Goal: Task Accomplishment & Management: Manage account settings

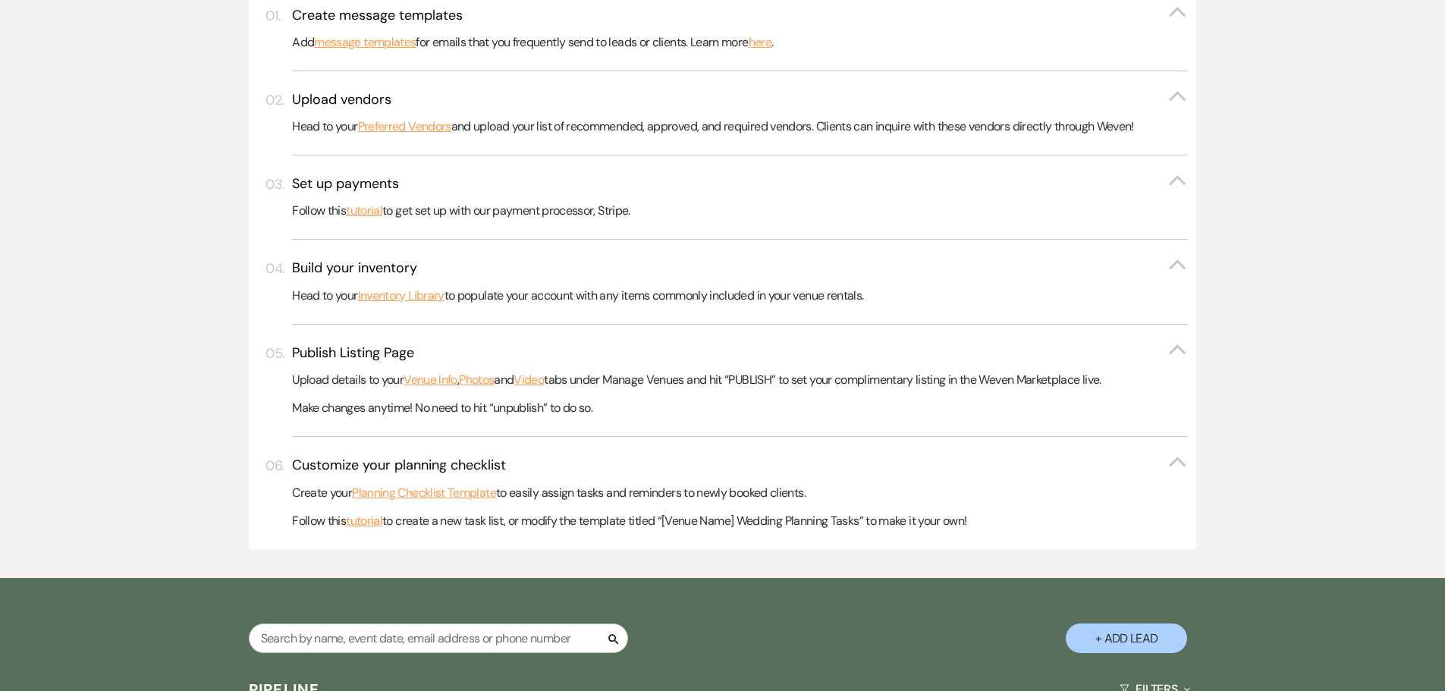
click at [503, 659] on div "Search" at bounding box center [438, 644] width 379 height 42
click at [502, 648] on input "text" at bounding box center [438, 638] width 379 height 30
type input "navca"
select select "8"
select select "5"
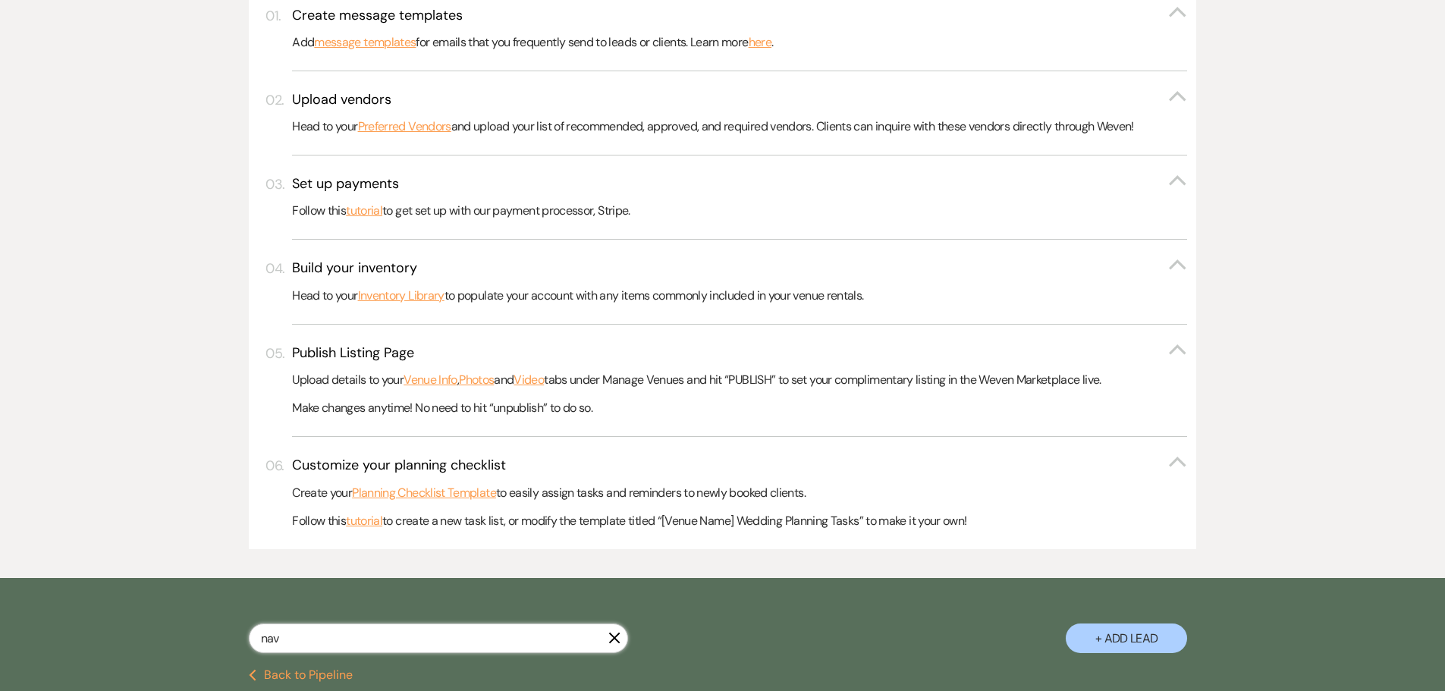
type input "nava"
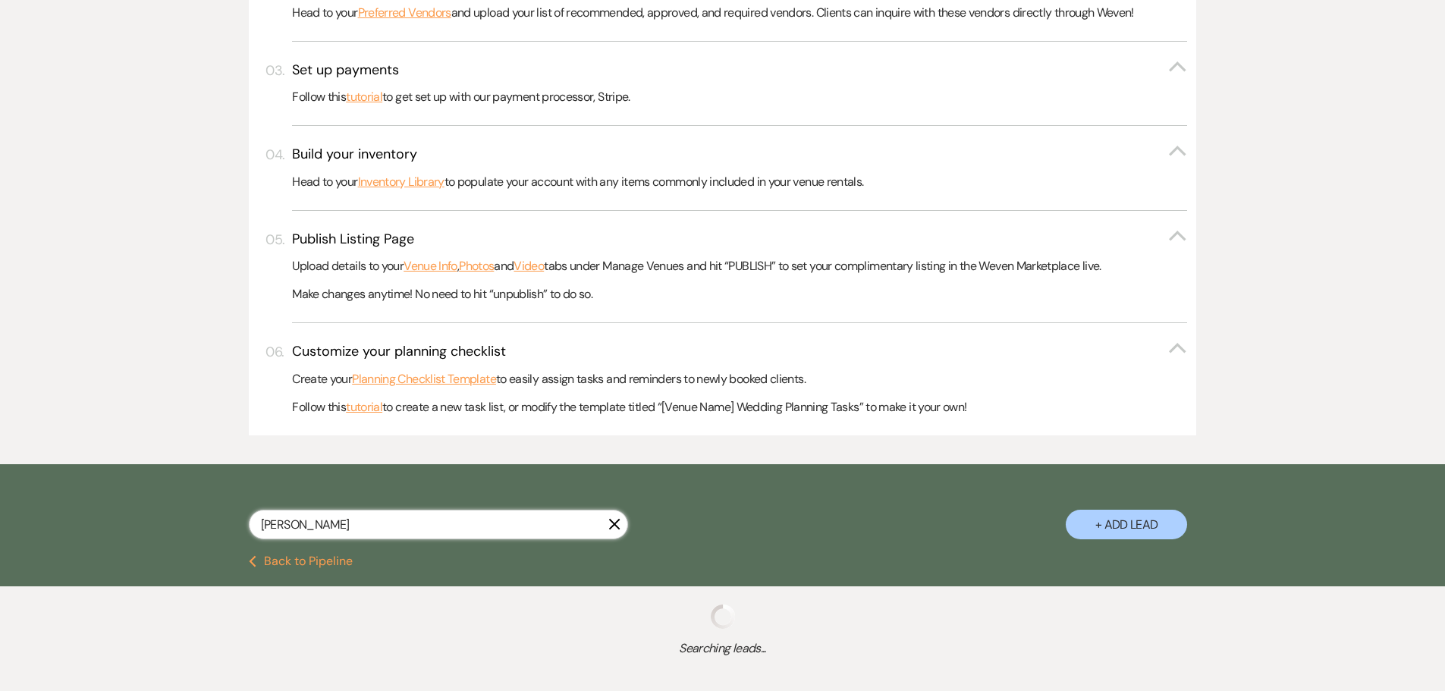
select select "8"
select select "4"
select select "8"
select select "5"
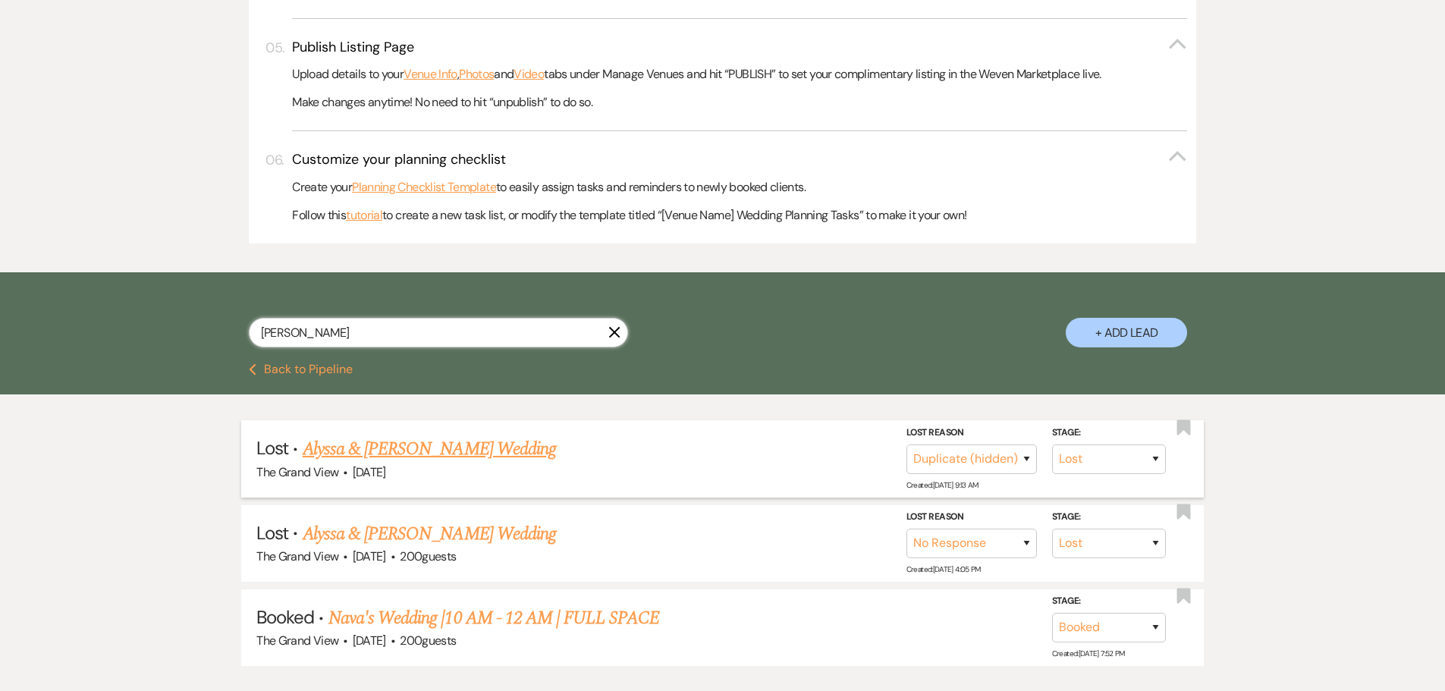
scroll to position [783, 0]
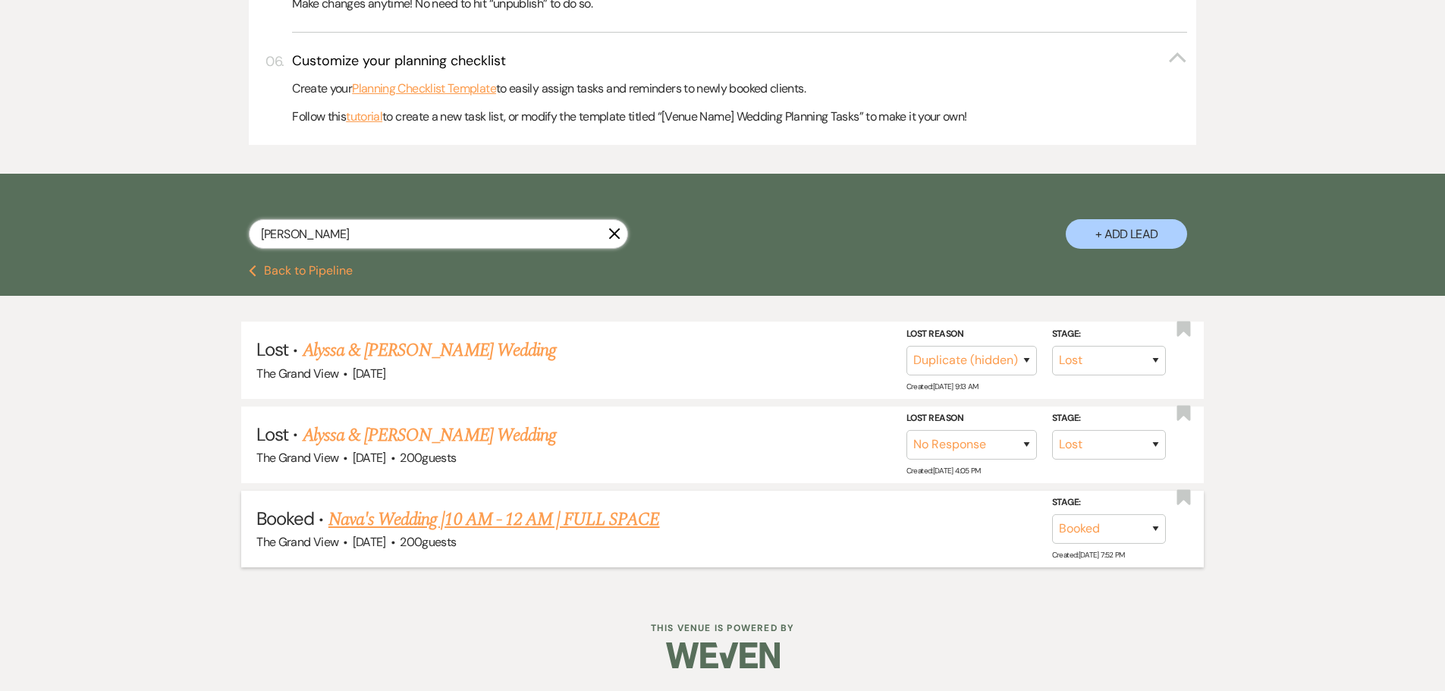
type input "nava"
click at [462, 516] on link "Nava's Wedding |10 AM - 12 AM | FULL SPACE" at bounding box center [493, 519] width 331 height 27
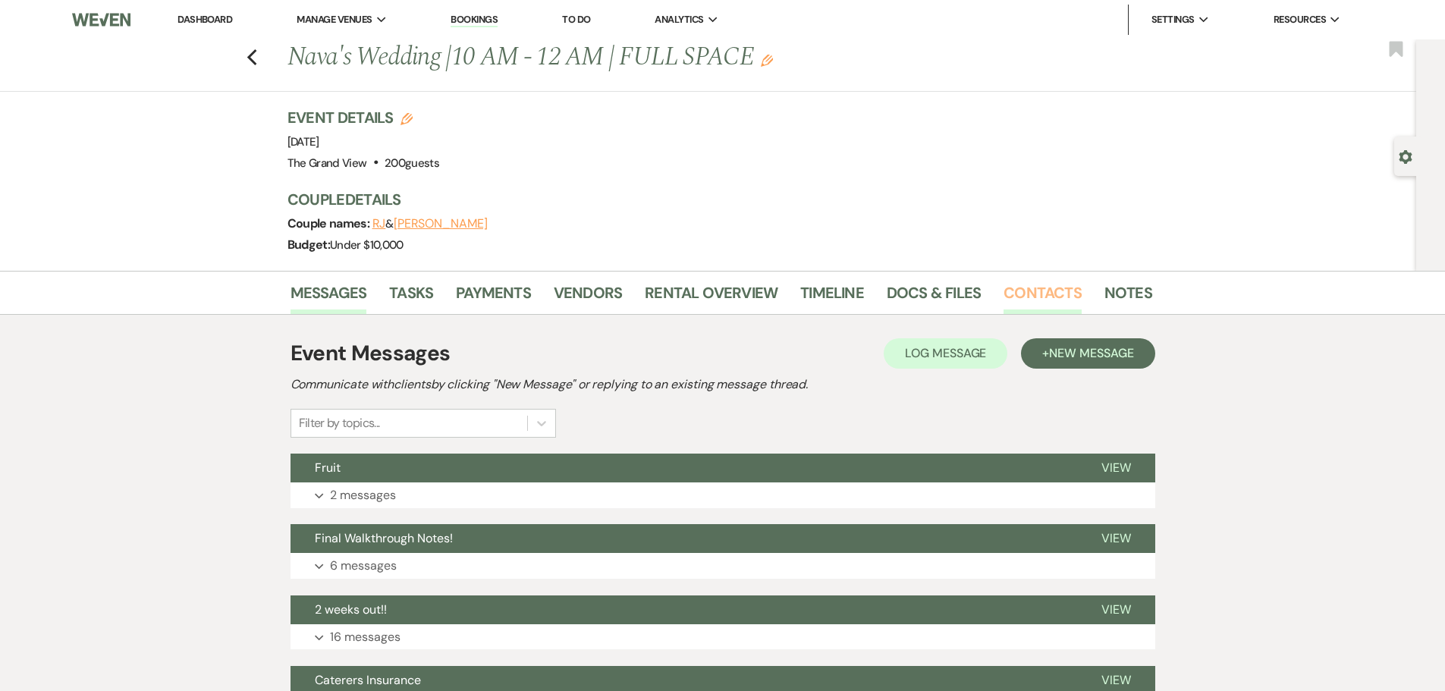
click at [1021, 286] on link "Contacts" at bounding box center [1042, 297] width 78 height 33
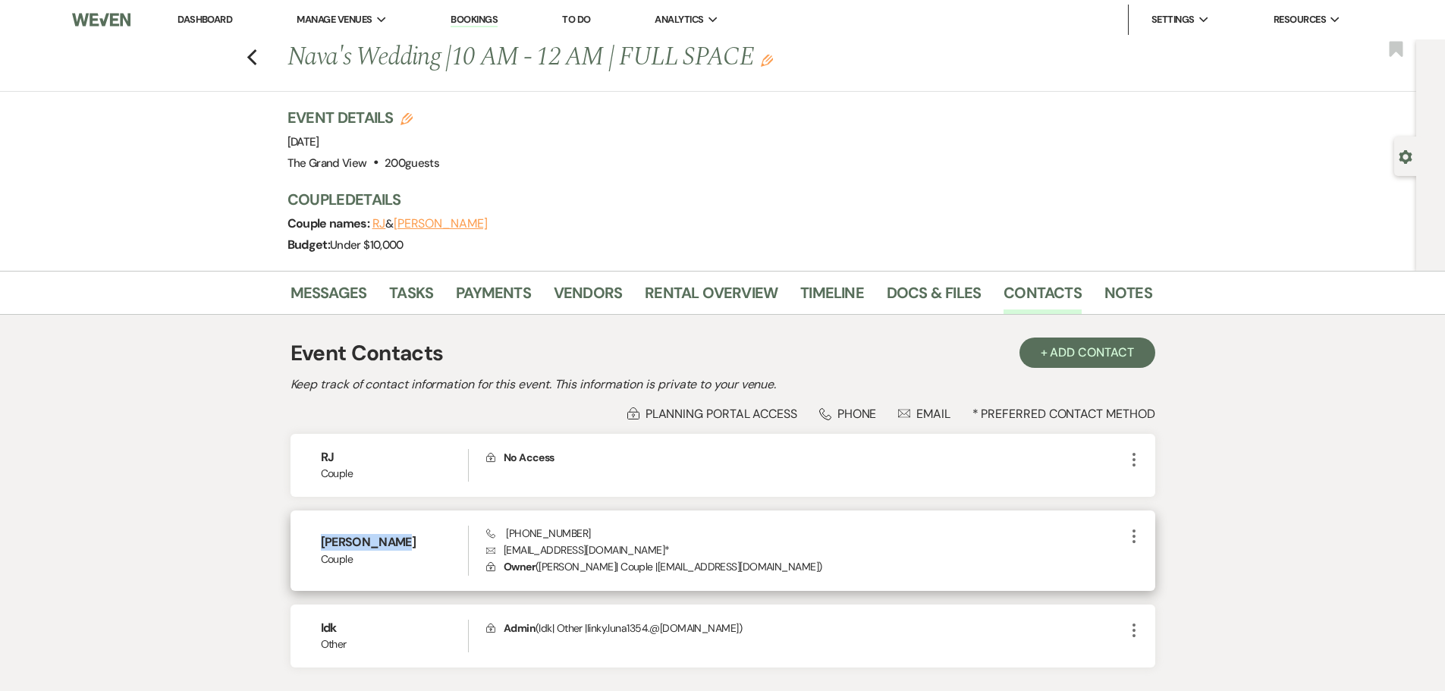
drag, startPoint x: 398, startPoint y: 542, endPoint x: 300, endPoint y: 544, distance: 98.6
click at [300, 544] on div "Abigail Nava Couple Phone +1 (469) 702-1157 Envelope linky.luna1354@gmail.com *…" at bounding box center [722, 550] width 864 height 80
copy h6 "Abigail Nava"
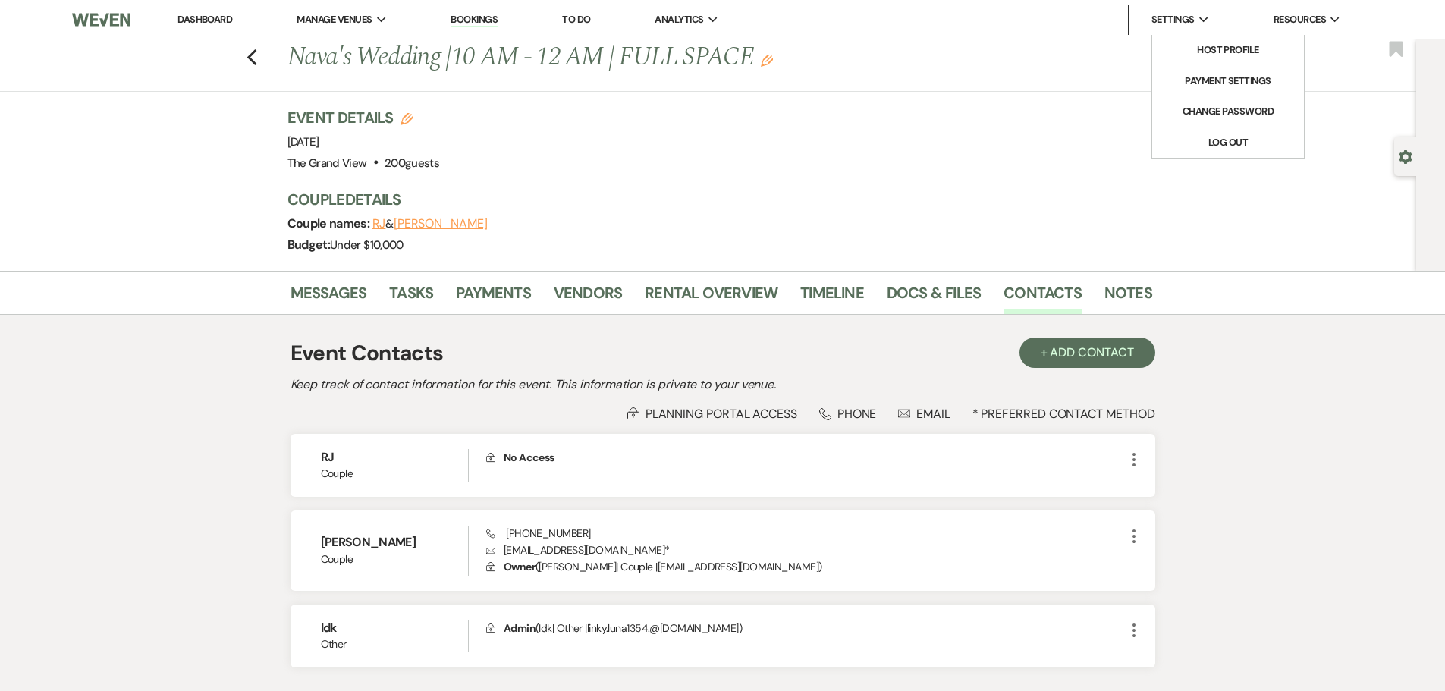
click at [1169, 18] on span "Settings" at bounding box center [1172, 19] width 43 height 15
click at [1204, 89] on link "Payment Settings" at bounding box center [1228, 81] width 152 height 30
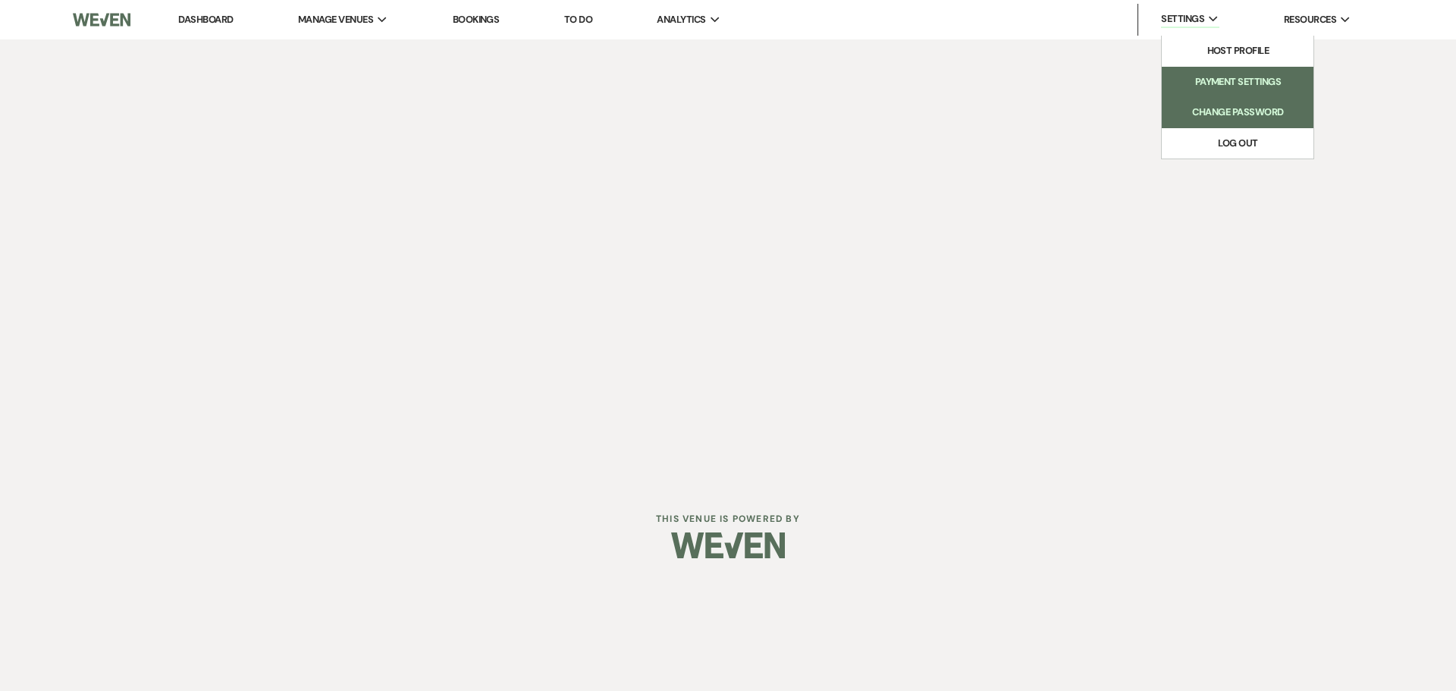
select select "true"
select select "331"
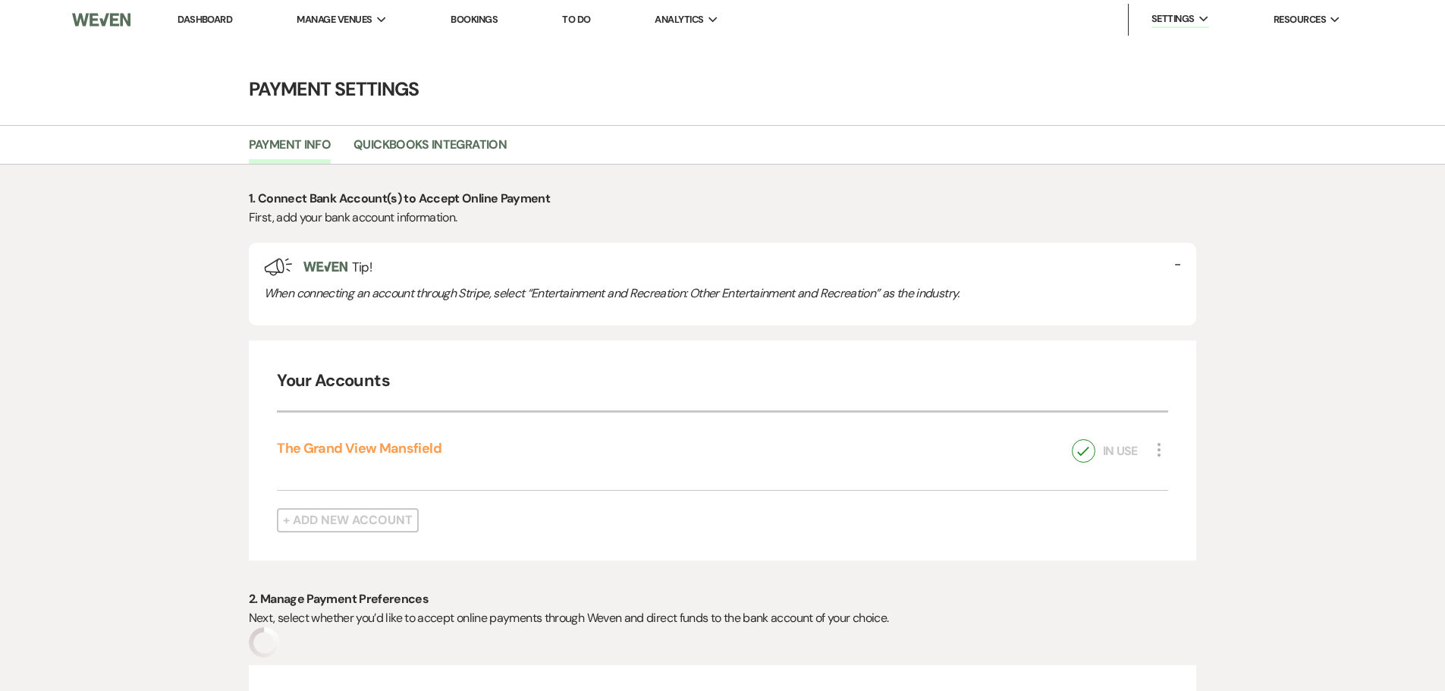
select select "true"
select select "331"
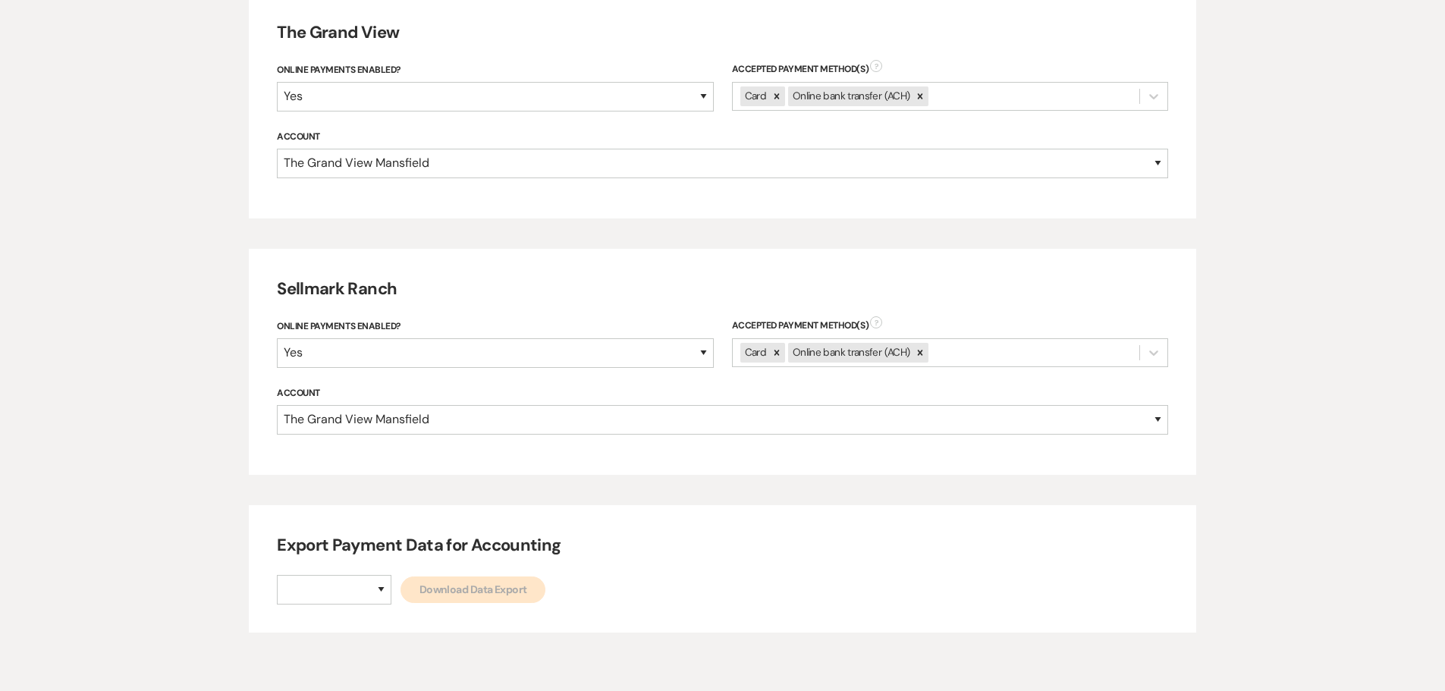
scroll to position [651, 0]
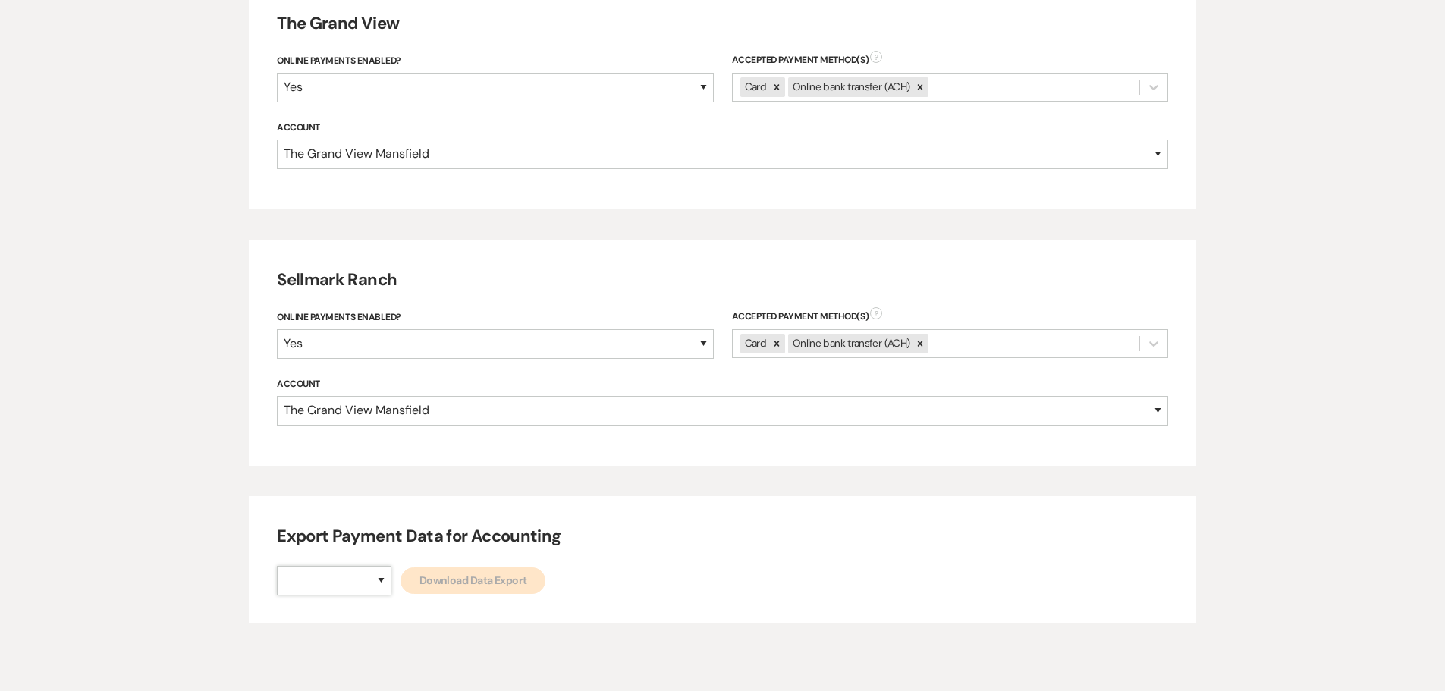
click at [367, 588] on select "The Grand View Sellmark Ranch" at bounding box center [334, 581] width 115 height 30
click at [367, 585] on select "The Grand View Sellmark Ranch" at bounding box center [334, 581] width 115 height 30
select select "836"
click at [277, 566] on select "The Grand View Sellmark Ranch" at bounding box center [334, 581] width 115 height 30
click at [482, 581] on link "Download Data Export" at bounding box center [472, 580] width 145 height 27
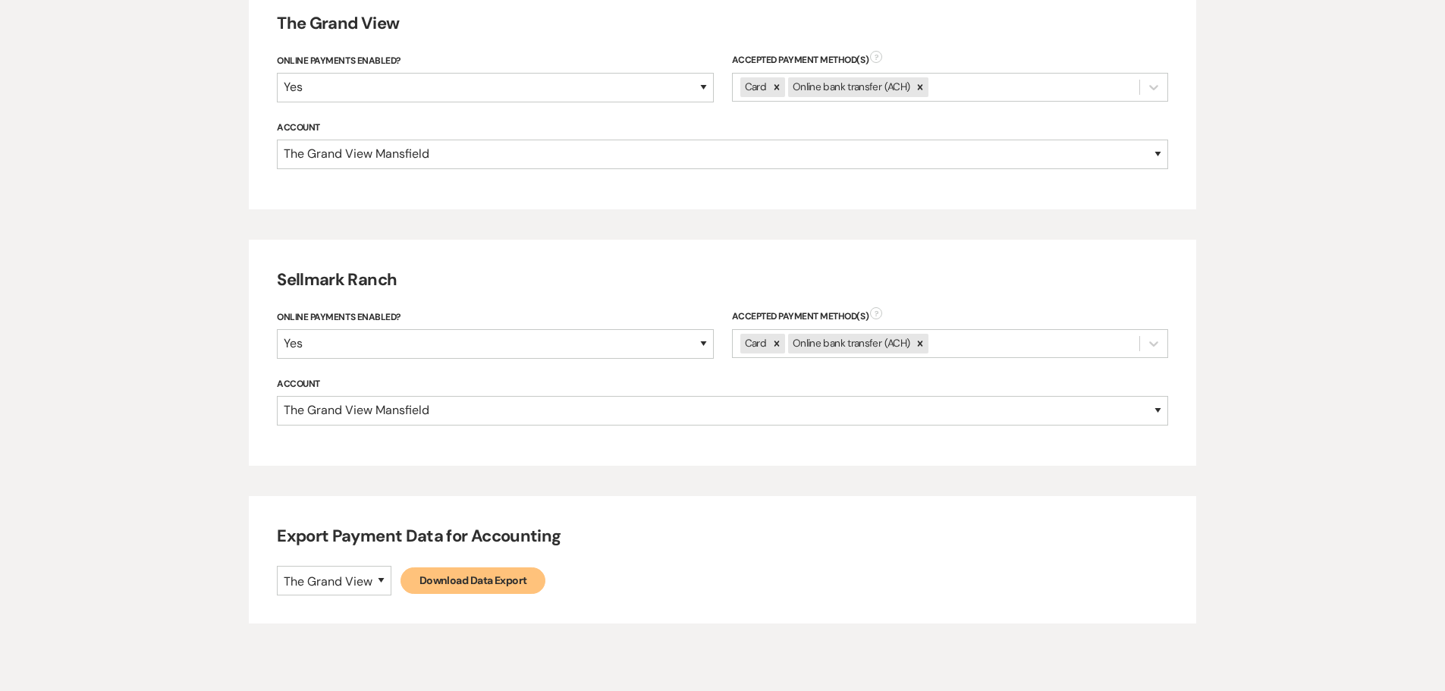
select select
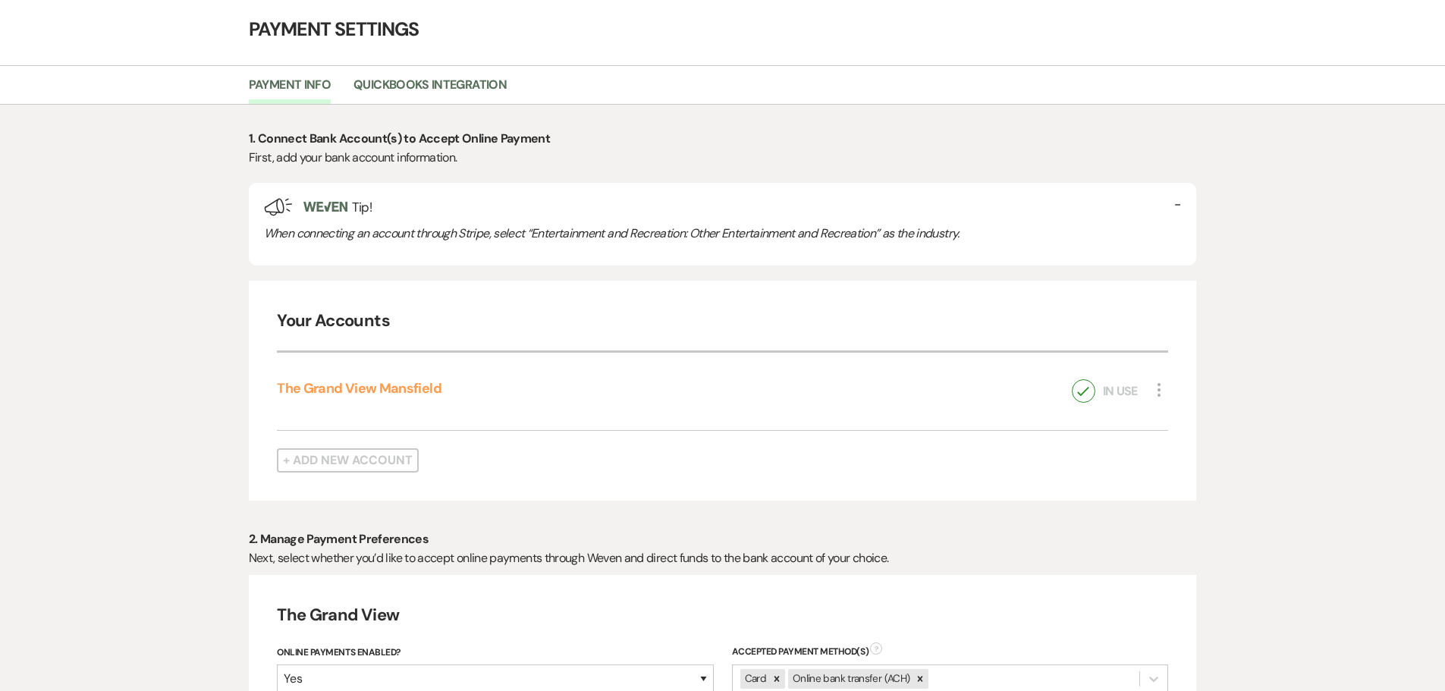
scroll to position [0, 0]
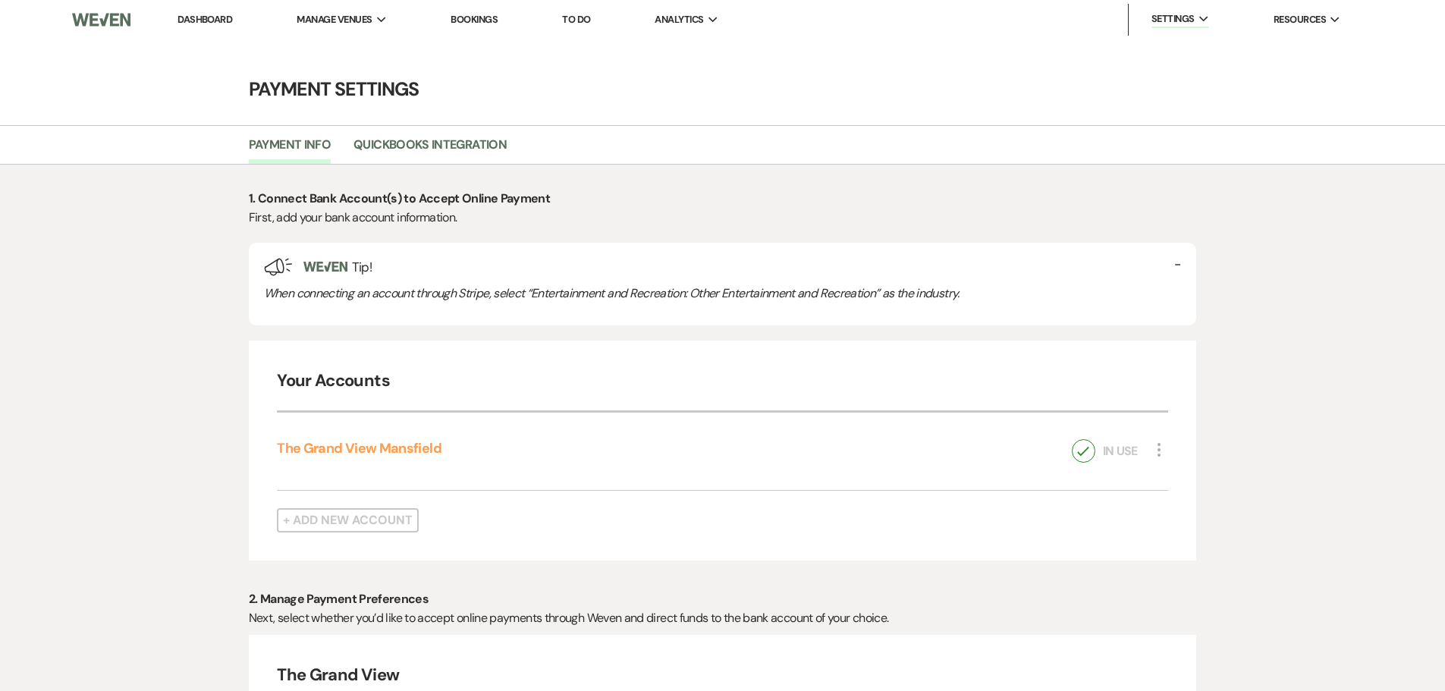
click at [202, 18] on link "Dashboard" at bounding box center [204, 19] width 55 height 13
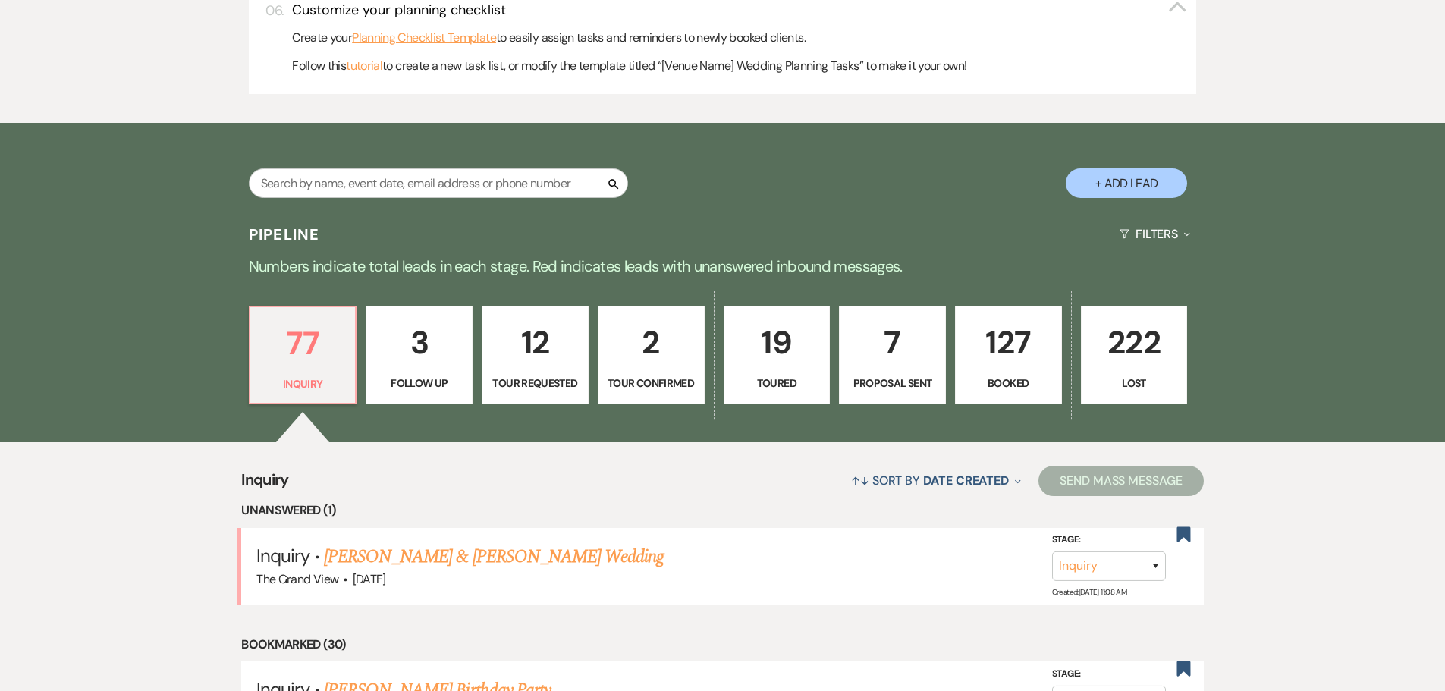
click at [1006, 381] on p "Booked" at bounding box center [1008, 383] width 87 height 17
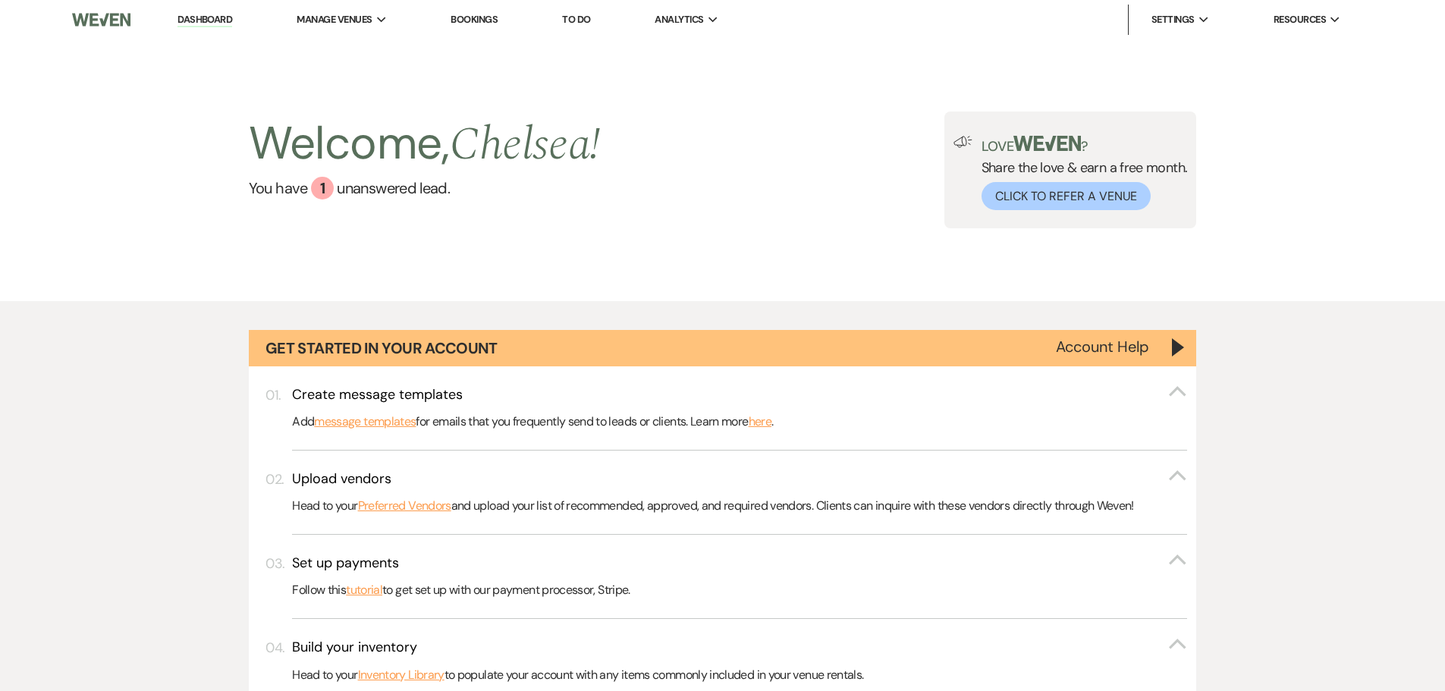
click at [585, 14] on link "To Do" at bounding box center [576, 19] width 28 height 13
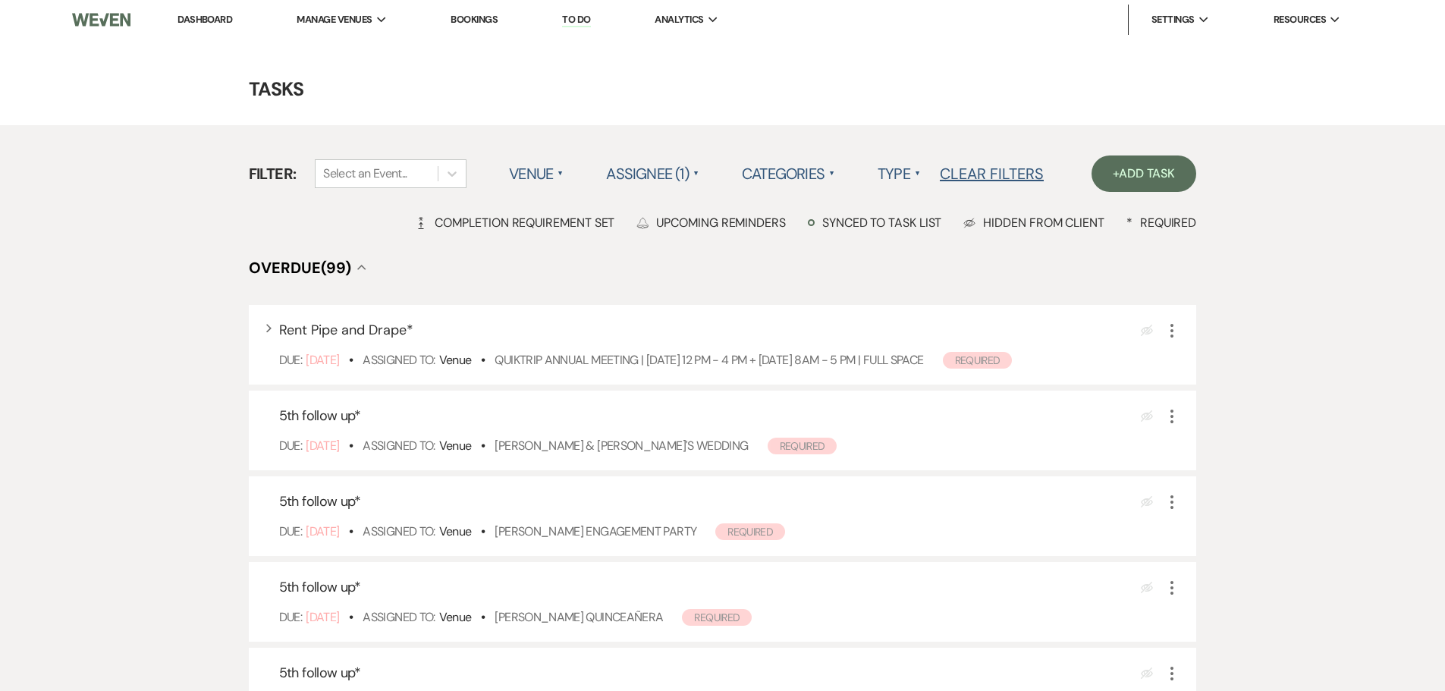
click at [657, 185] on label "Assignee (1) ▲" at bounding box center [652, 173] width 93 height 27
click at [662, 196] on li "Assigned to client" at bounding box center [682, 204] width 152 height 35
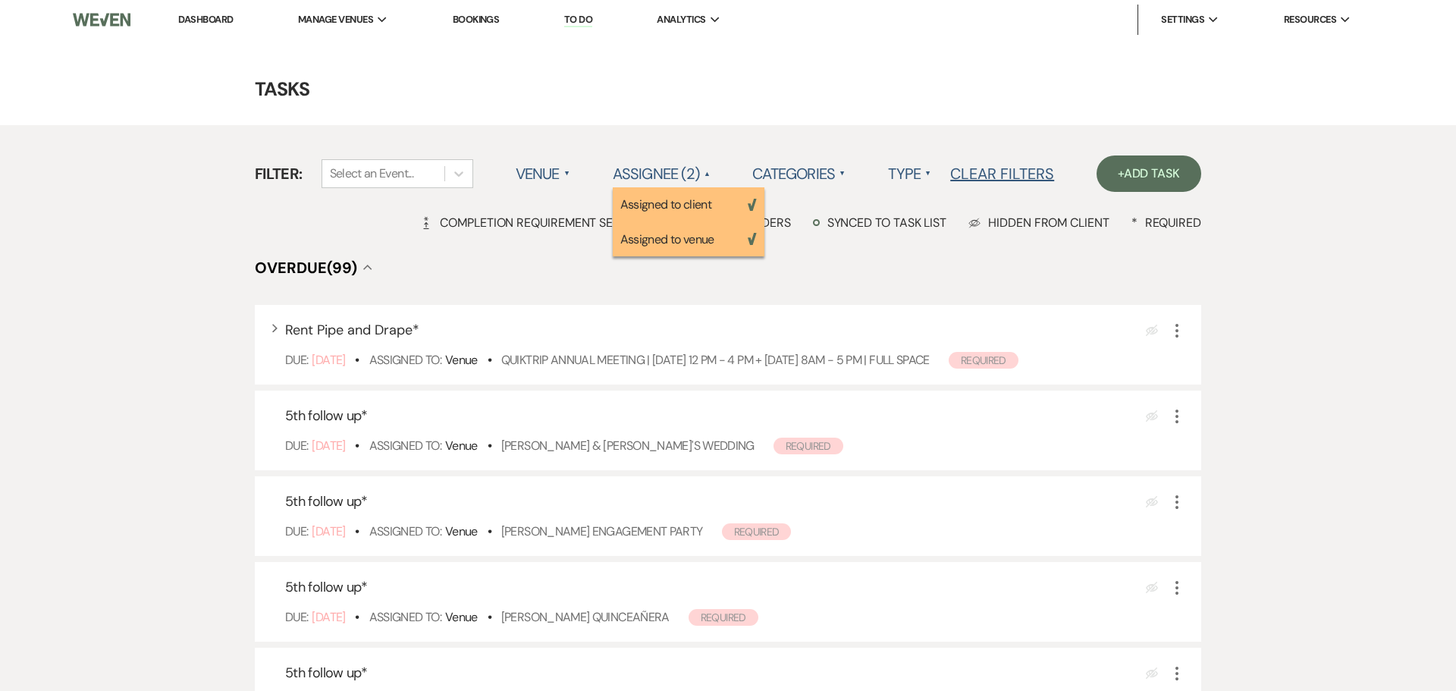
click at [679, 240] on li "Assigned to venue Weven Check" at bounding box center [689, 239] width 152 height 35
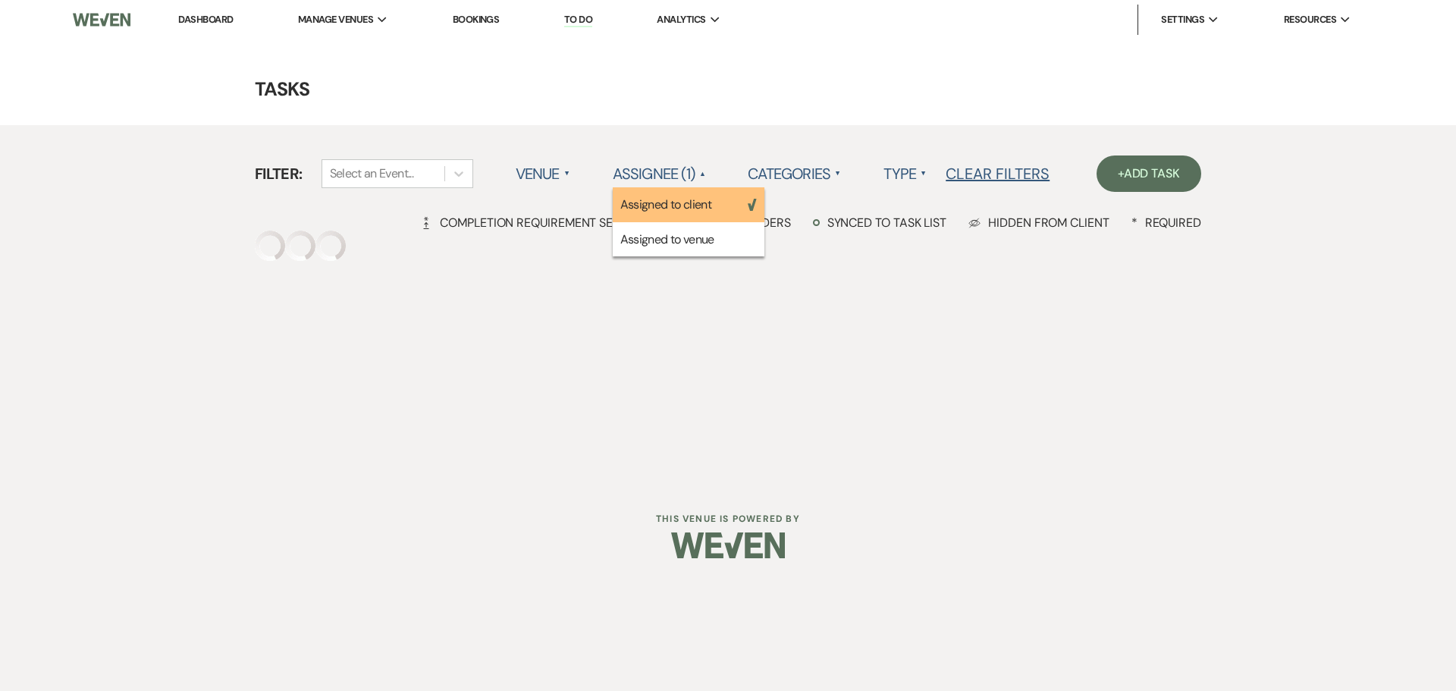
click at [893, 171] on label "Type ▲" at bounding box center [904, 173] width 43 height 27
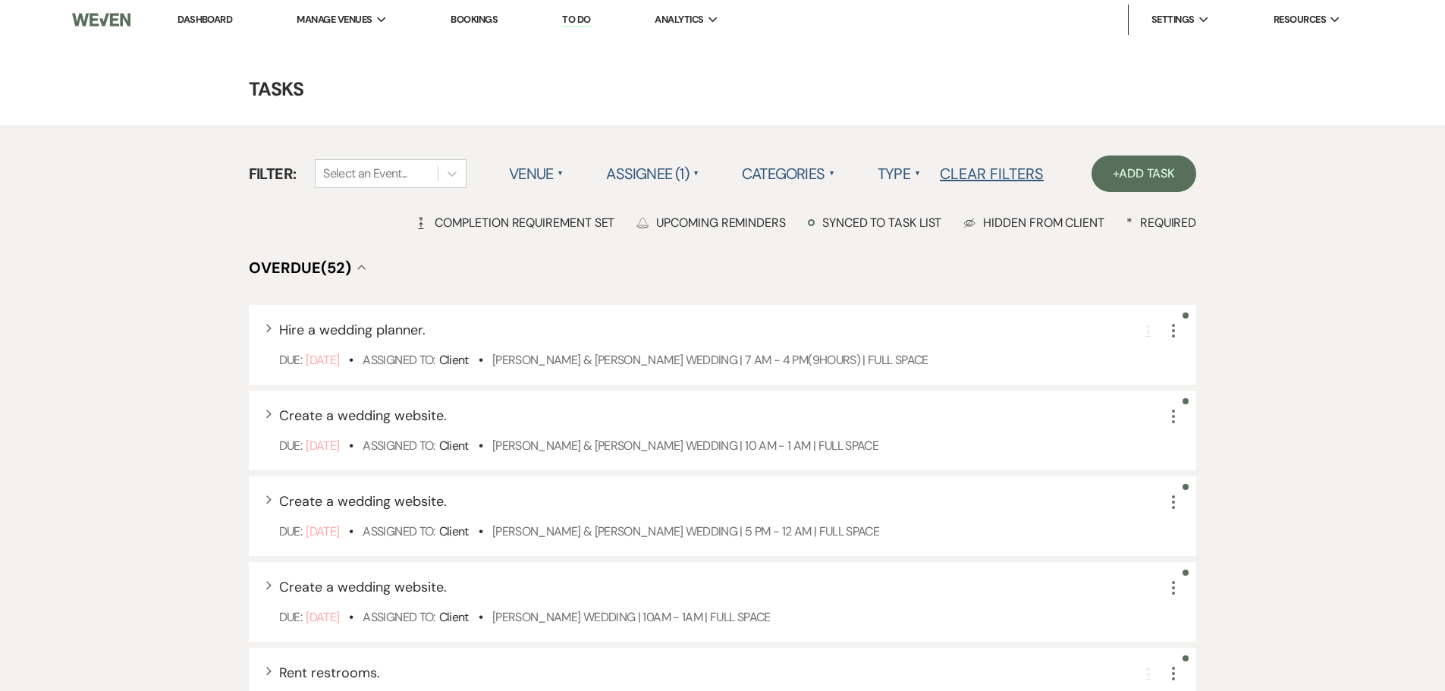
click at [896, 171] on label "Type ▲" at bounding box center [898, 173] width 43 height 27
click at [796, 170] on label "Categories ▲" at bounding box center [788, 173] width 93 height 27
click at [814, 181] on label "Categories ▲" at bounding box center [788, 173] width 93 height 27
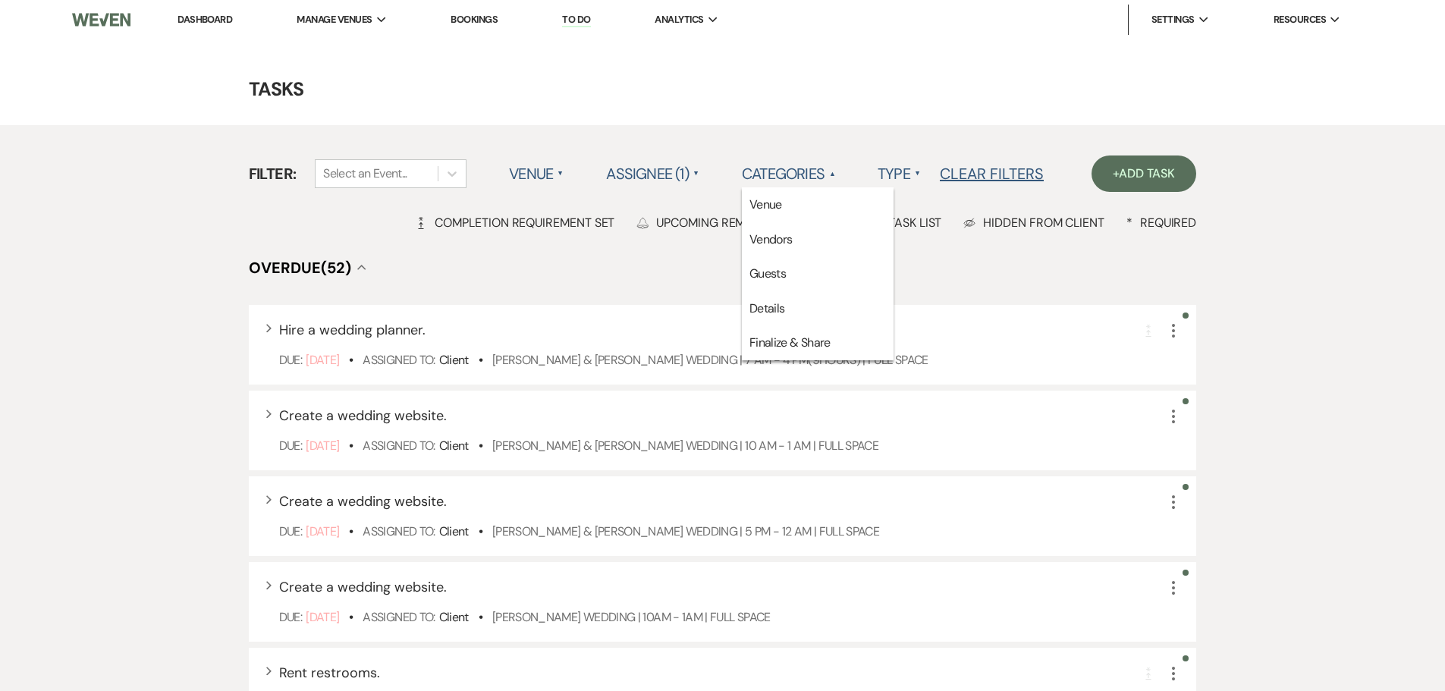
click at [898, 171] on label "Type ▲" at bounding box center [898, 173] width 43 height 27
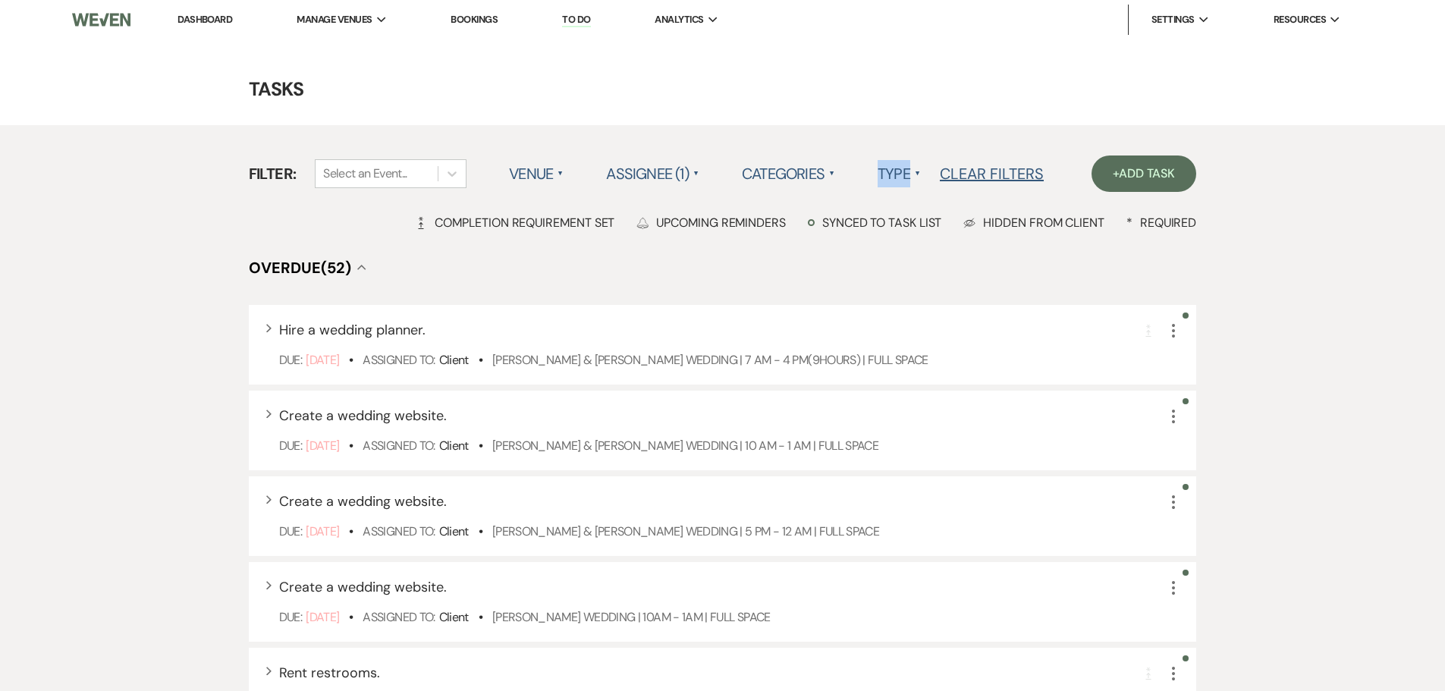
click at [898, 171] on label "Type ▲" at bounding box center [898, 173] width 43 height 27
click at [916, 232] on li "Payment tasks" at bounding box center [953, 239] width 152 height 35
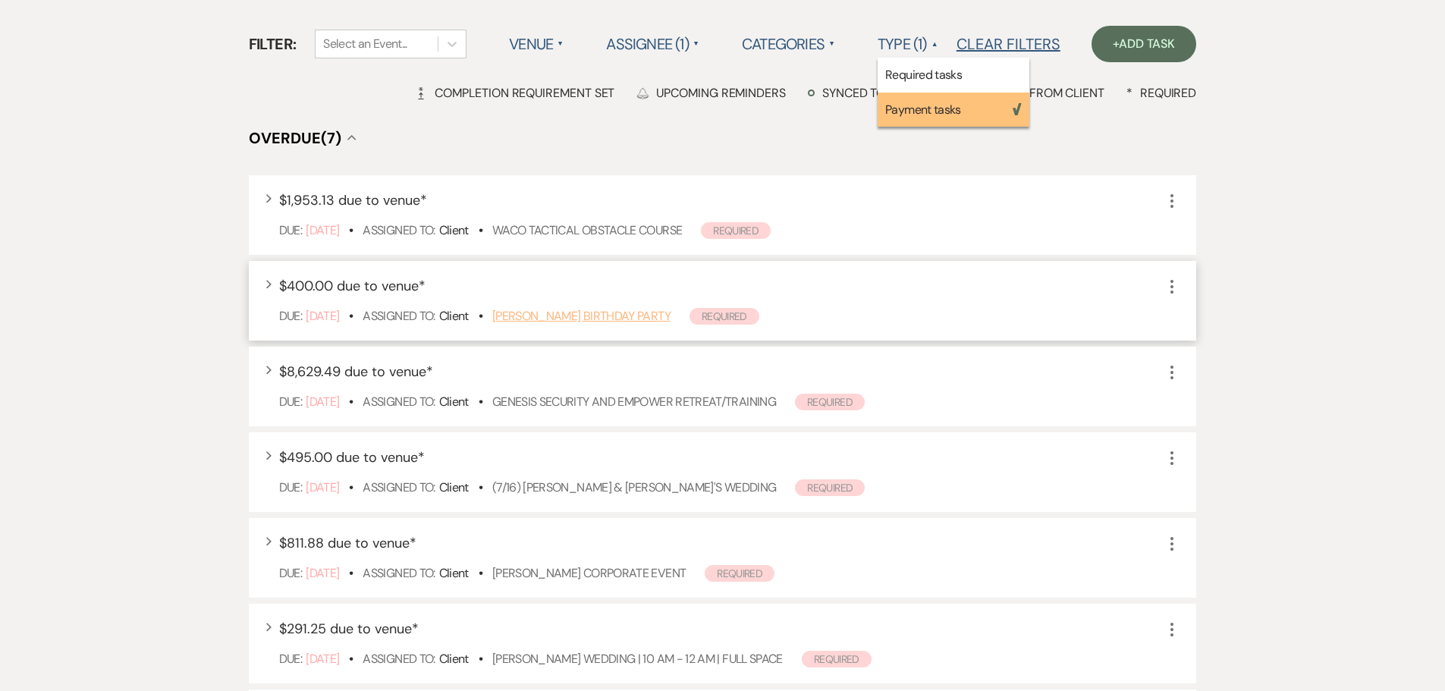
scroll to position [227, 0]
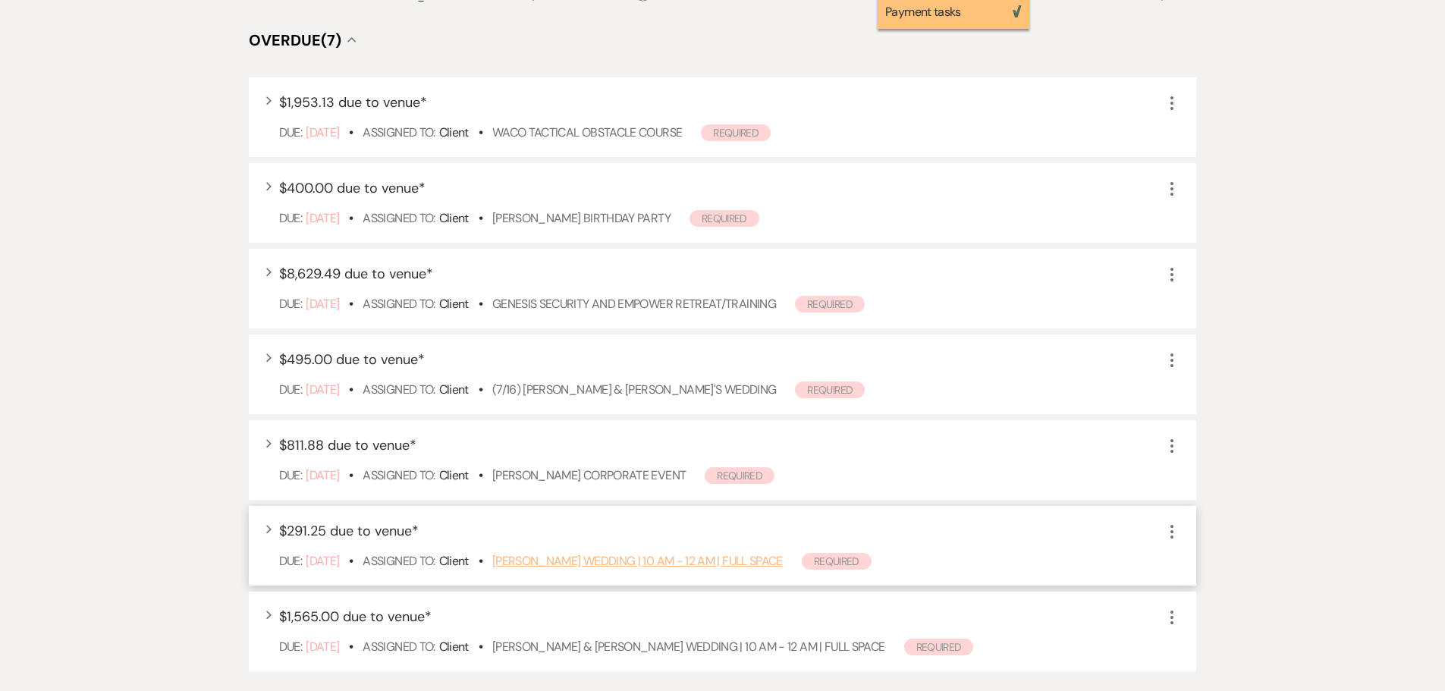
click at [586, 557] on link "Johnson Wedding | 10 AM - 12 AM | FULL SPACE" at bounding box center [637, 561] width 290 height 16
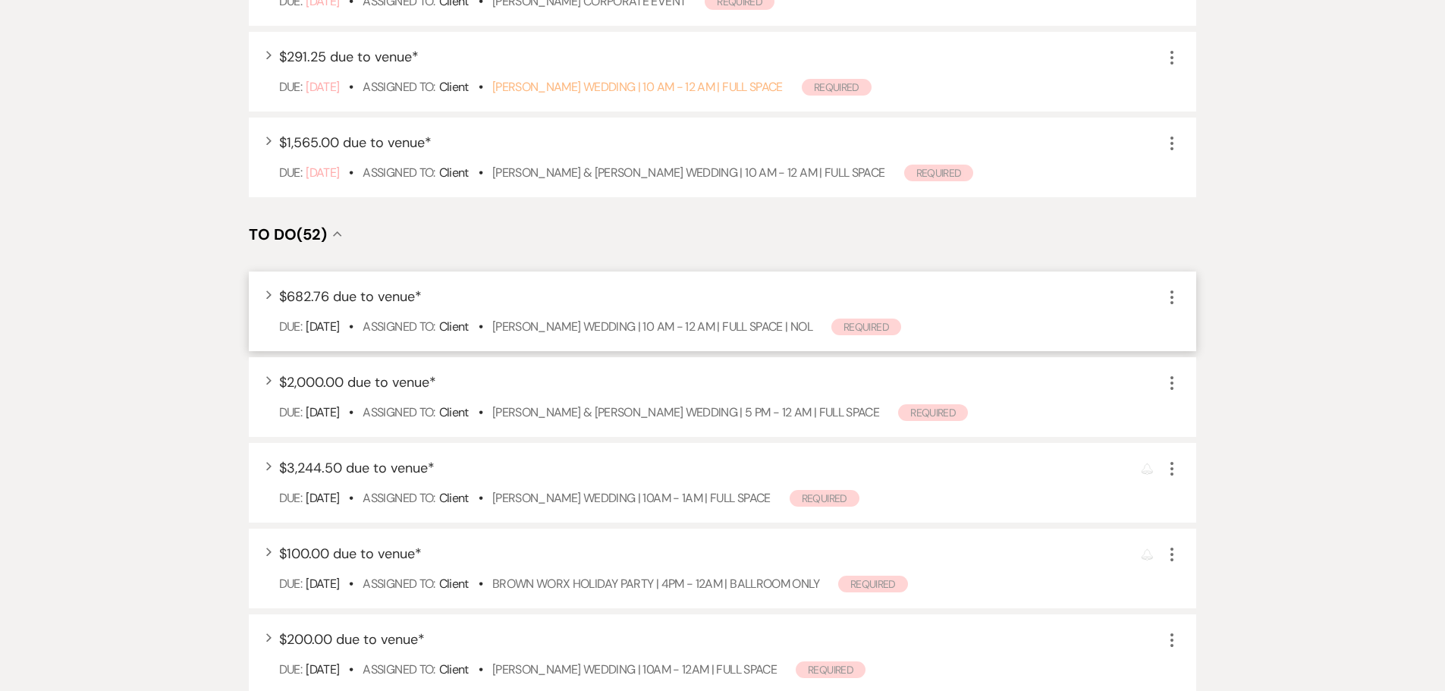
scroll to position [758, 0]
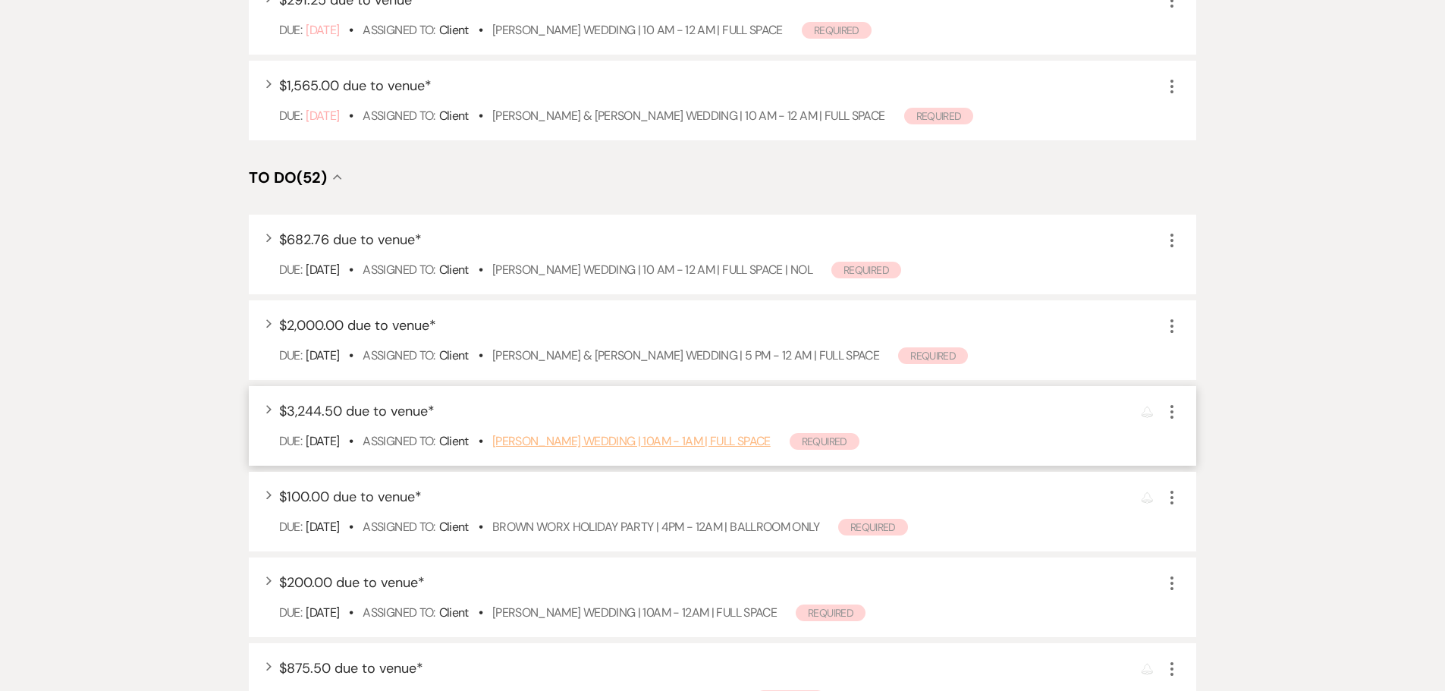
click at [560, 437] on link "Ayala Wedding | 10AM - 1AM | FULL SPACE" at bounding box center [631, 441] width 278 height 16
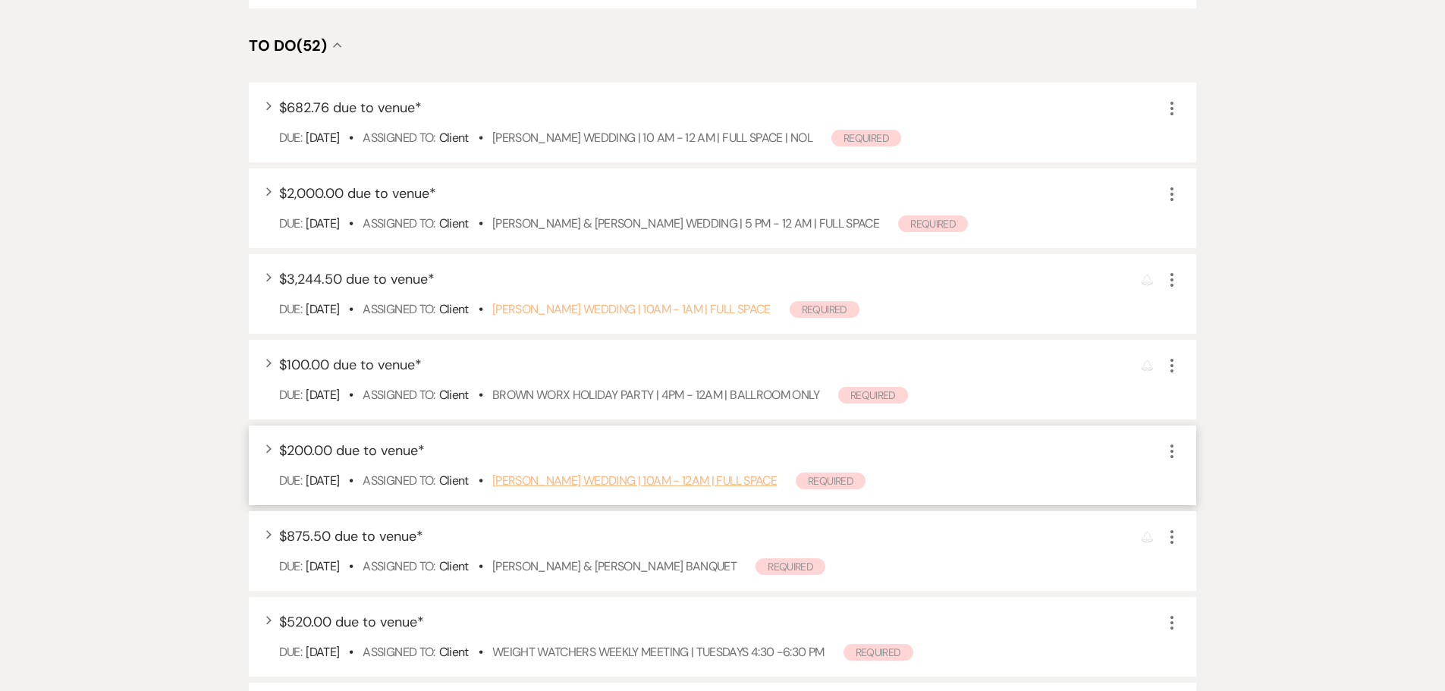
scroll to position [910, 0]
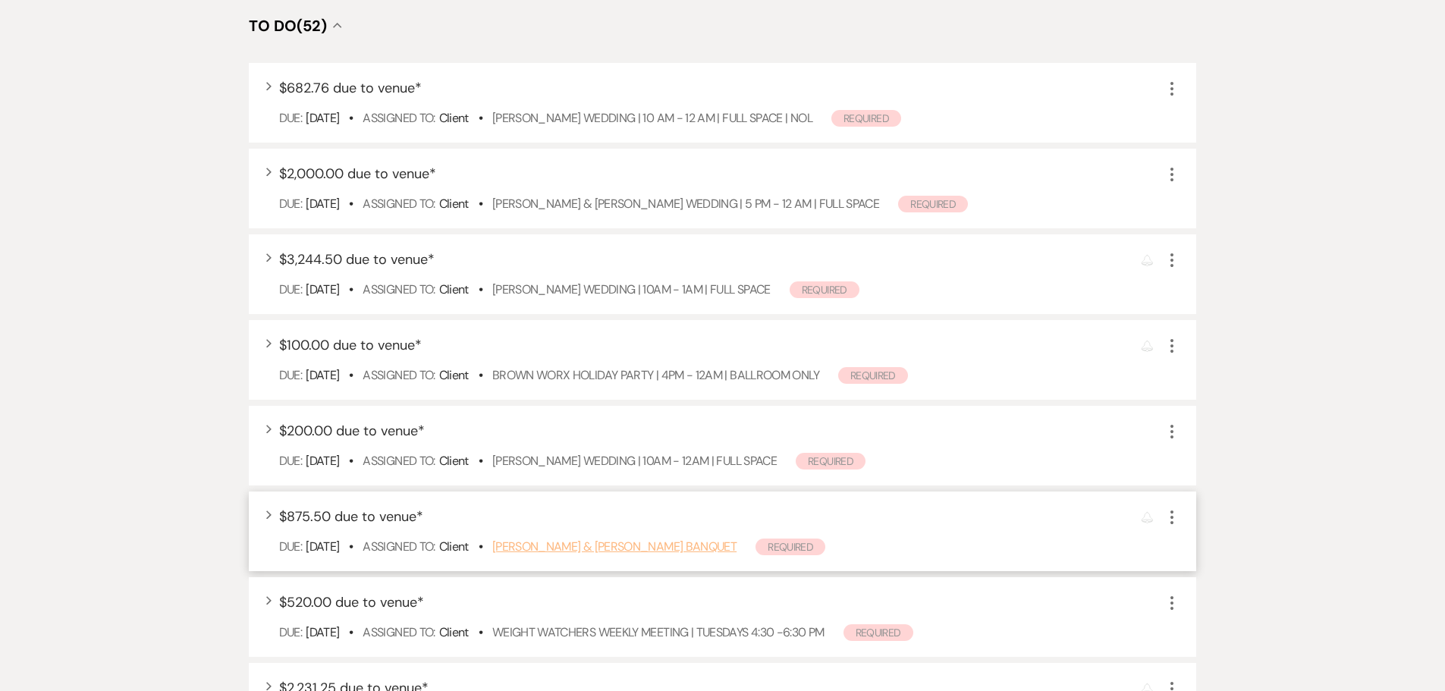
click at [579, 547] on link "Brandi Villanueva & Heidi Robertson's Banquet" at bounding box center [614, 546] width 244 height 16
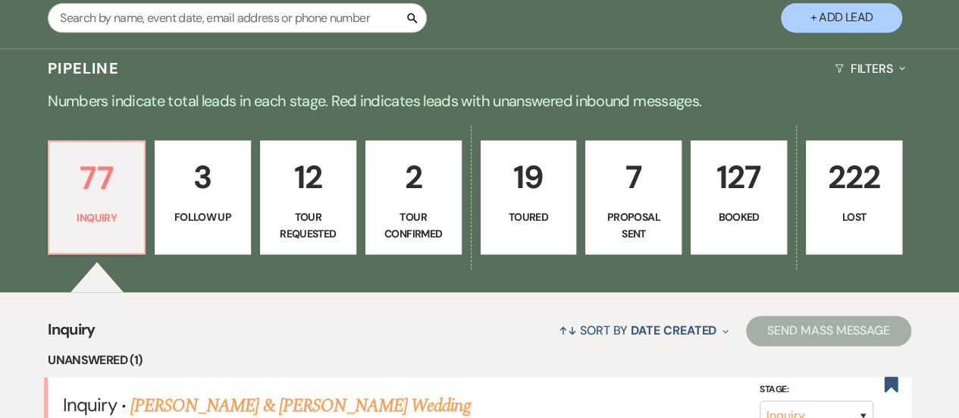
scroll to position [834, 0]
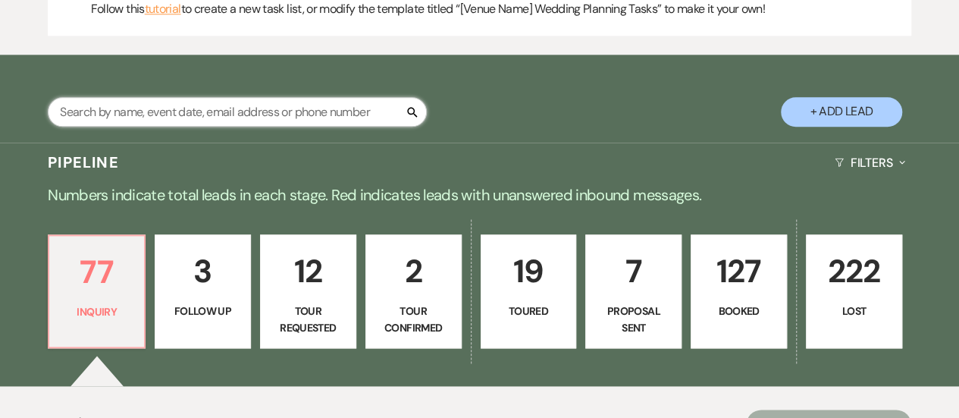
click at [322, 127] on input "text" at bounding box center [237, 112] width 379 height 30
paste input "Whittington & Olabode Wedding | 10 AM - 12 AM | FULL SPACE"
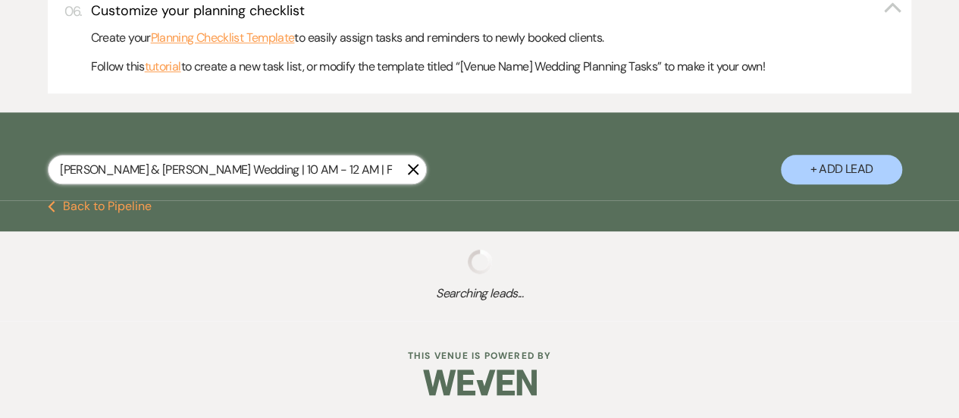
scroll to position [833, 0]
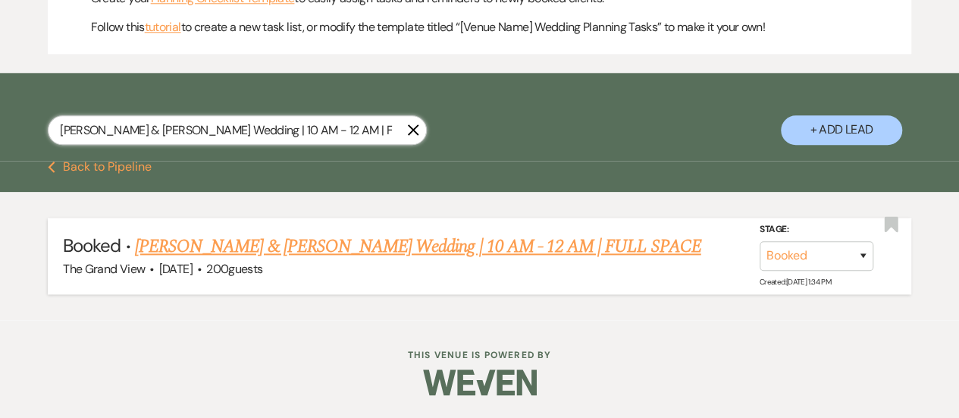
type input "Whittington & Olabode Wedding | 10 AM - 12 AM | FULL SPACE"
click at [312, 243] on link "Whittington & Olabode Wedding | 10 AM - 12 AM | FULL SPACE" at bounding box center [418, 246] width 566 height 27
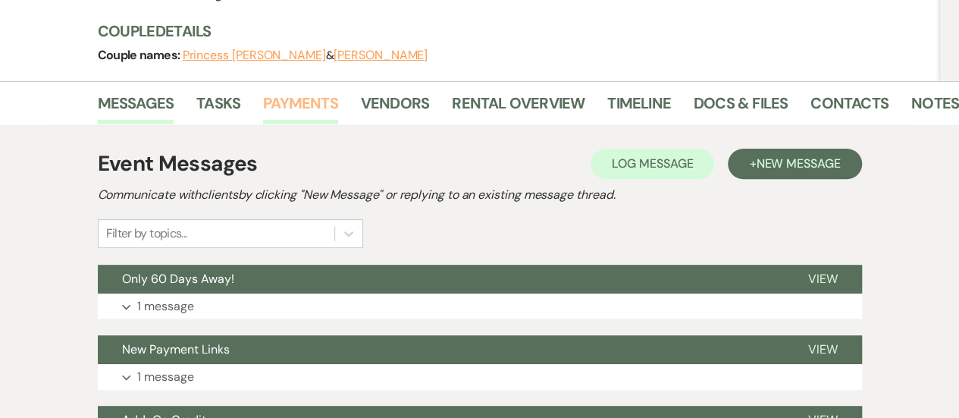
scroll to position [379, 0]
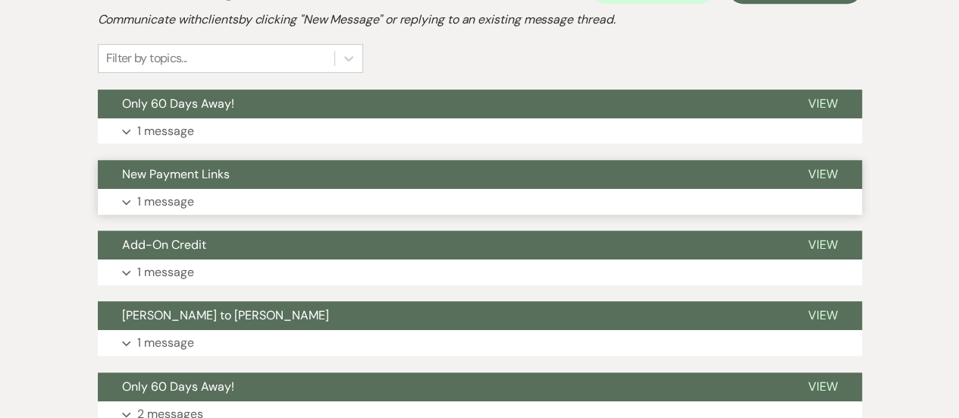
click at [222, 189] on button "Expand 1 message" at bounding box center [480, 202] width 764 height 26
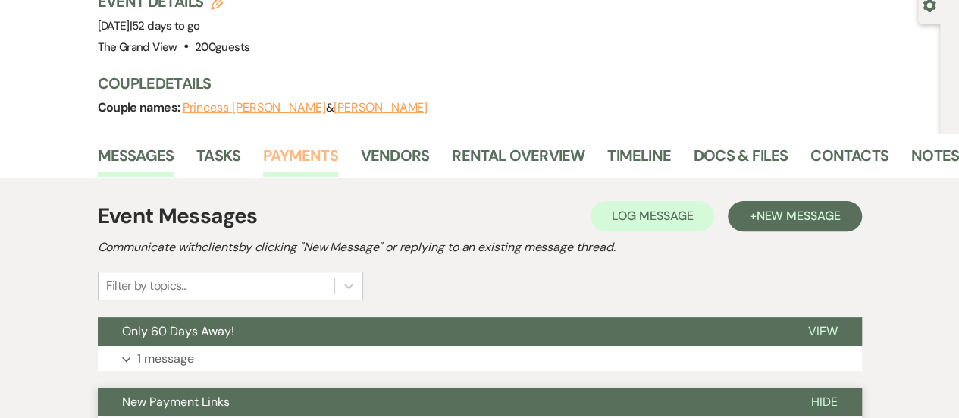
click at [267, 143] on link "Payments" at bounding box center [300, 159] width 75 height 33
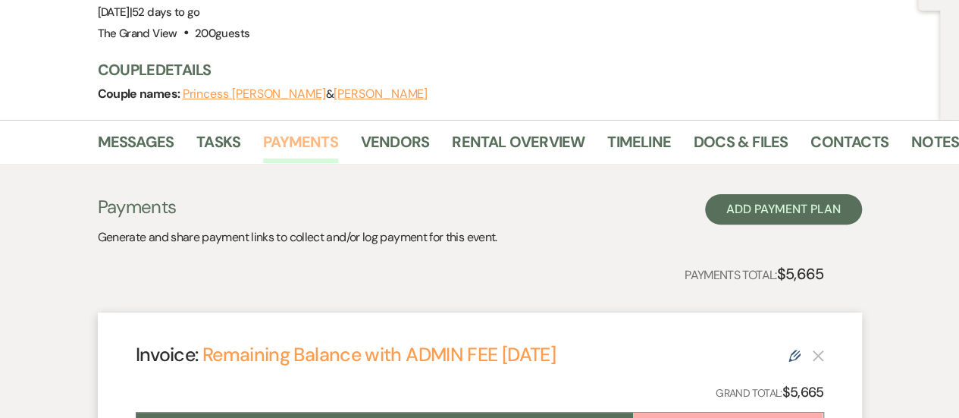
scroll to position [393, 0]
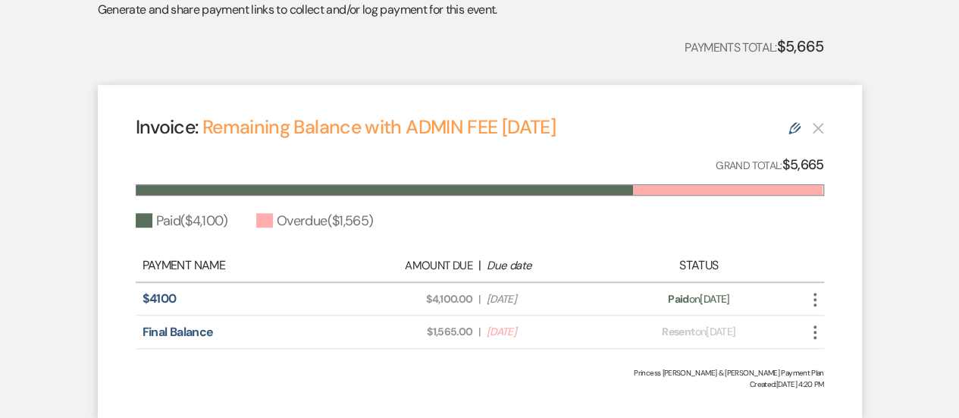
click at [811, 323] on icon "More" at bounding box center [815, 332] width 18 height 18
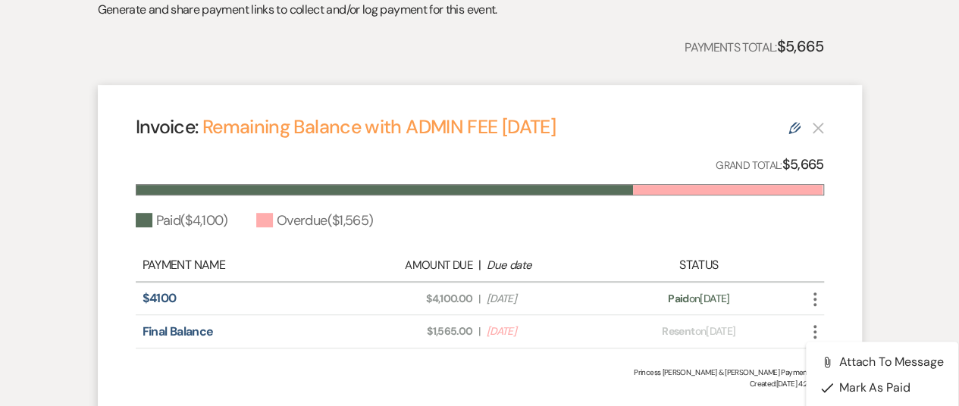
click at [572, 367] on div "Princess [PERSON_NAME] & [PERSON_NAME] Payment Plan" at bounding box center [480, 372] width 689 height 11
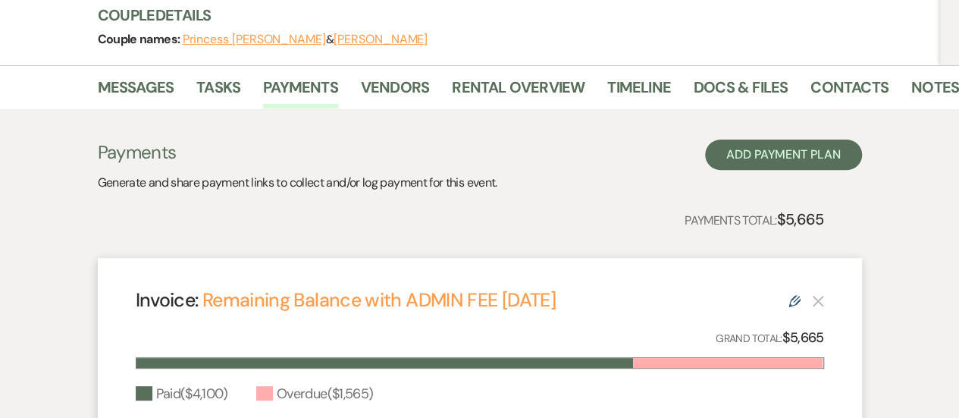
scroll to position [89, 0]
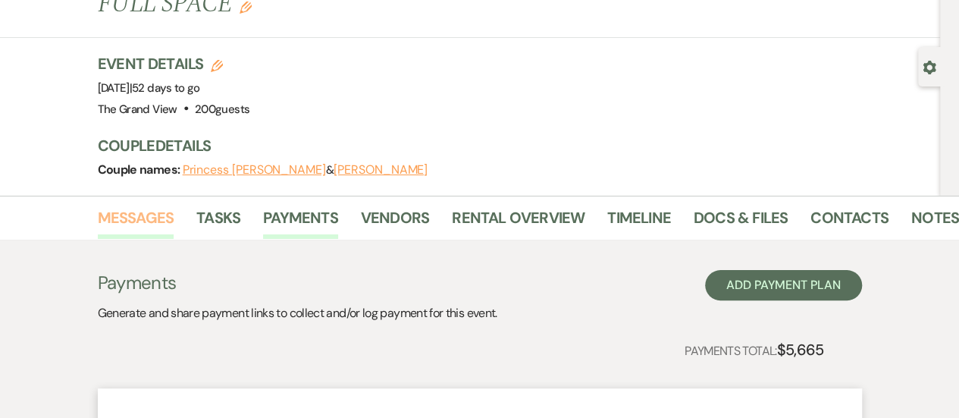
click at [149, 206] on link "Messages" at bounding box center [136, 222] width 77 height 33
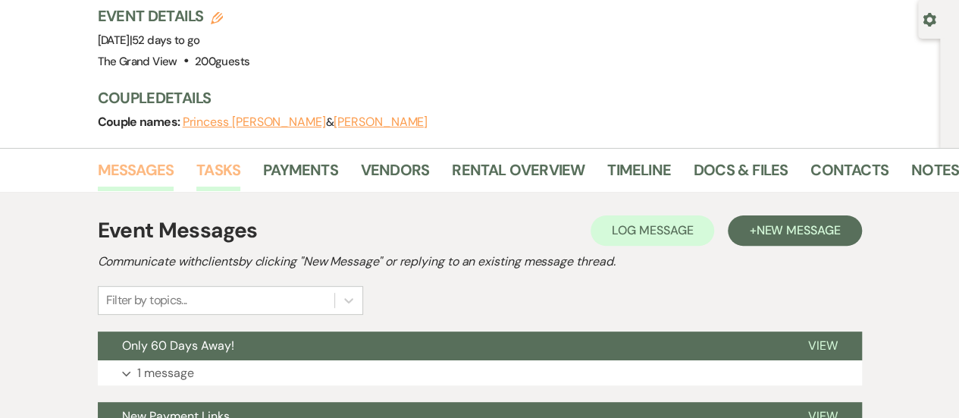
scroll to position [89, 0]
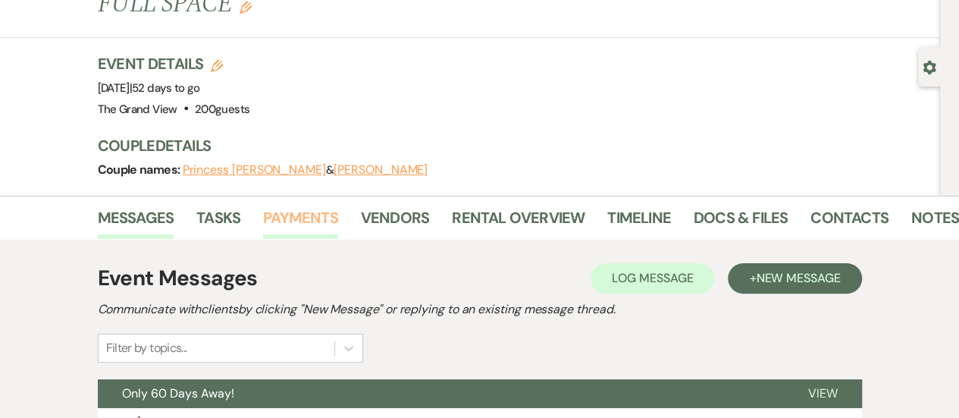
click at [312, 206] on link "Payments" at bounding box center [300, 222] width 75 height 33
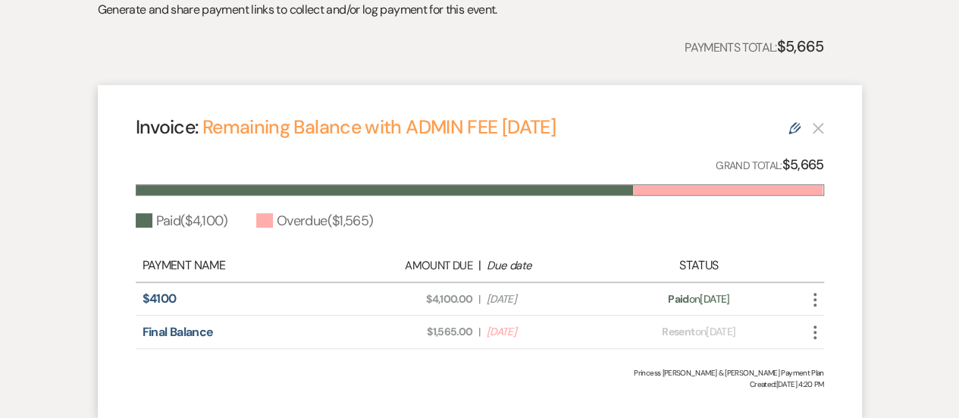
scroll to position [241, 0]
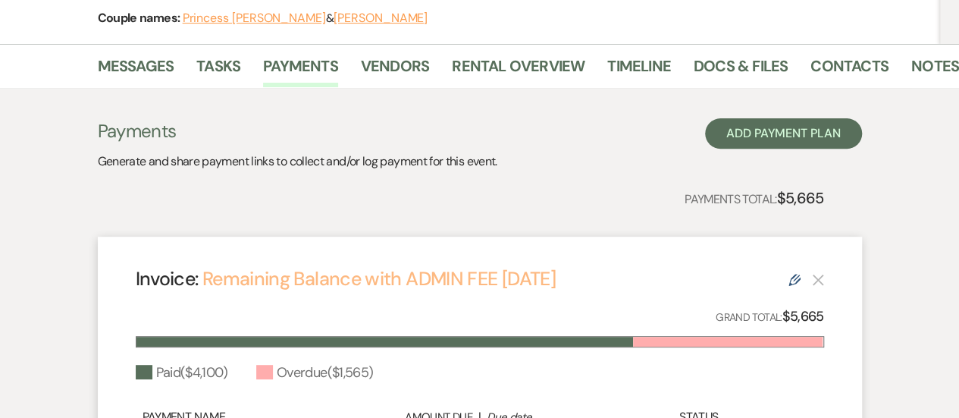
click at [496, 266] on link "Remaining Balance with ADMIN FEE [DATE]" at bounding box center [378, 278] width 353 height 25
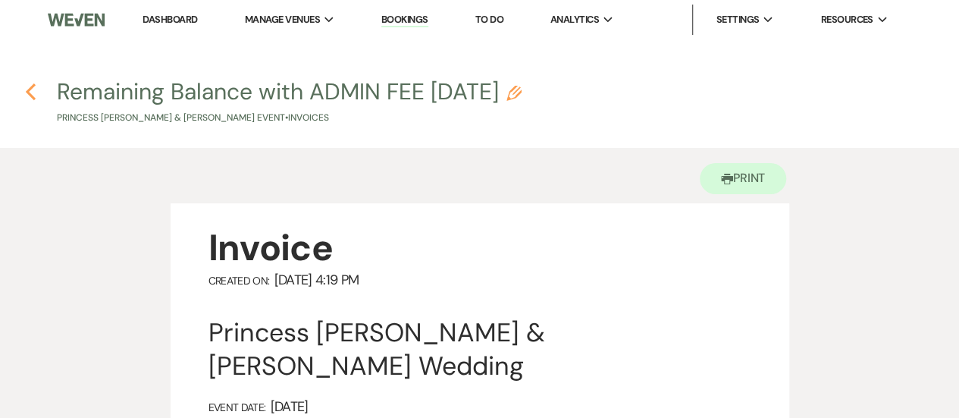
click at [28, 92] on use "button" at bounding box center [31, 91] width 10 height 17
click at [39, 93] on h4 "Previous Remaining Balance with ADMIN FEE [DATE] Pencil Princess [PERSON_NAME] …" at bounding box center [479, 100] width 959 height 49
click at [36, 93] on icon "Previous" at bounding box center [30, 92] width 11 height 18
click at [176, 14] on link "Dashboard" at bounding box center [170, 19] width 55 height 13
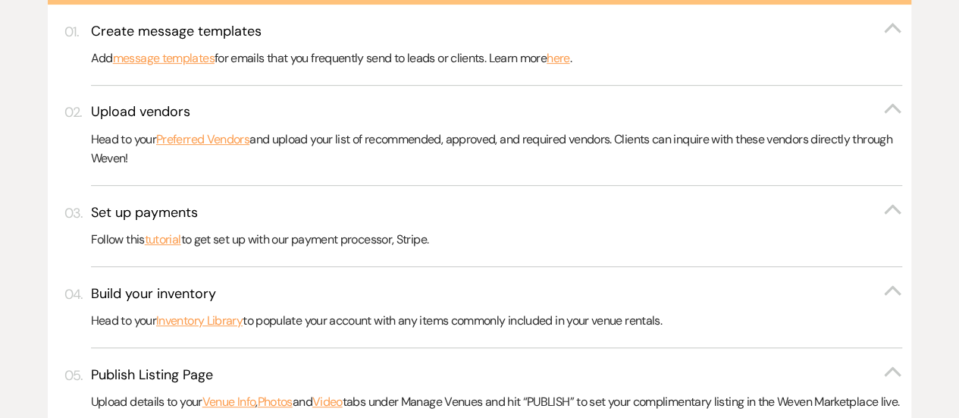
scroll to position [758, 0]
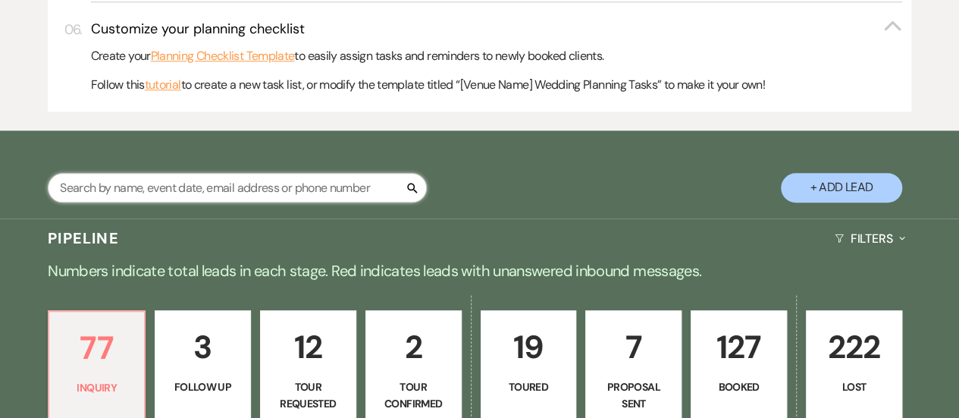
click at [180, 196] on input "text" at bounding box center [237, 188] width 379 height 30
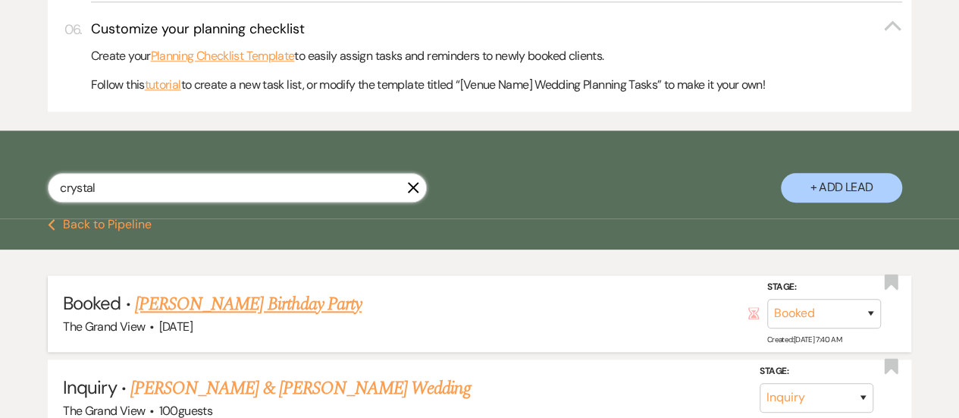
type input "crystal"
click at [241, 316] on link "Crystal Afunugo's Birthday Party" at bounding box center [248, 303] width 227 height 27
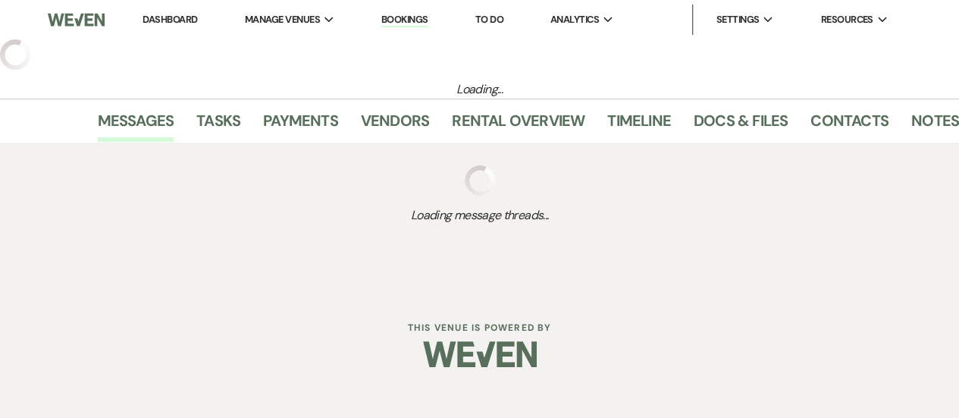
select select "5"
select select "4"
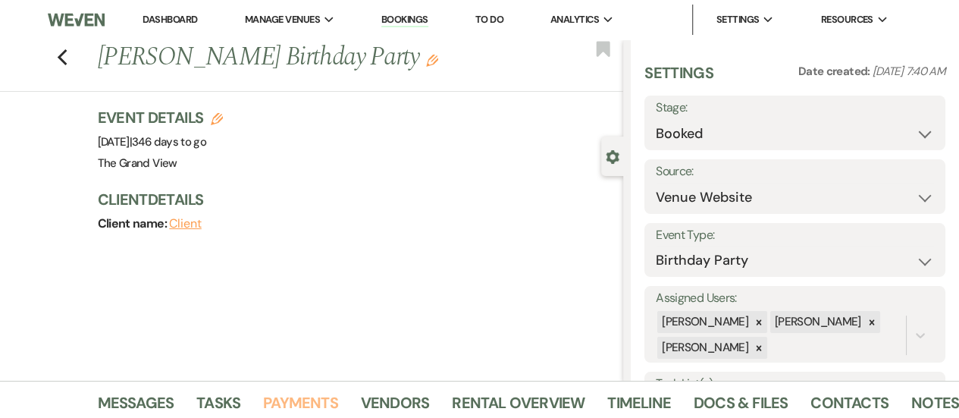
click at [315, 394] on link "Payments" at bounding box center [300, 407] width 75 height 33
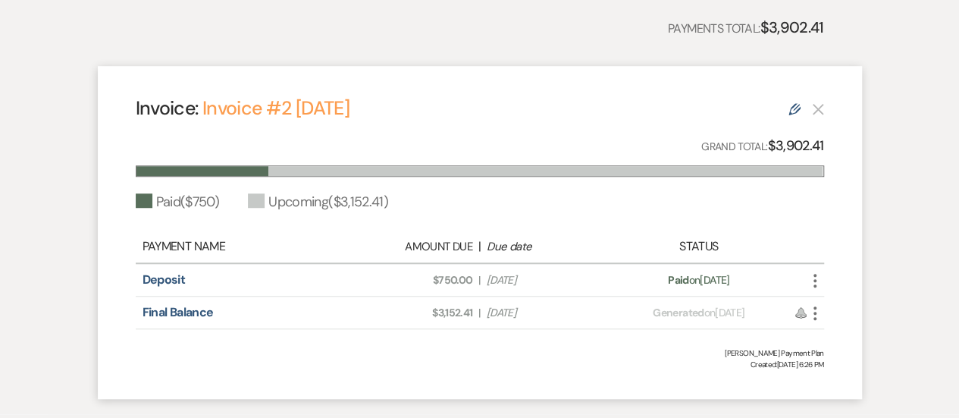
scroll to position [372, 0]
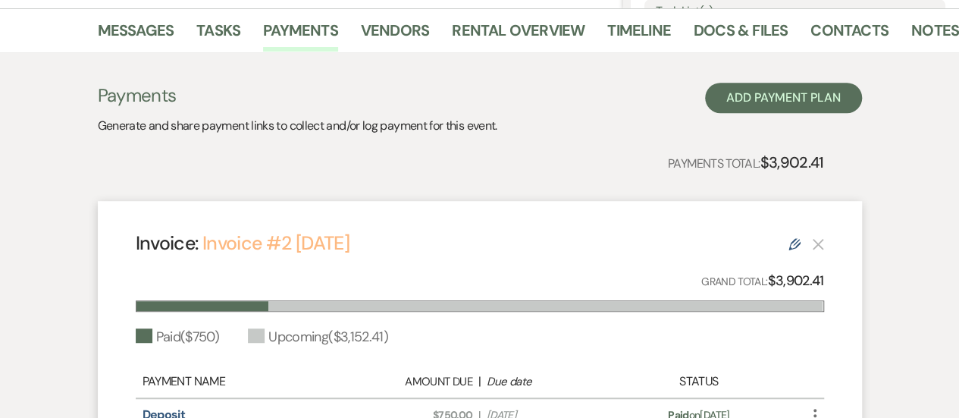
click at [350, 240] on link "Invoice #2 [DATE]" at bounding box center [275, 243] width 147 height 25
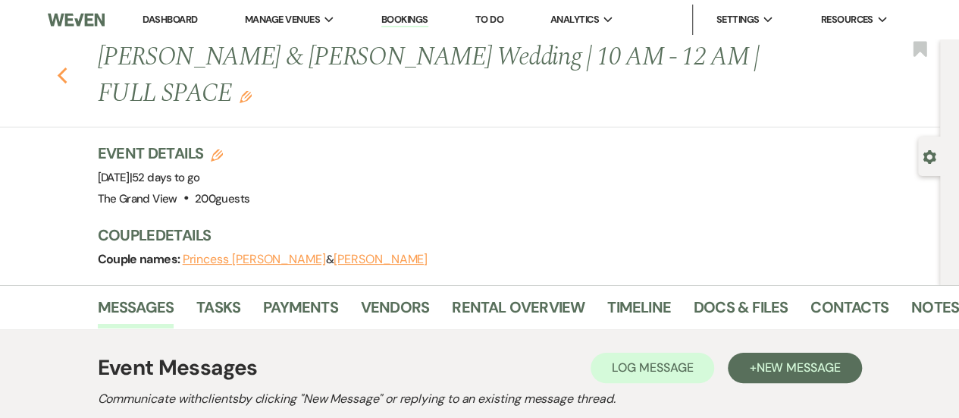
click at [68, 67] on icon "Previous" at bounding box center [62, 76] width 11 height 18
click at [62, 67] on icon "Previous" at bounding box center [62, 76] width 11 height 18
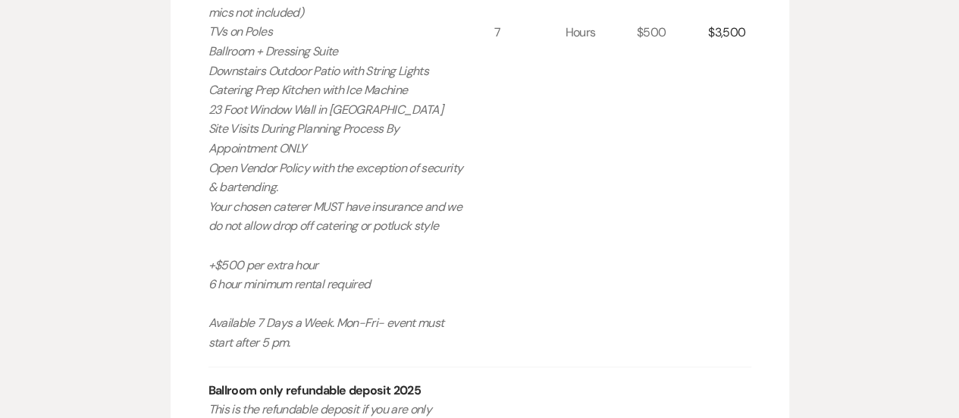
scroll to position [682, 0]
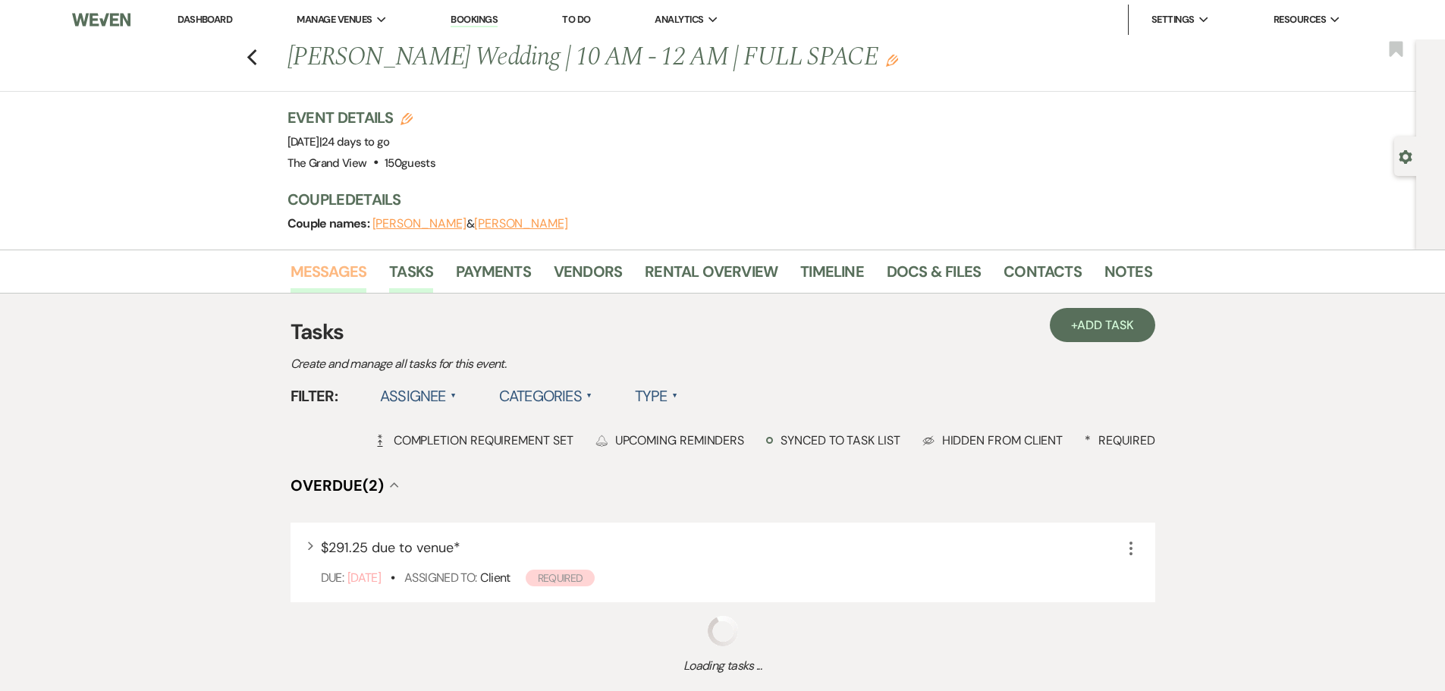
click at [328, 282] on link "Messages" at bounding box center [328, 275] width 77 height 33
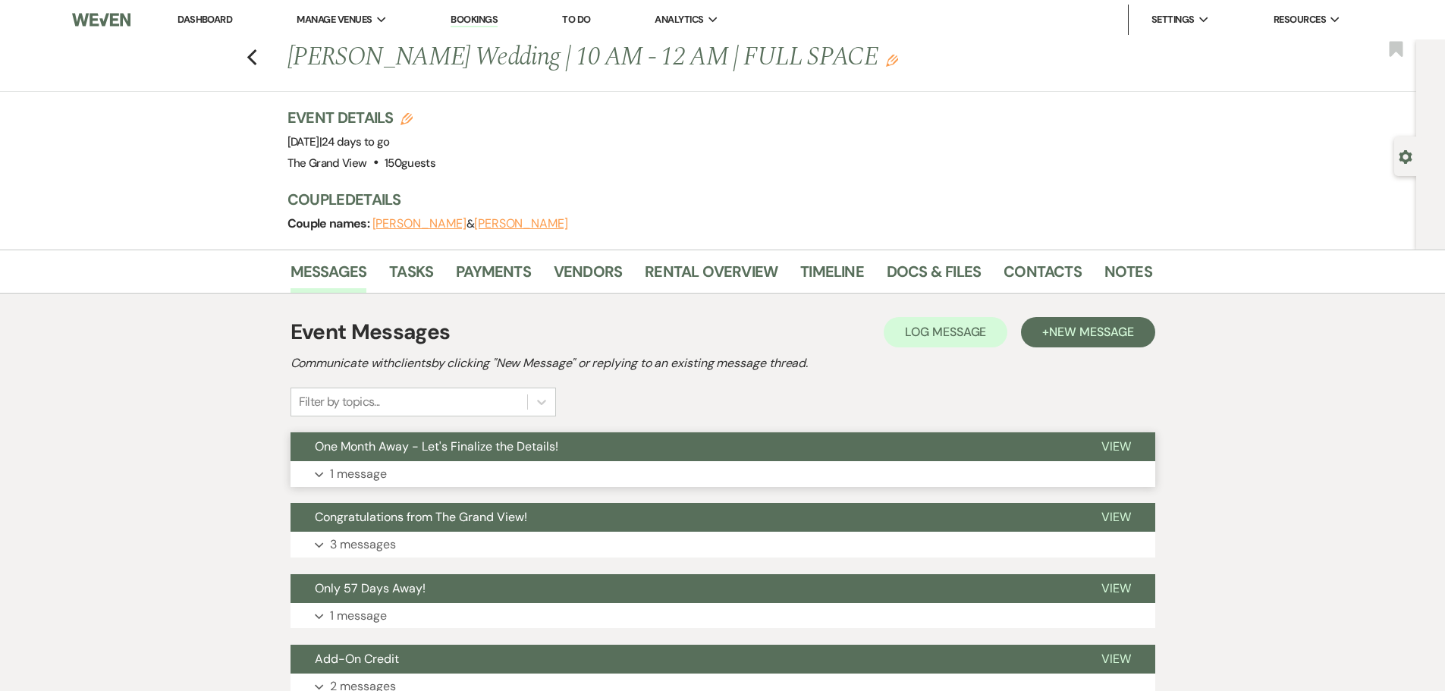
click at [422, 478] on button "Expand 1 message" at bounding box center [722, 474] width 864 height 26
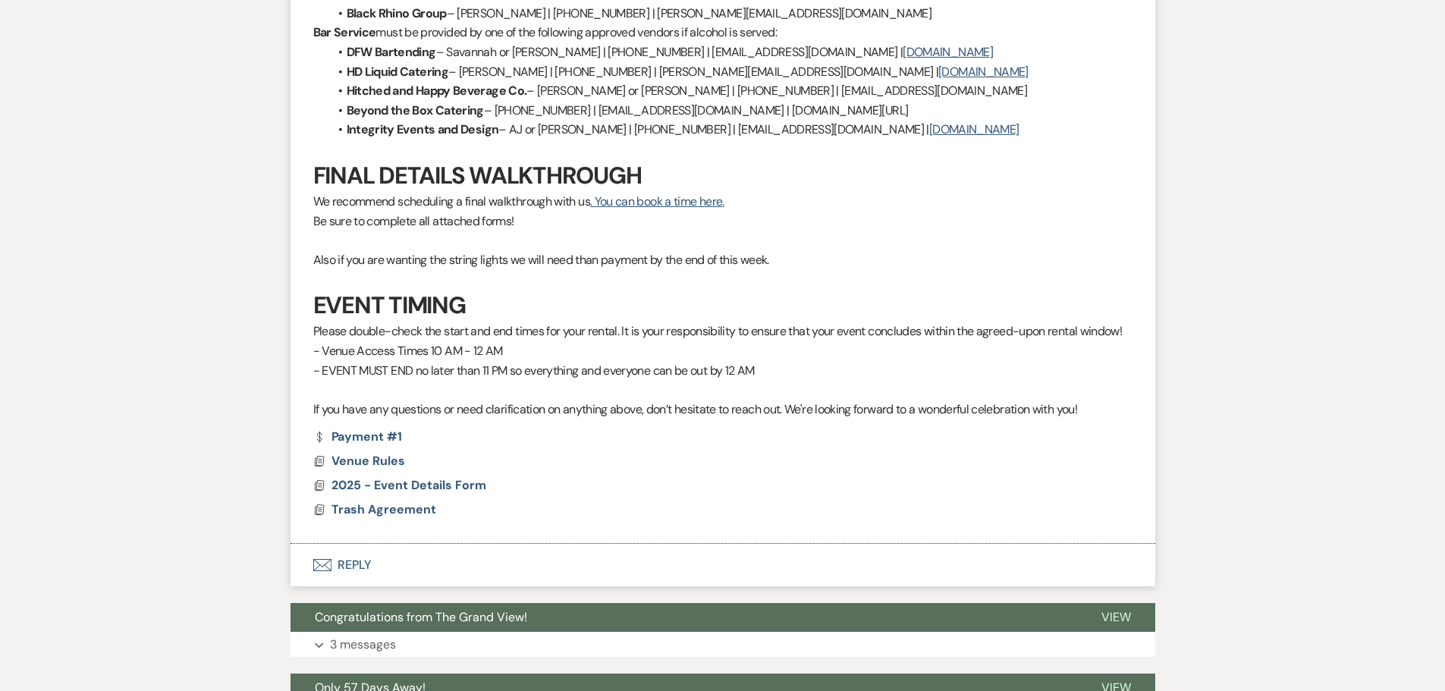
scroll to position [1213, 0]
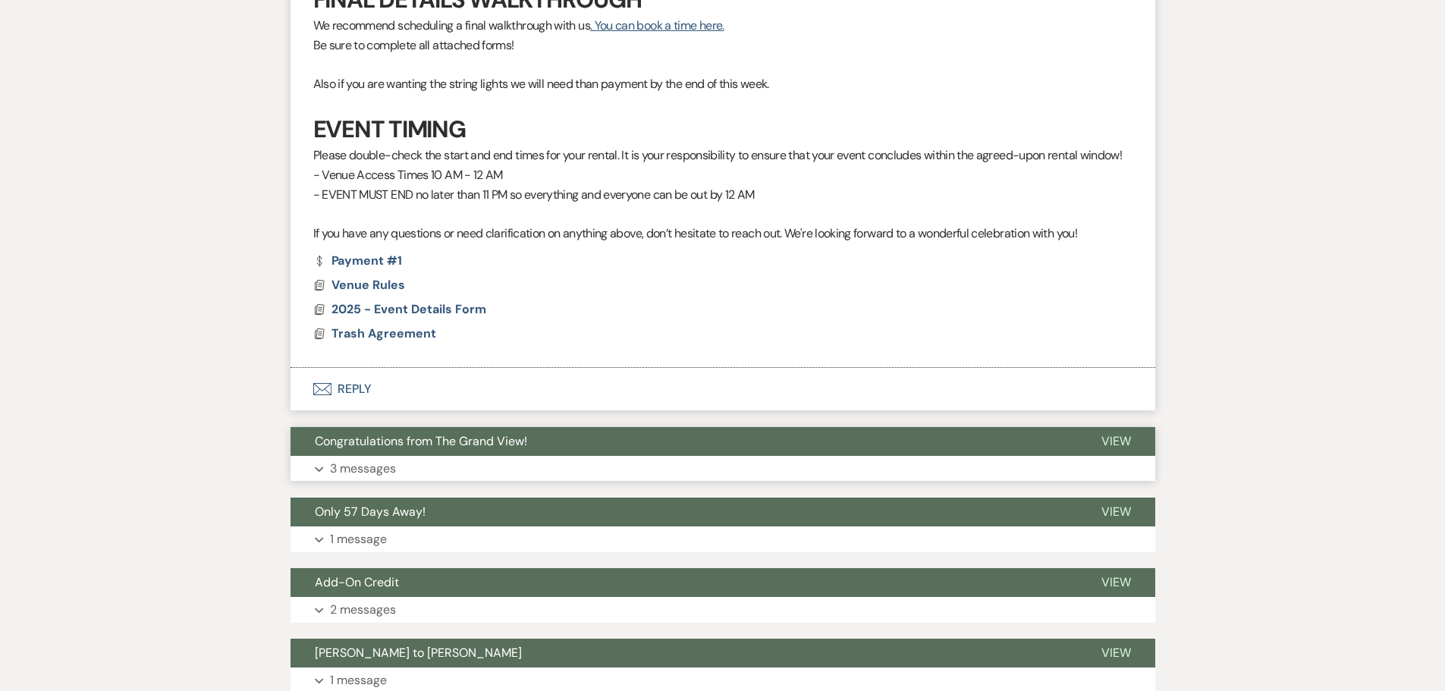
click at [416, 457] on button "Expand 3 messages" at bounding box center [722, 469] width 864 height 26
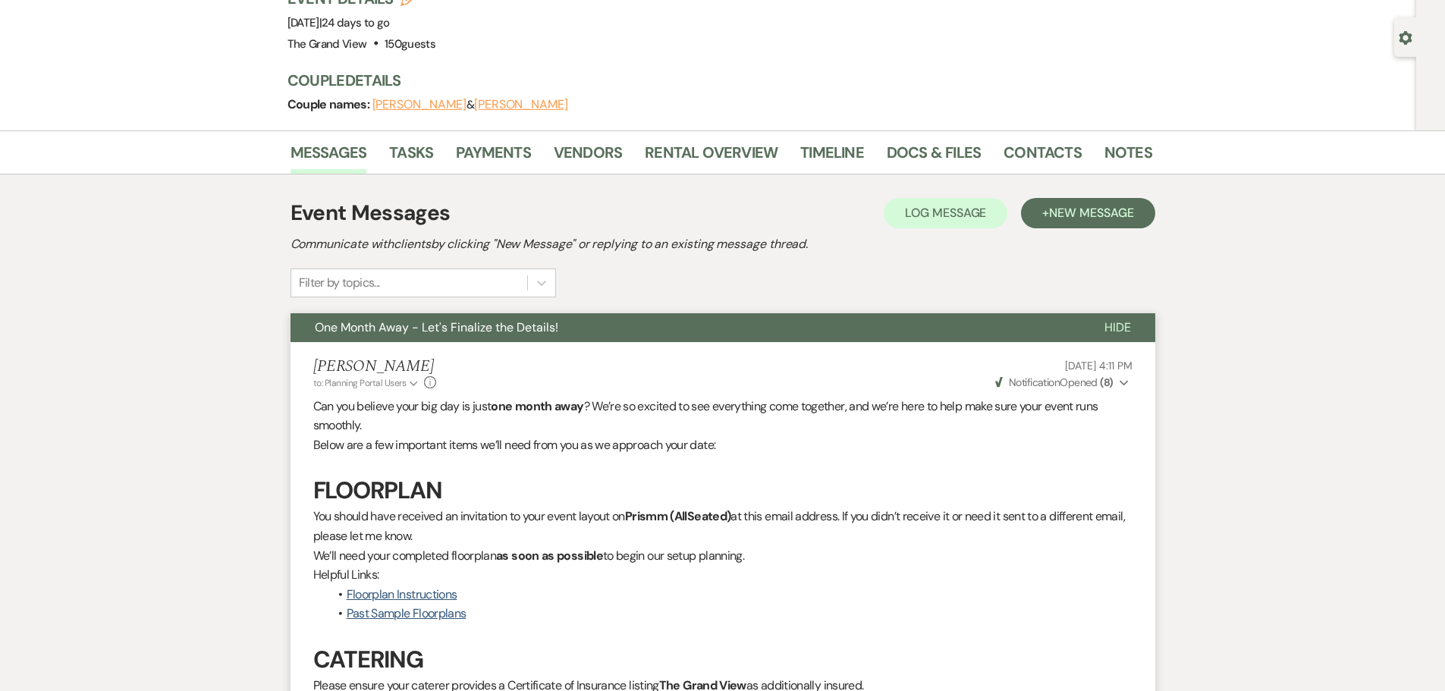
scroll to position [0, 0]
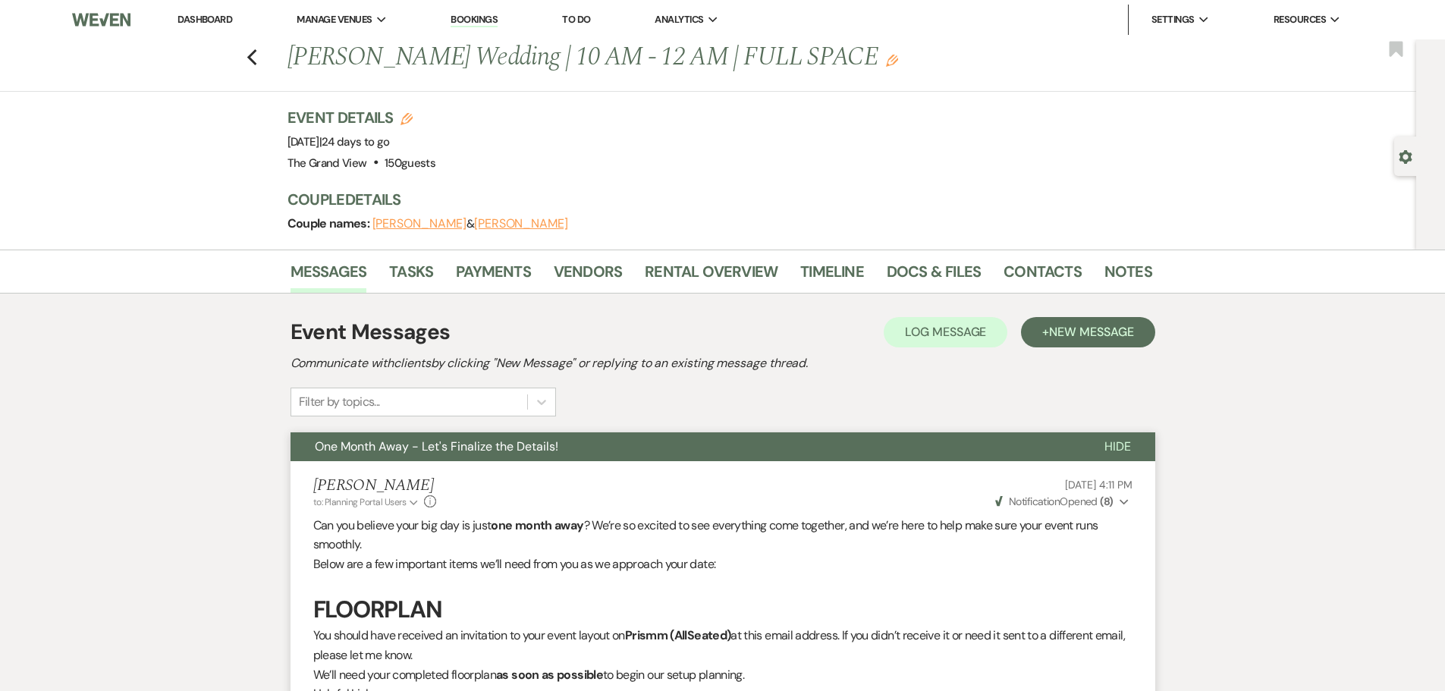
click at [1109, 504] on strong "( 8 )" at bounding box center [1106, 501] width 13 height 14
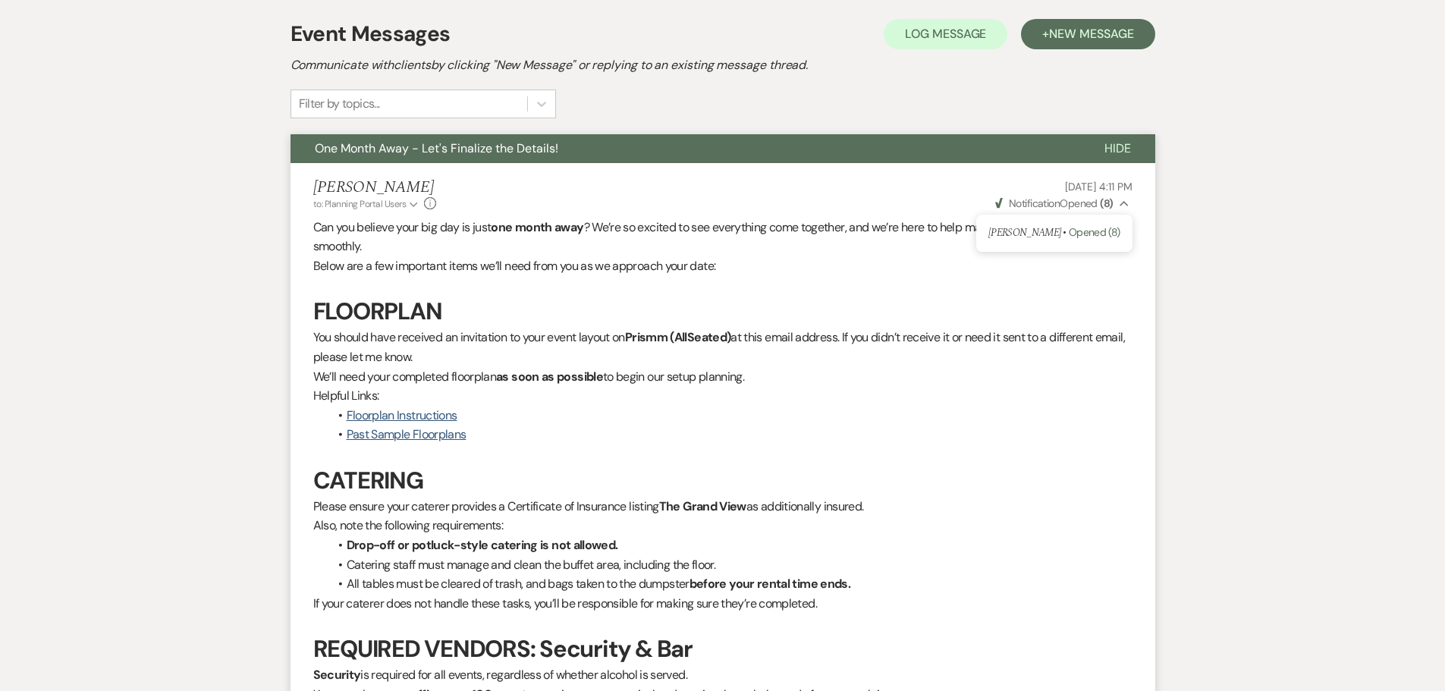
scroll to position [227, 0]
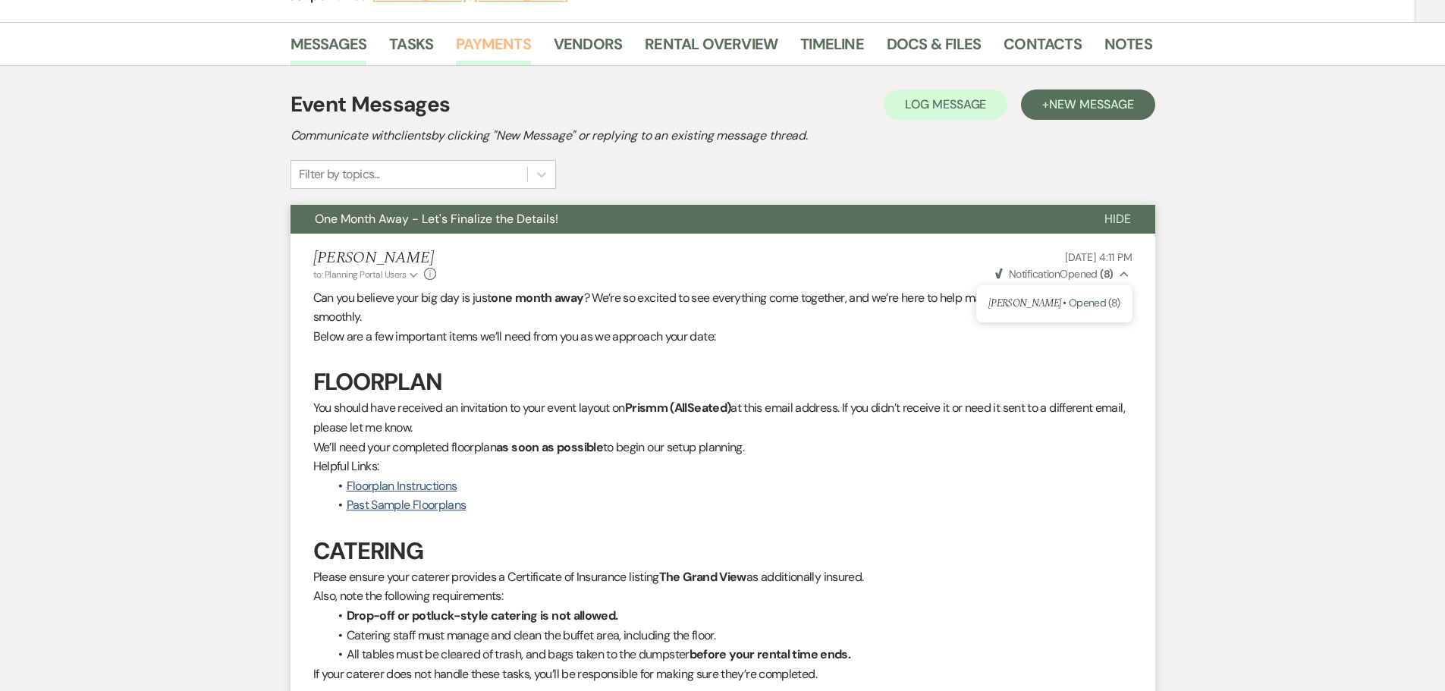
click at [485, 44] on link "Payments" at bounding box center [493, 48] width 75 height 33
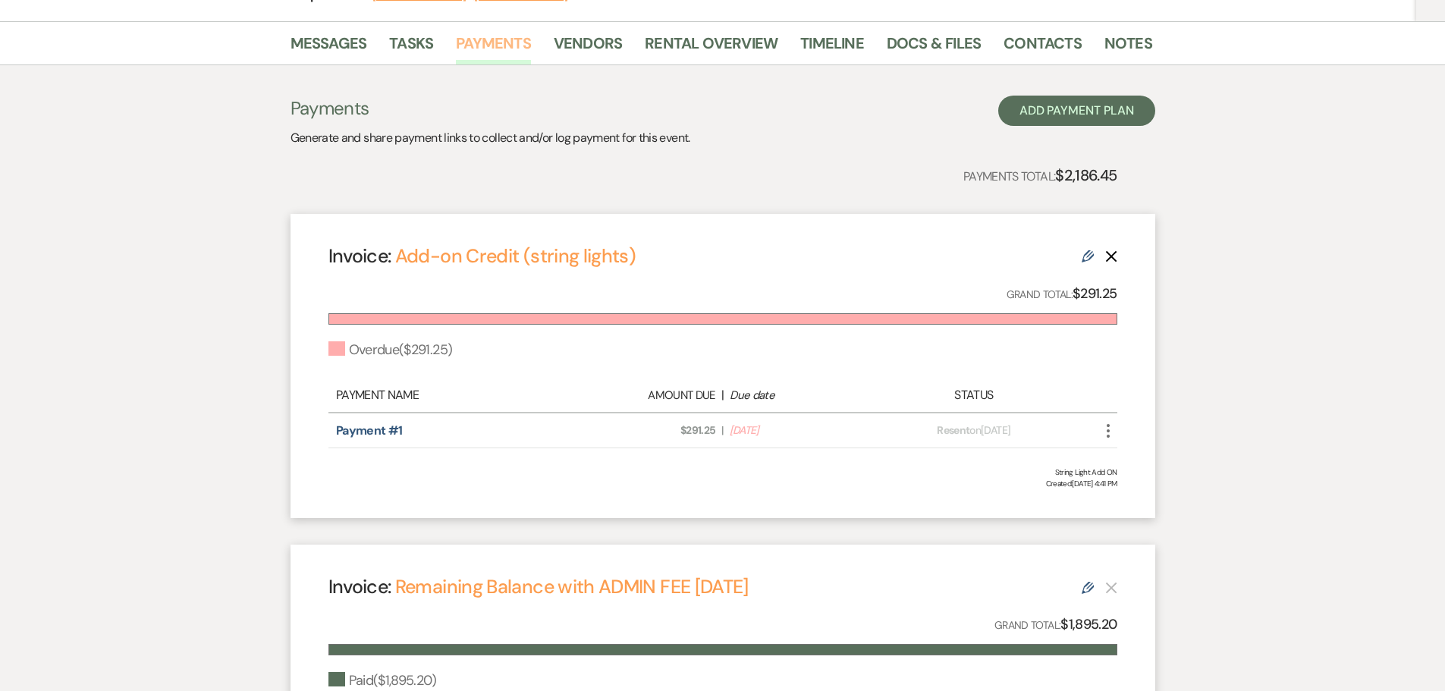
scroll to position [227, 0]
click at [1024, 37] on link "Contacts" at bounding box center [1042, 48] width 78 height 33
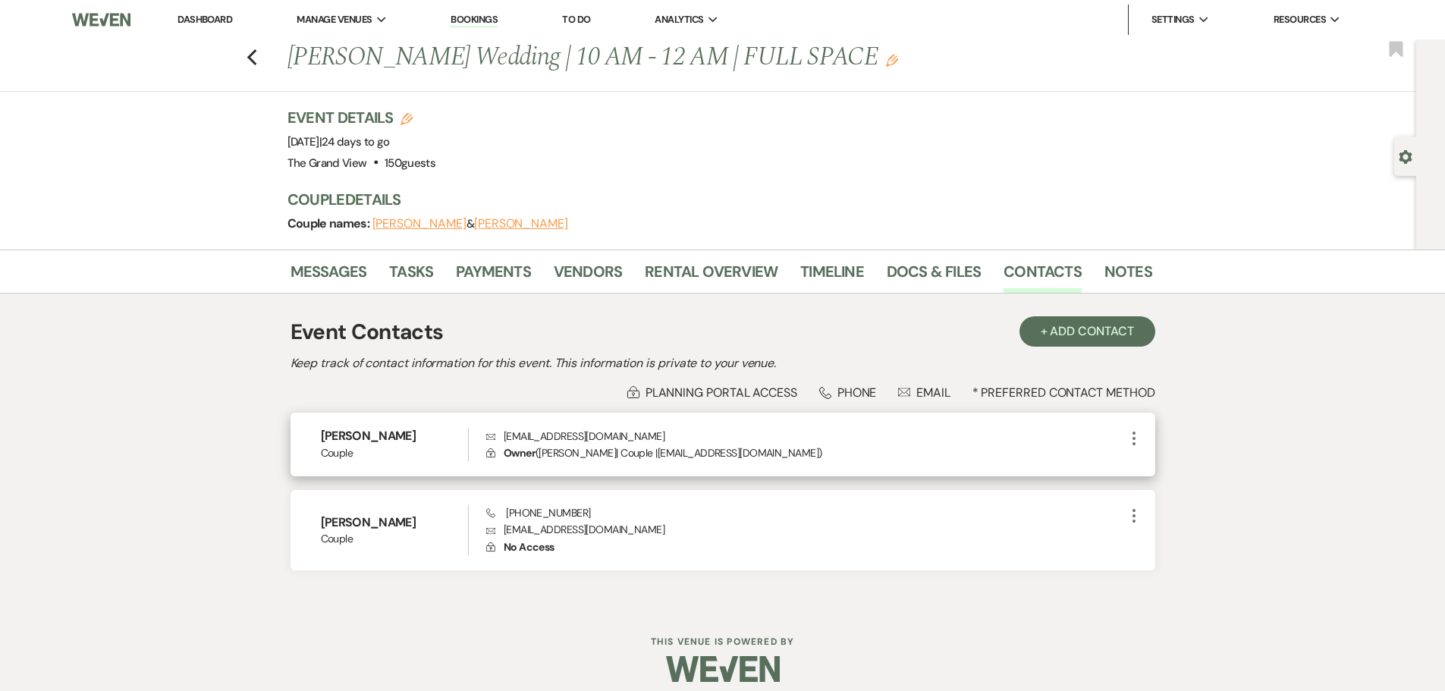
click at [1134, 436] on icon "More" at bounding box center [1134, 438] width 18 height 18
click at [1156, 471] on button "Pencil Edit" at bounding box center [1170, 468] width 90 height 26
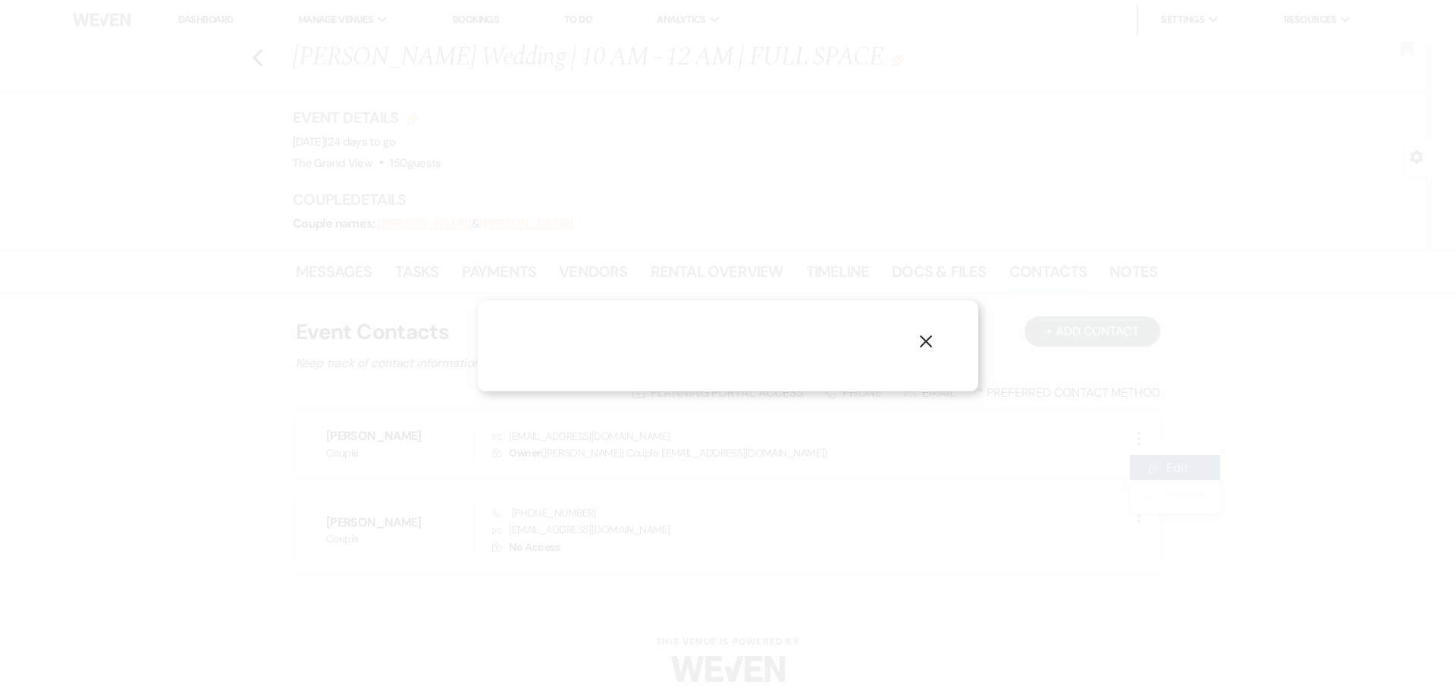
select select "1"
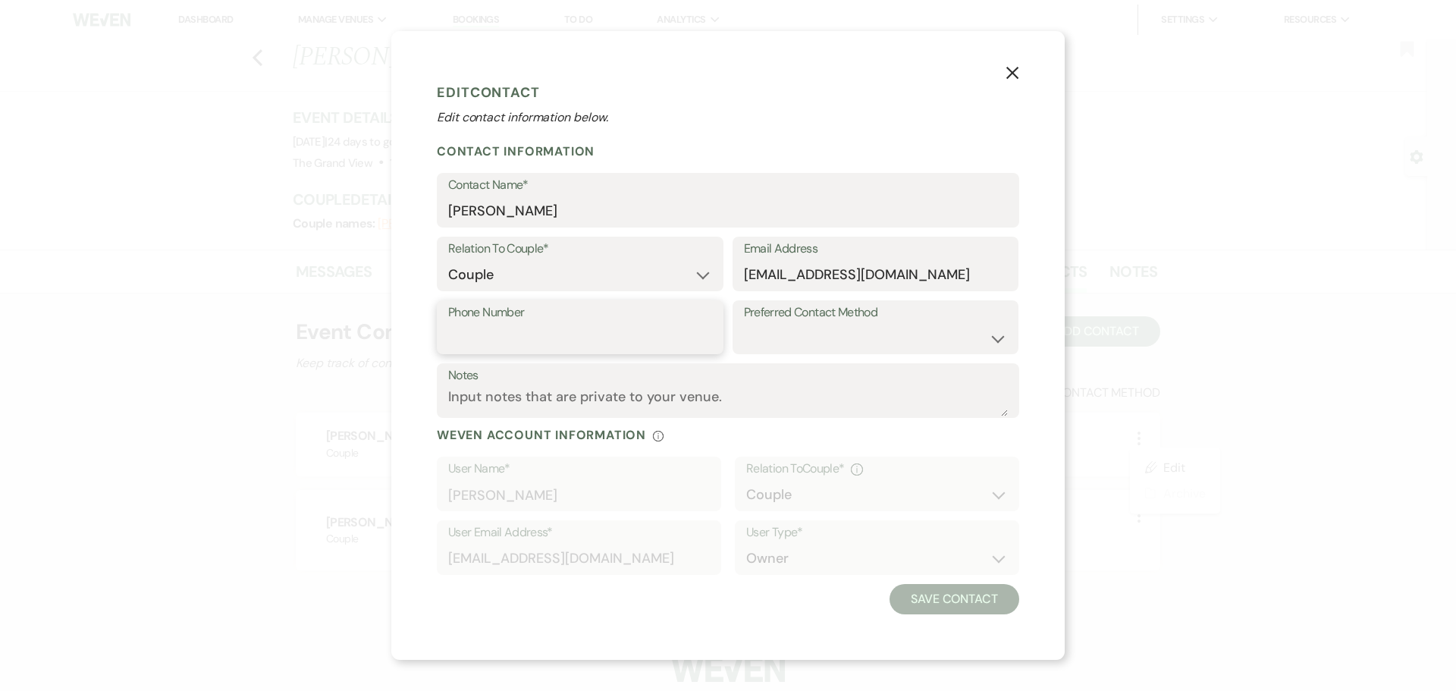
click at [568, 341] on input "Phone Number" at bounding box center [580, 338] width 264 height 30
type input "2144974098"
click at [890, 584] on button "Save Contact" at bounding box center [955, 599] width 130 height 30
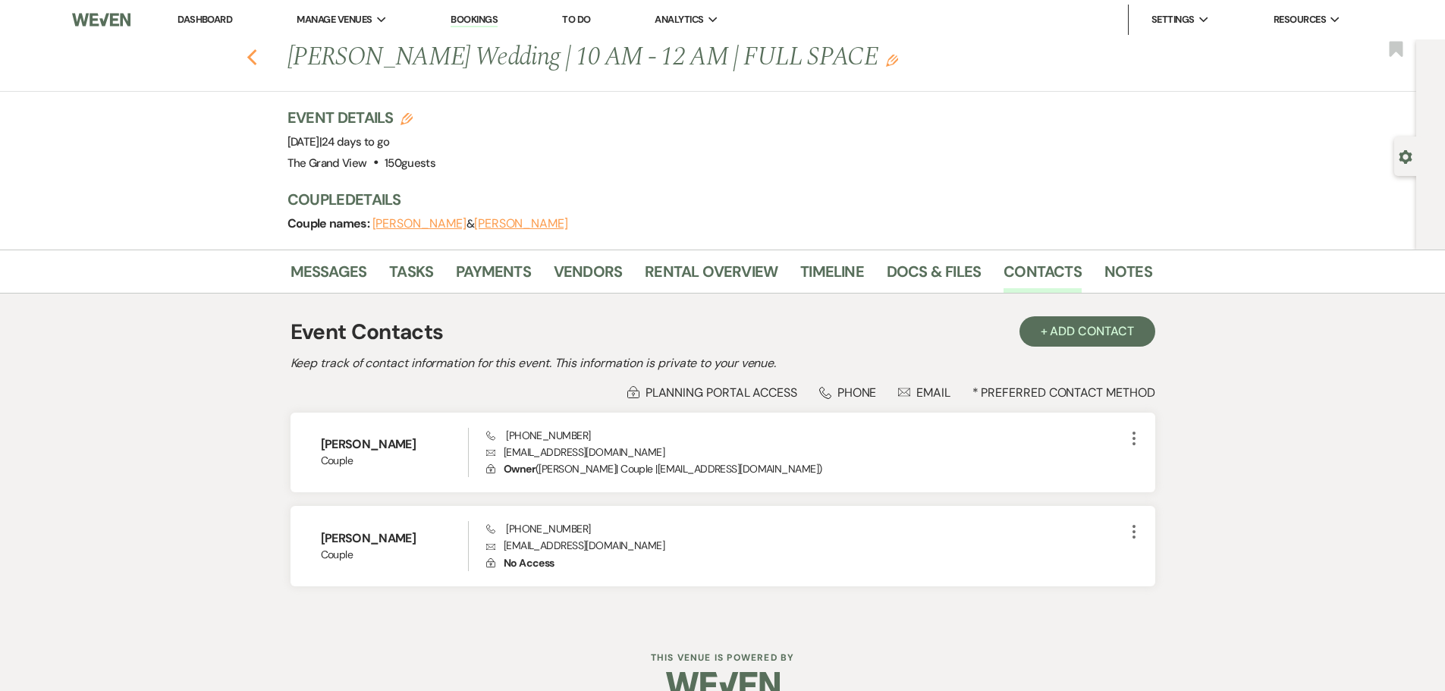
click at [256, 51] on use "button" at bounding box center [251, 57] width 10 height 17
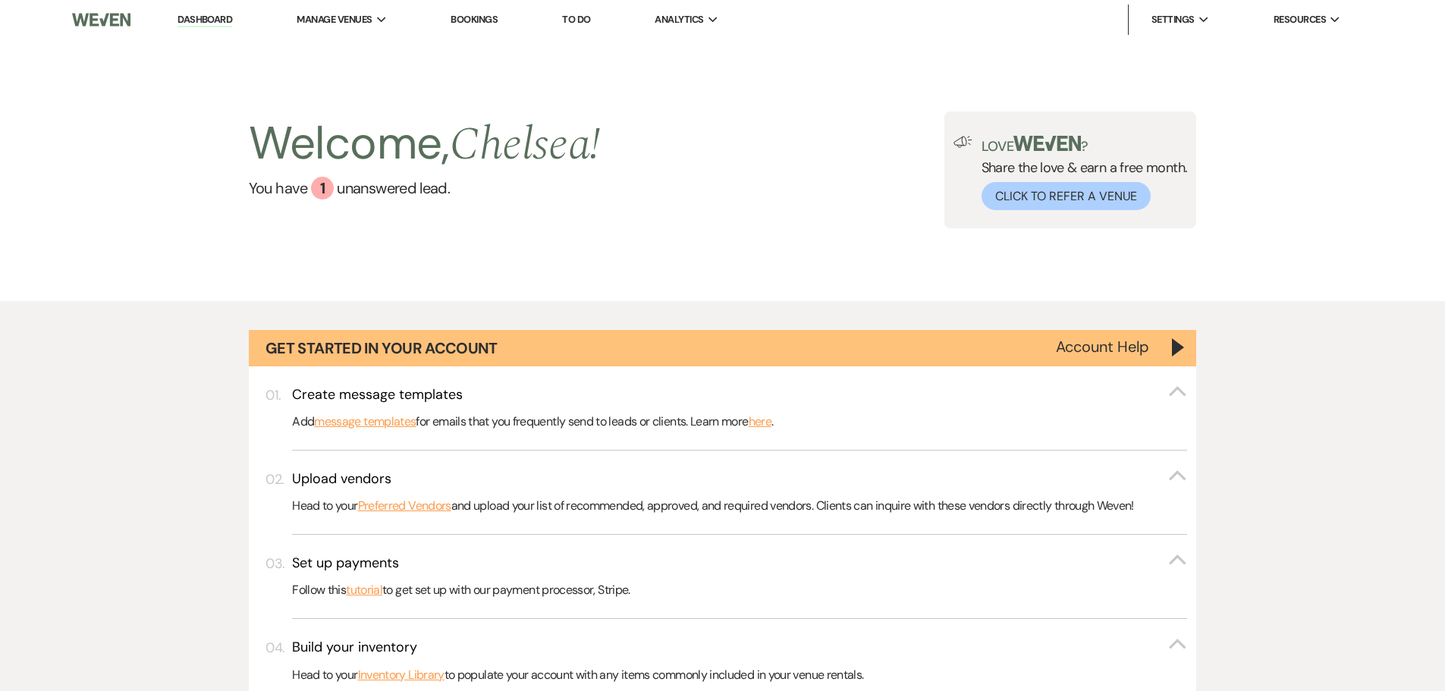
click at [586, 24] on link "To Do" at bounding box center [576, 19] width 28 height 13
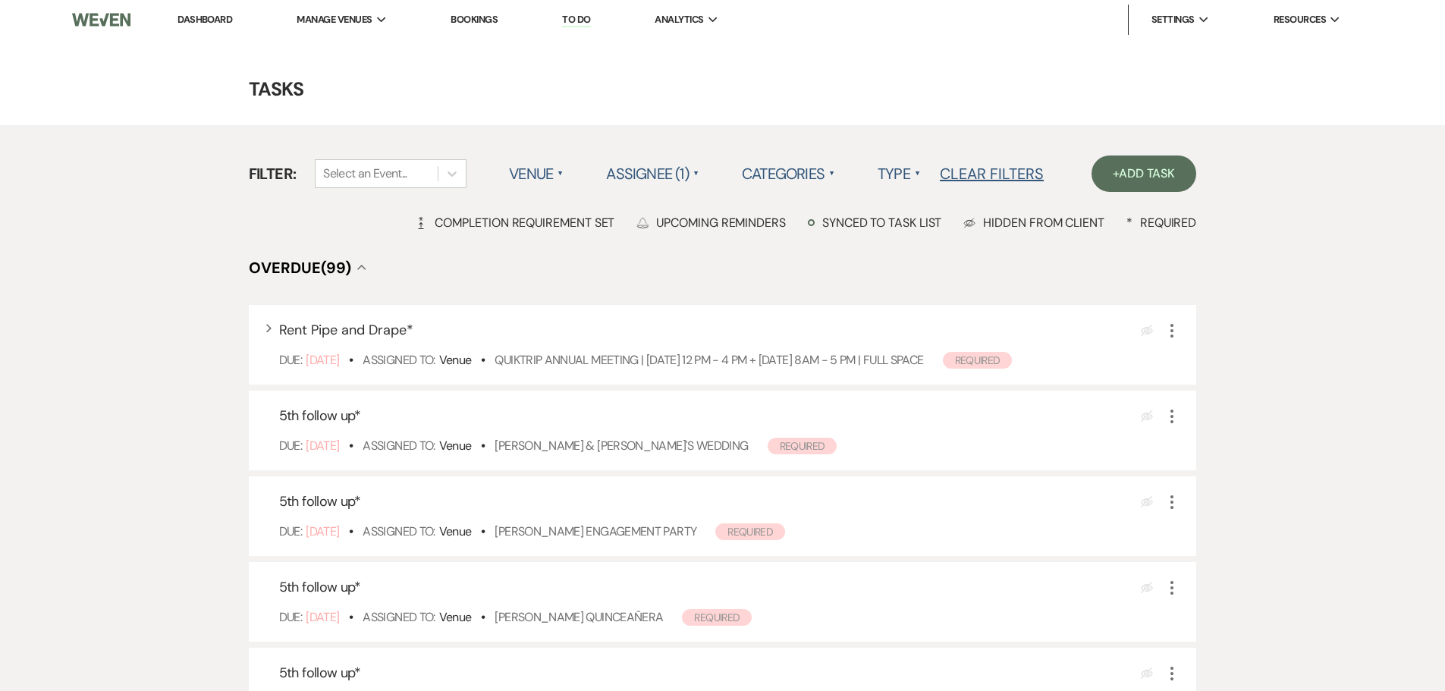
click at [682, 179] on label "Assignee (1) ▲" at bounding box center [652, 173] width 93 height 27
click at [679, 205] on li "Assigned to client" at bounding box center [682, 204] width 152 height 35
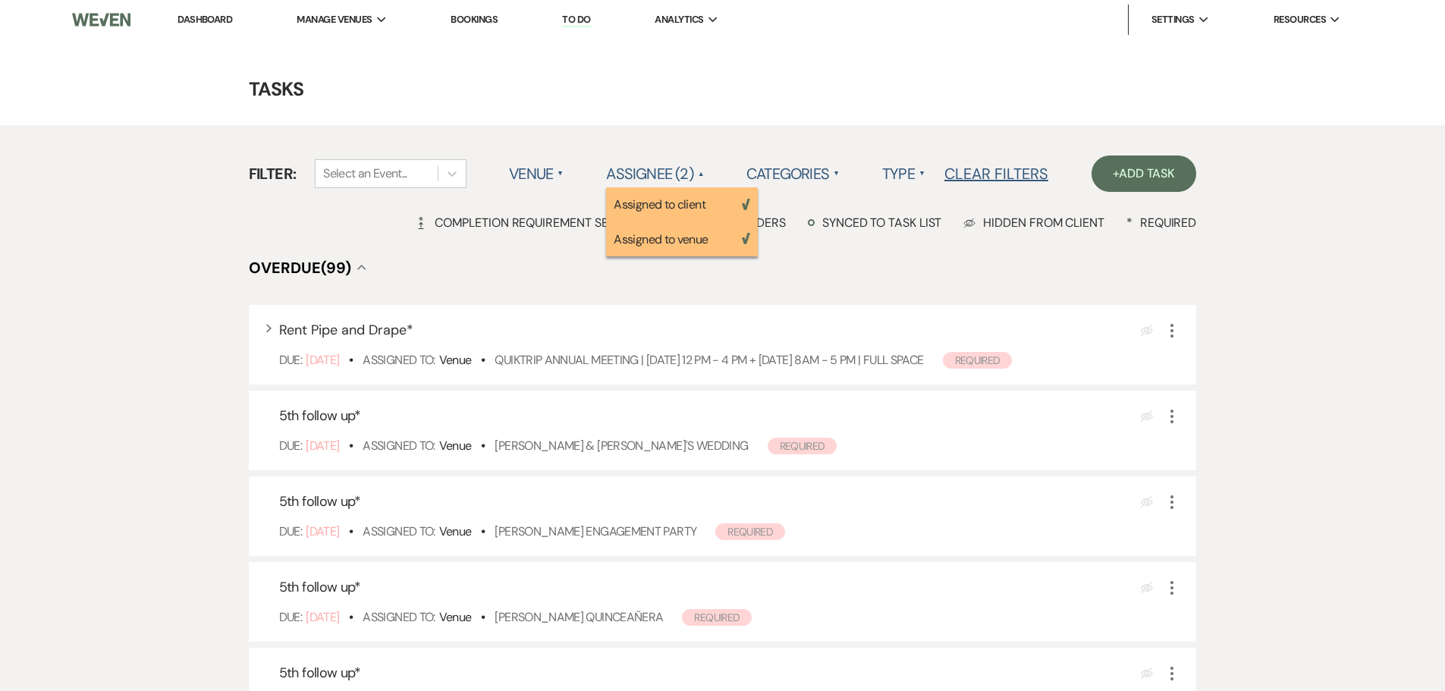
click at [683, 234] on li "Assigned to venue Weven Check" at bounding box center [682, 239] width 152 height 35
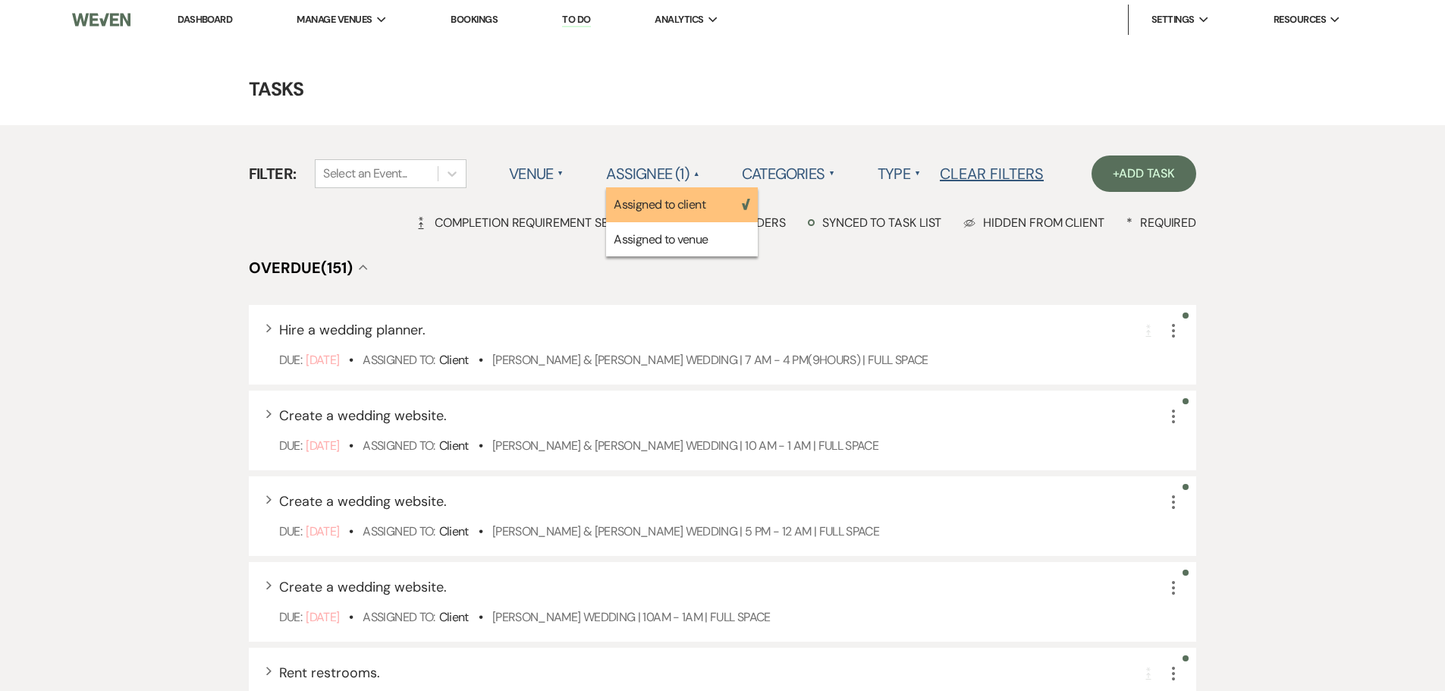
click at [902, 175] on label "Type ▲" at bounding box center [898, 173] width 43 height 27
click at [903, 171] on label "Type ▲" at bounding box center [898, 173] width 43 height 27
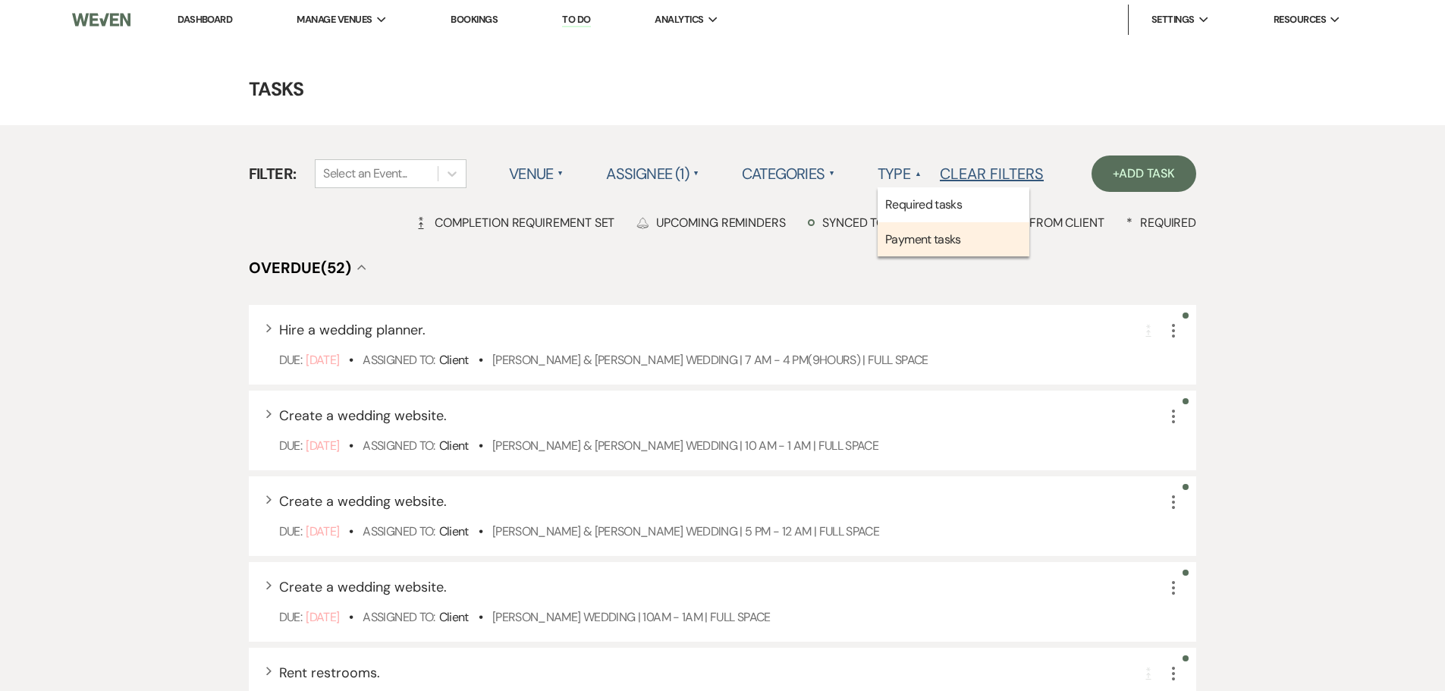
click at [915, 240] on li "Payment tasks" at bounding box center [953, 239] width 152 height 35
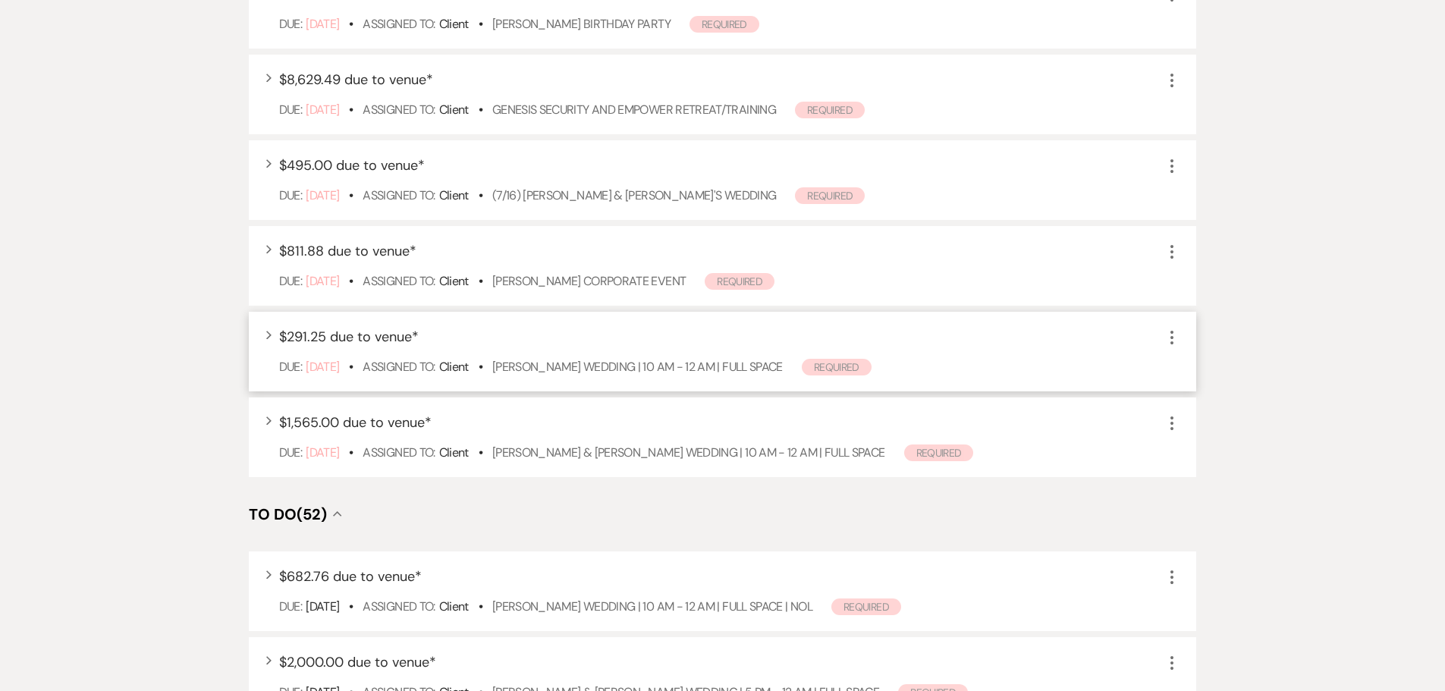
scroll to position [455, 0]
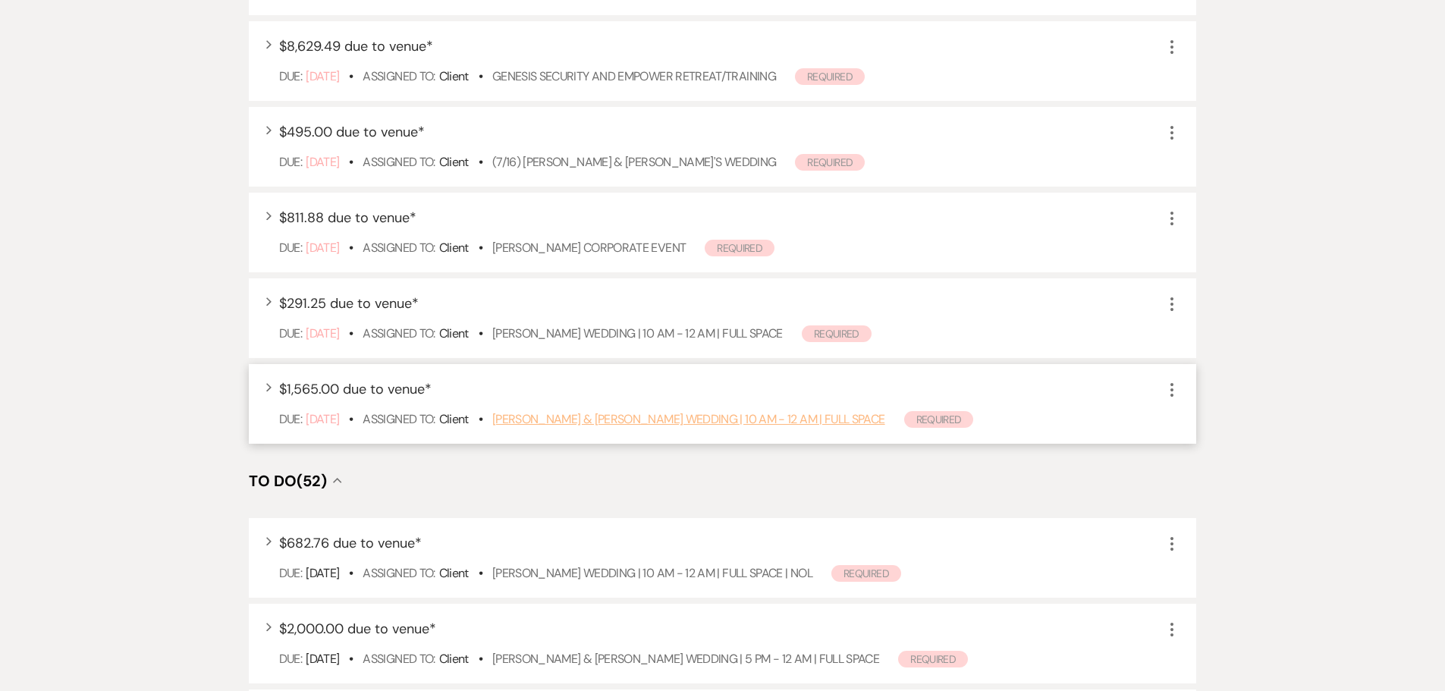
click at [642, 418] on link "Whittington & Olabode Wedding | 10 AM - 12 AM | FULL SPACE" at bounding box center [688, 419] width 393 height 16
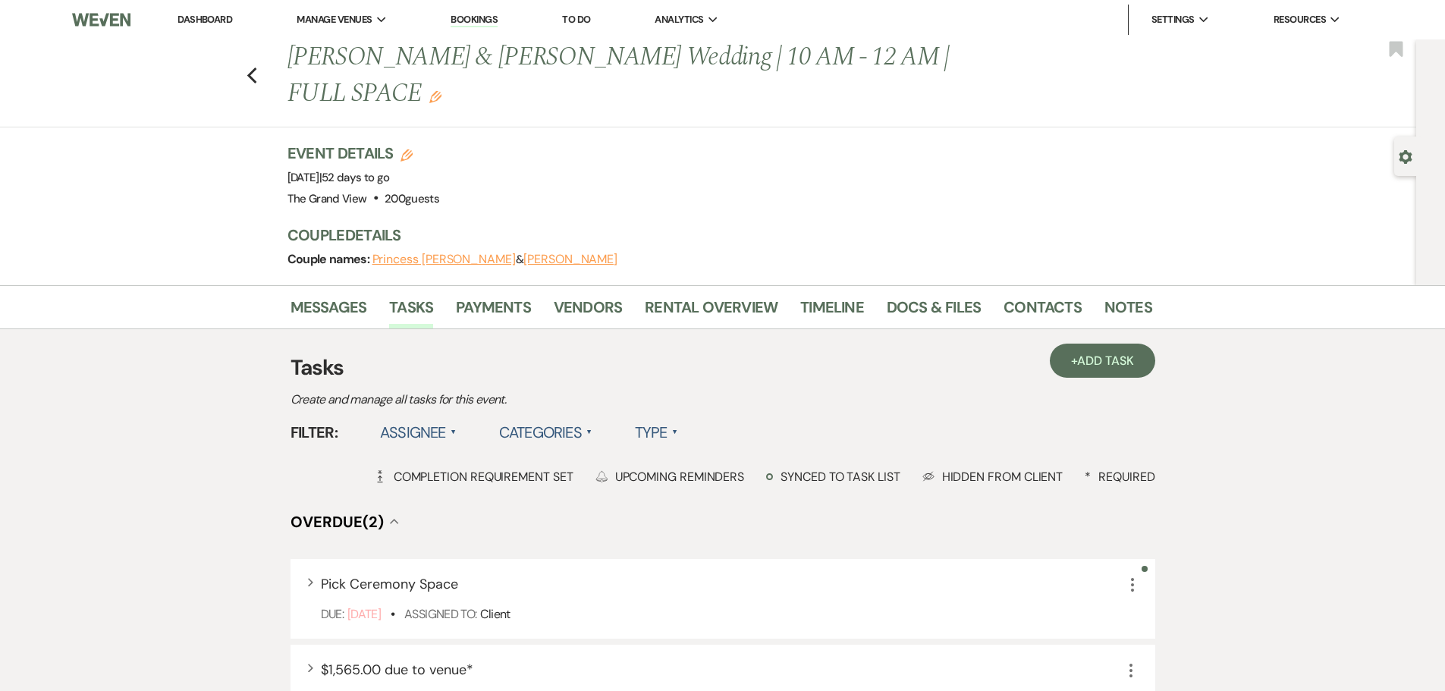
click at [340, 329] on div "+ Add Task Tasks Create and manage all tasks for this event. Filter: Assignee ▲…" at bounding box center [722, 692] width 864 height 727
click at [335, 292] on li "Messages" at bounding box center [339, 310] width 99 height 36
click at [340, 295] on link "Messages" at bounding box center [328, 311] width 77 height 33
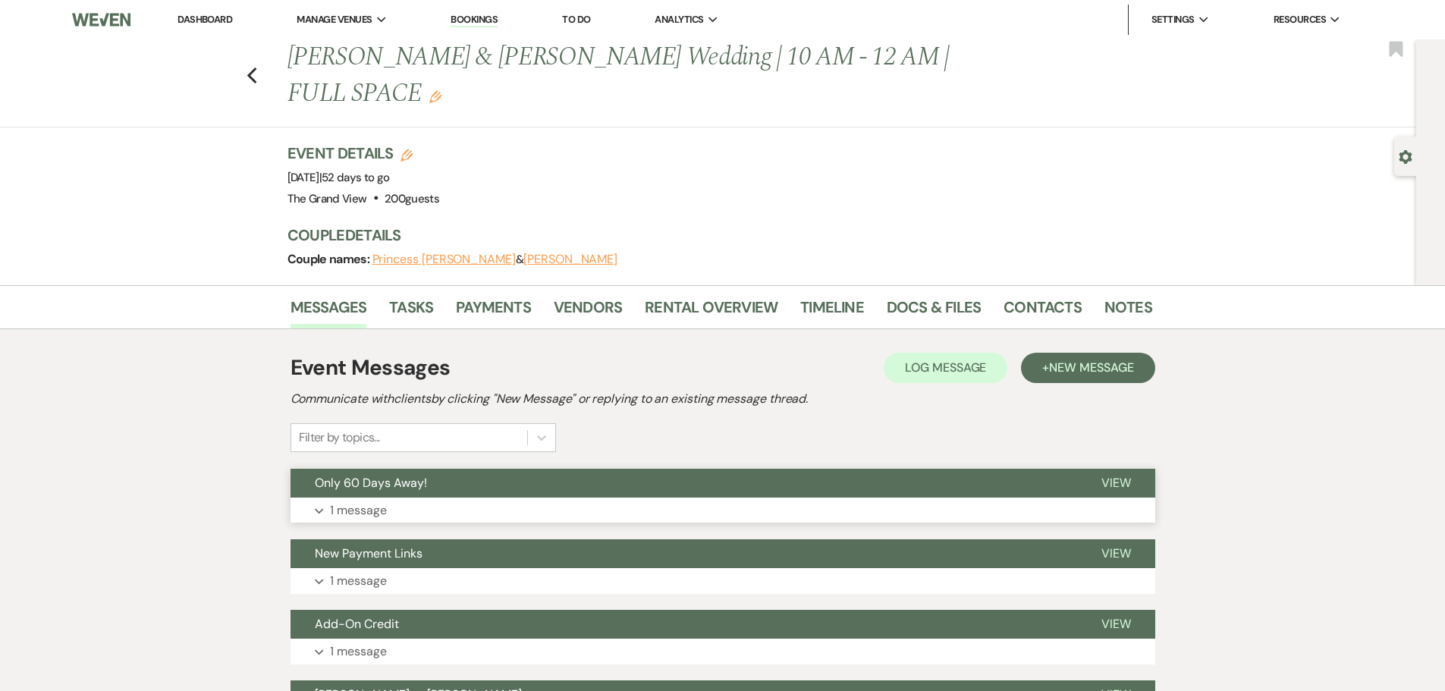
click at [466, 469] on button "Only 60 Days Away!" at bounding box center [683, 483] width 786 height 29
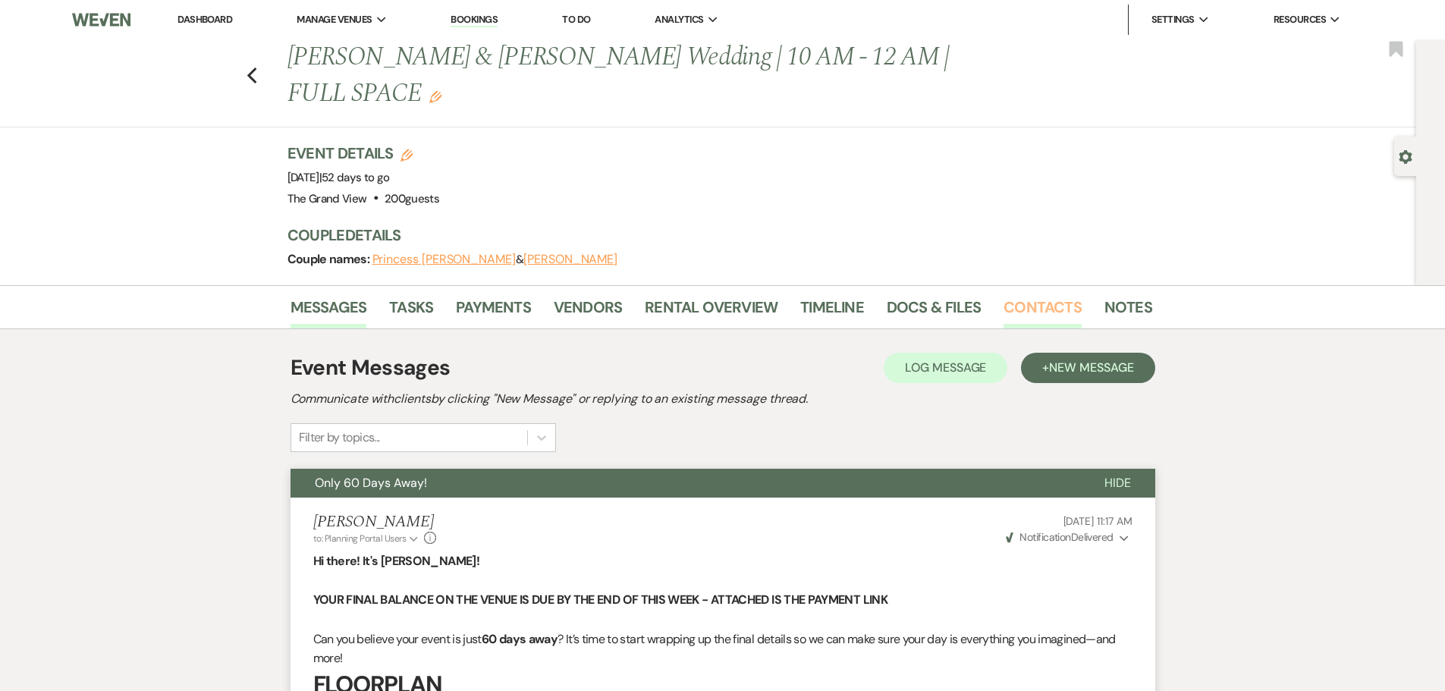
click at [1007, 295] on link "Contacts" at bounding box center [1042, 311] width 78 height 33
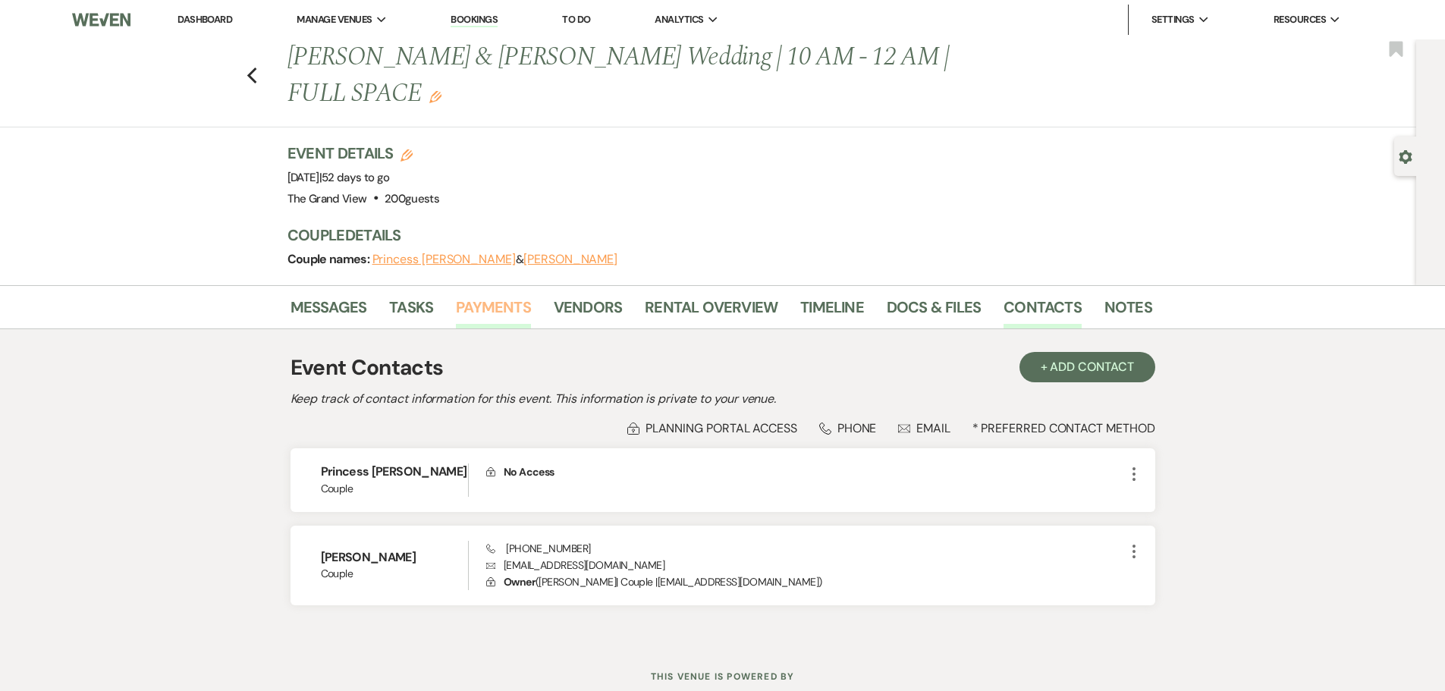
click at [502, 295] on link "Payments" at bounding box center [493, 311] width 75 height 33
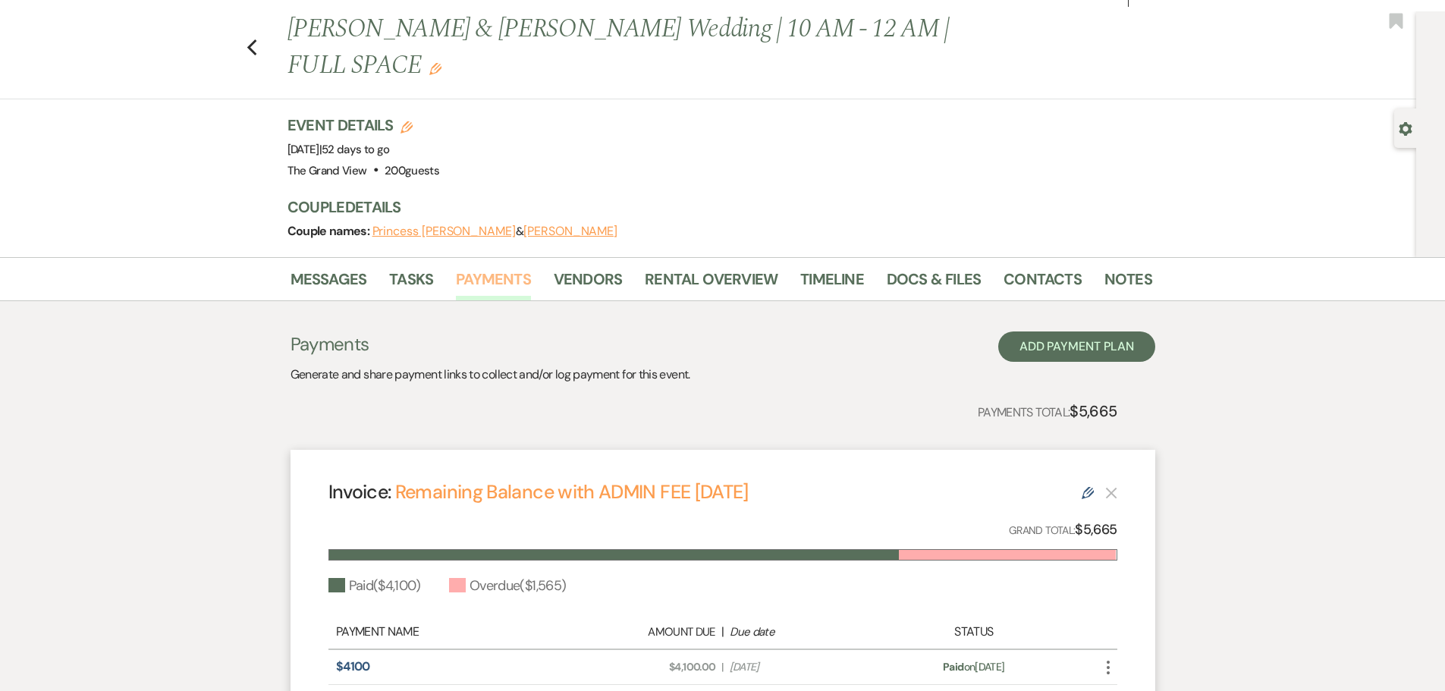
scroll to position [203, 0]
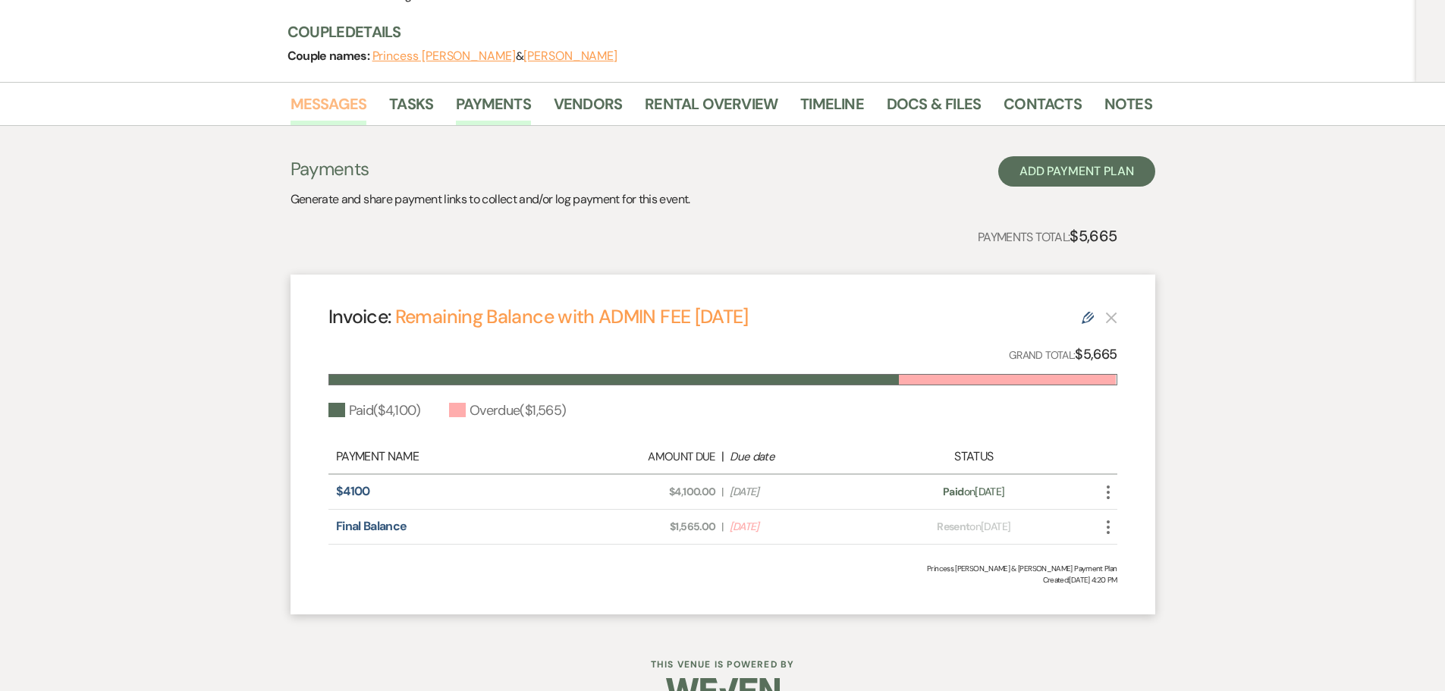
click at [328, 92] on link "Messages" at bounding box center [328, 108] width 77 height 33
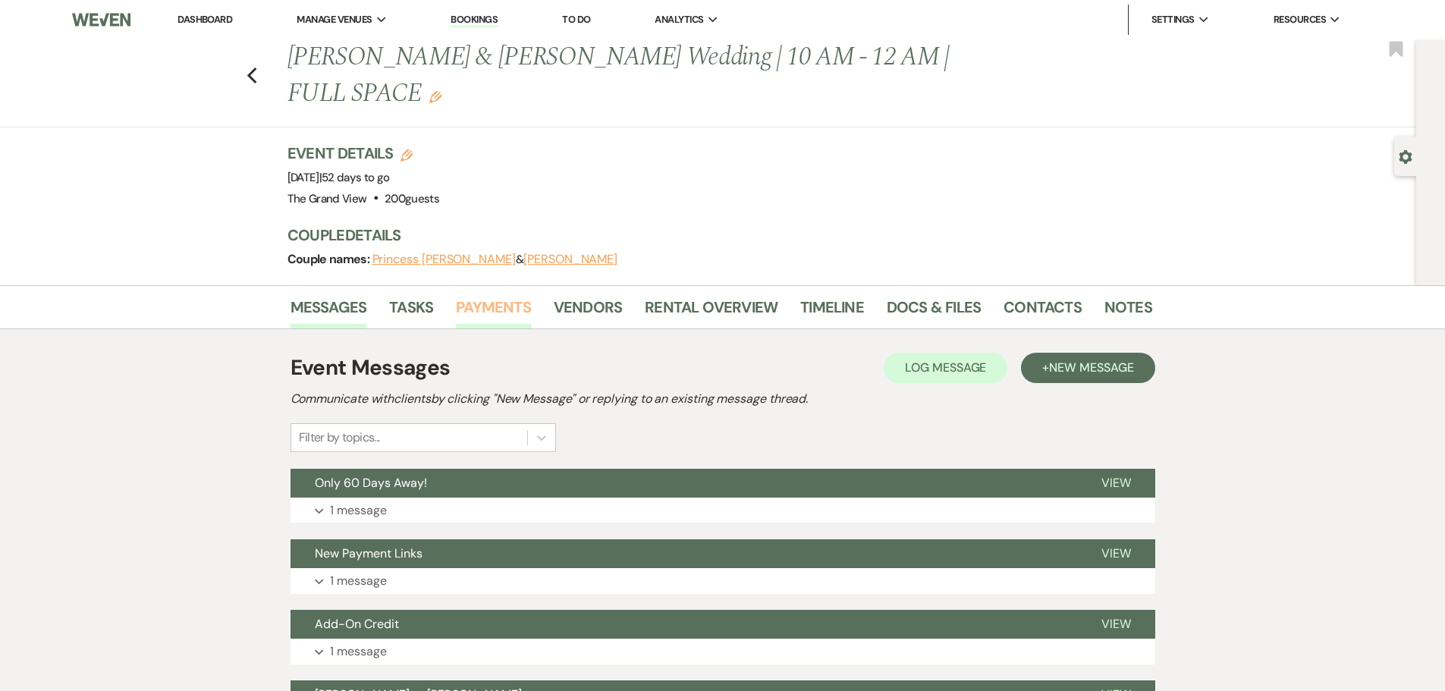
click at [485, 295] on link "Payments" at bounding box center [493, 311] width 75 height 33
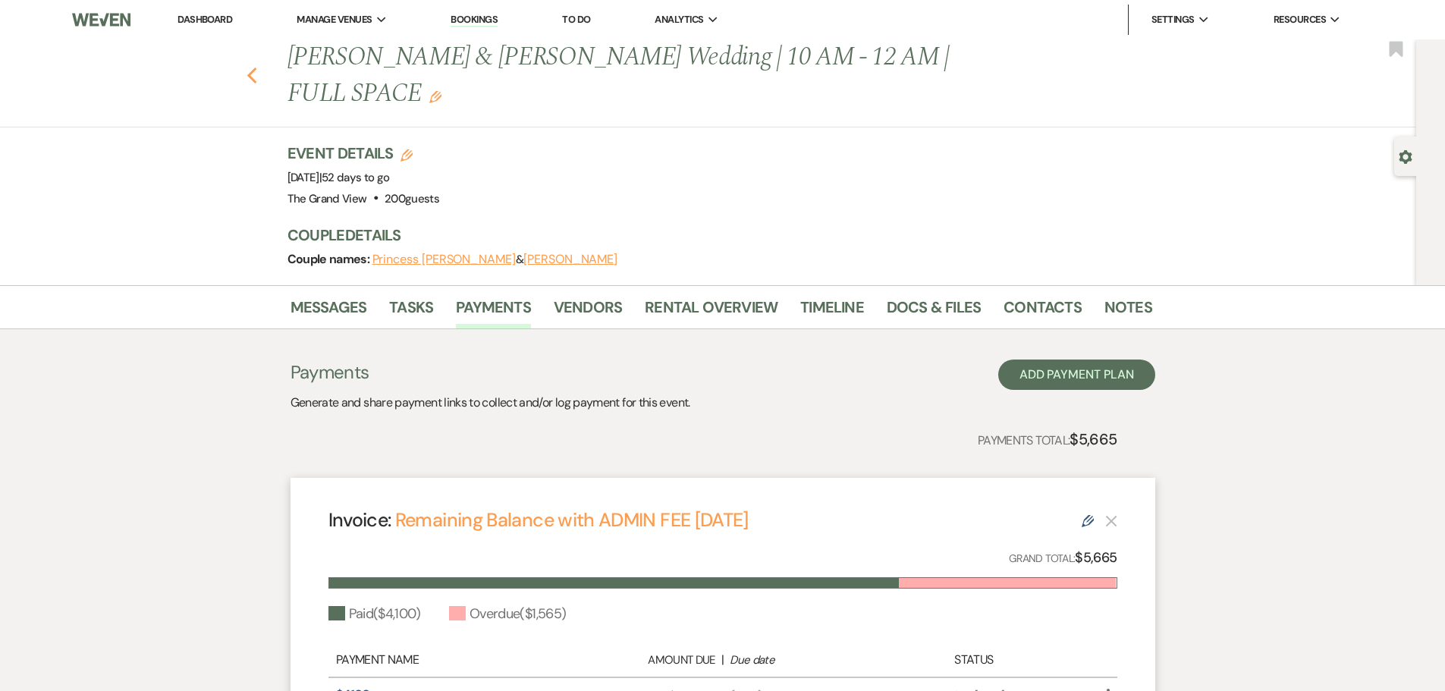
click at [256, 67] on use "button" at bounding box center [251, 75] width 10 height 17
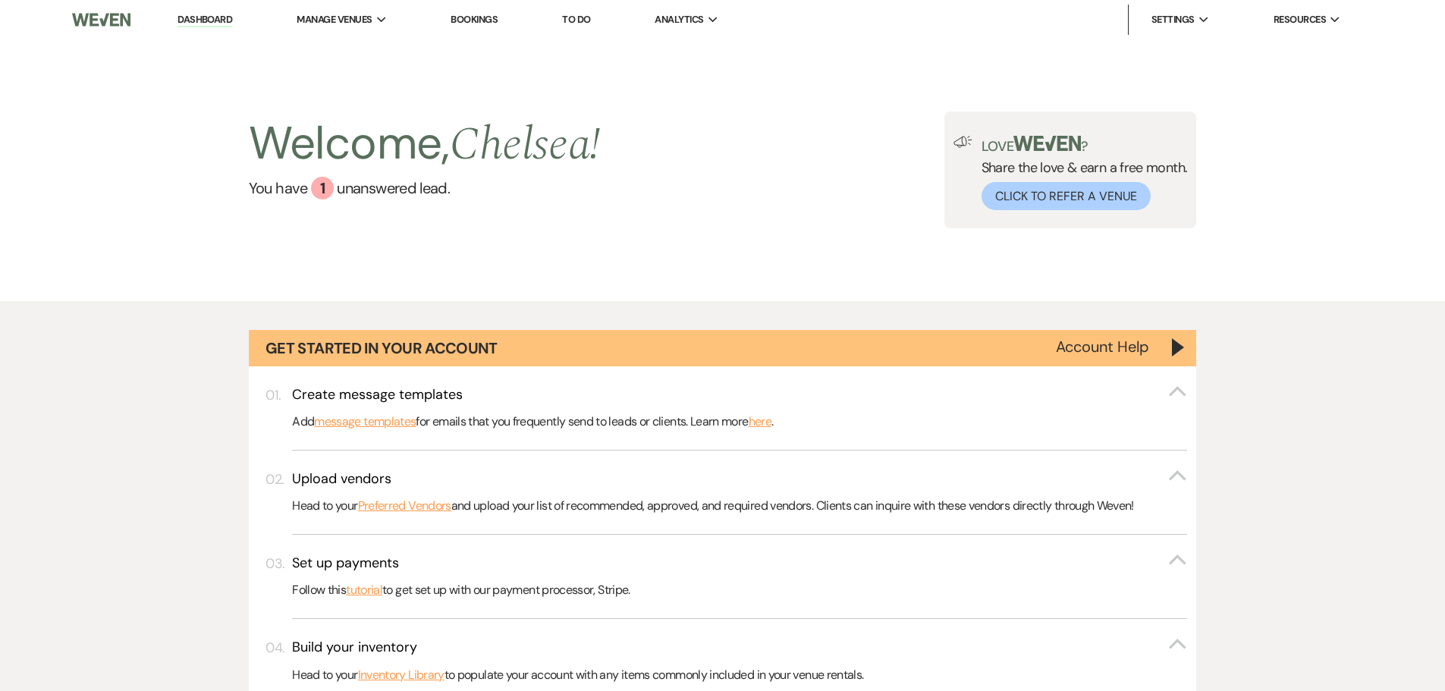
click at [584, 17] on link "To Do" at bounding box center [576, 19] width 28 height 13
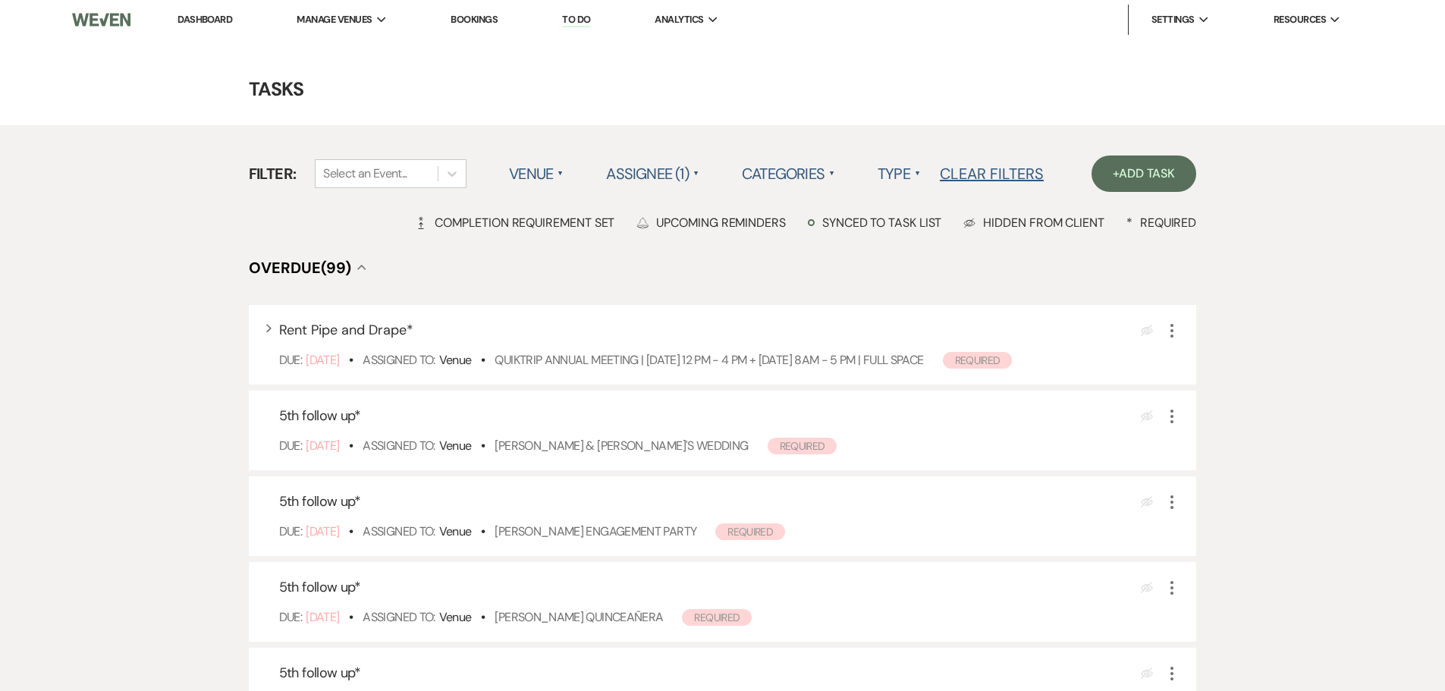
click at [658, 171] on label "Assignee (1) ▲" at bounding box center [652, 173] width 93 height 27
click at [677, 209] on li "Assigned to client" at bounding box center [682, 204] width 152 height 35
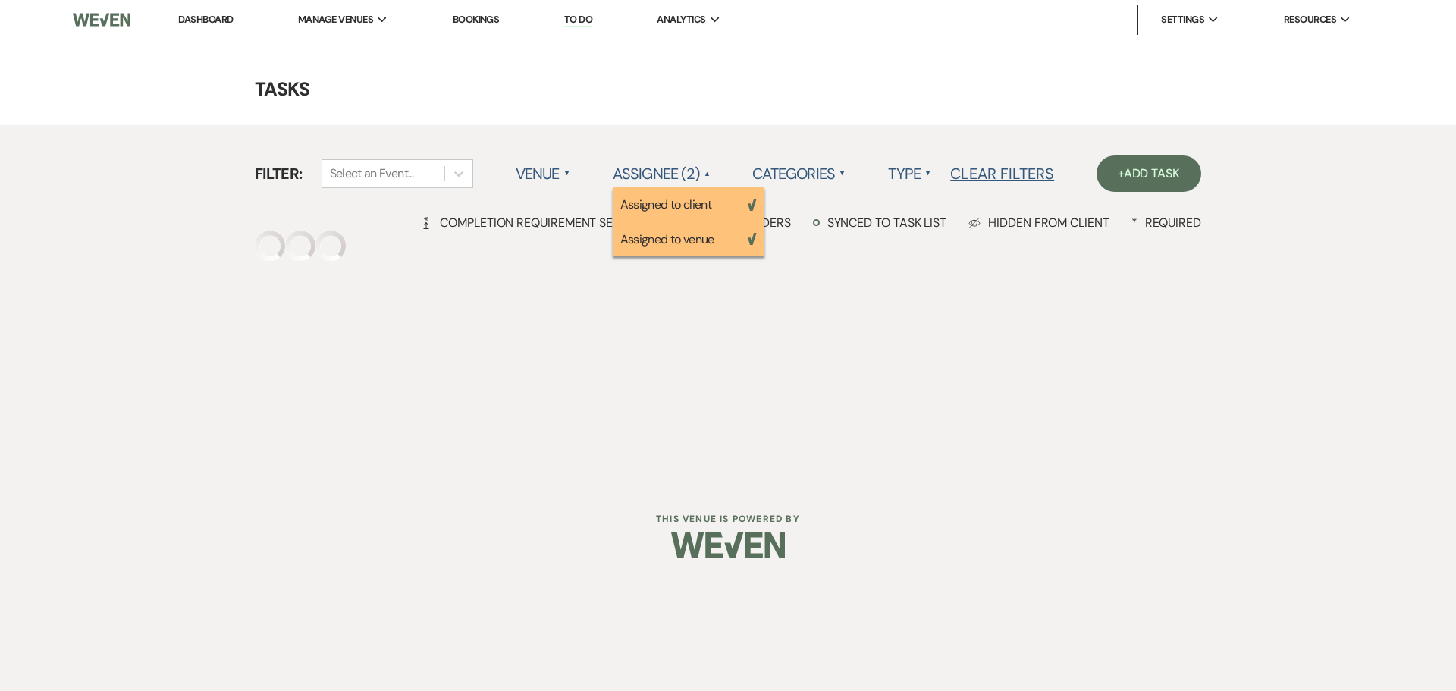
click at [686, 237] on li "Assigned to venue Weven Check" at bounding box center [689, 239] width 152 height 35
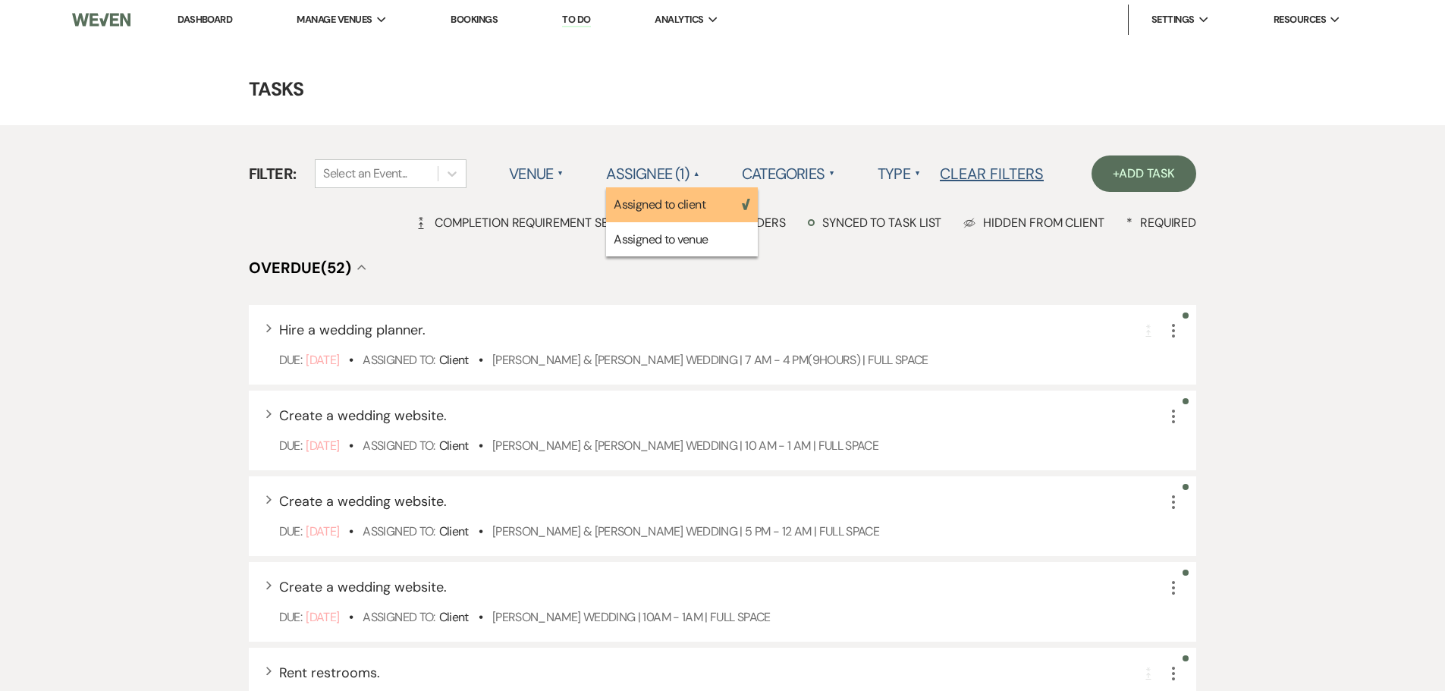
click at [915, 174] on label "Type ▲" at bounding box center [898, 173] width 43 height 27
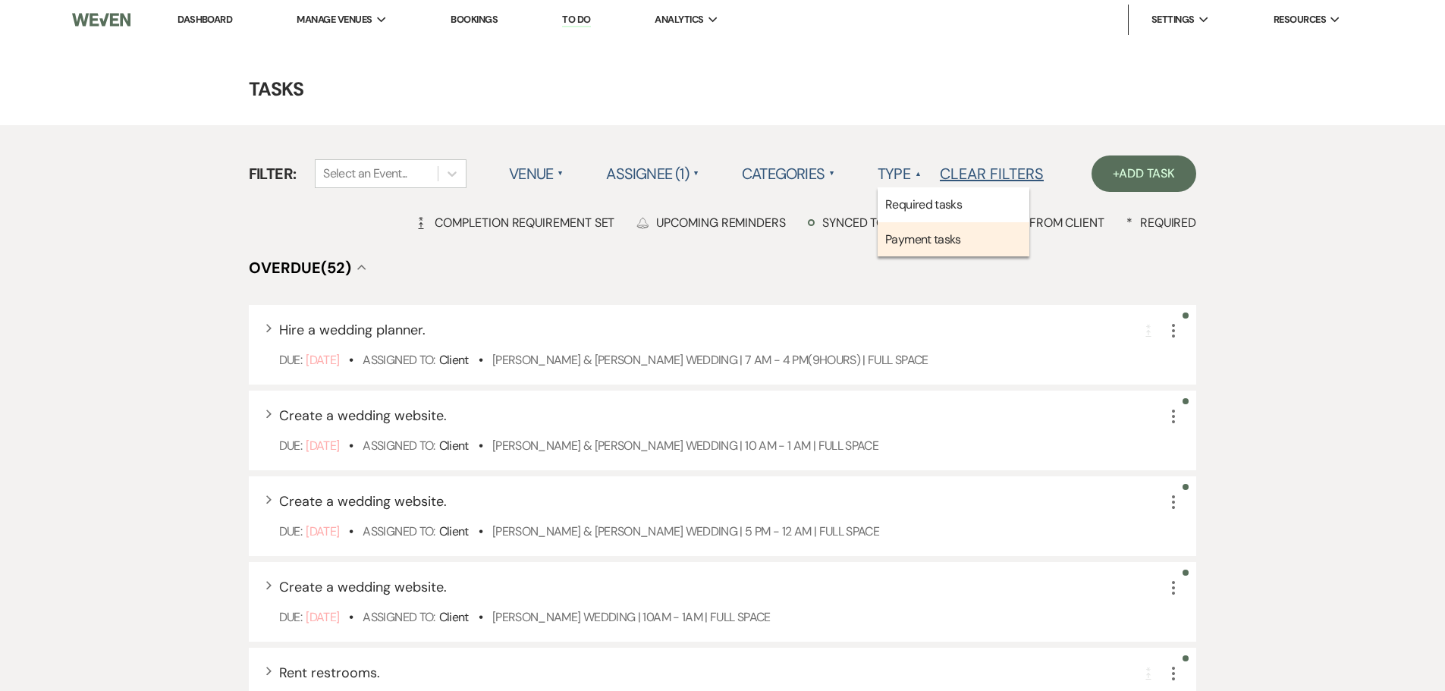
click at [917, 223] on li "Payment tasks" at bounding box center [953, 239] width 152 height 35
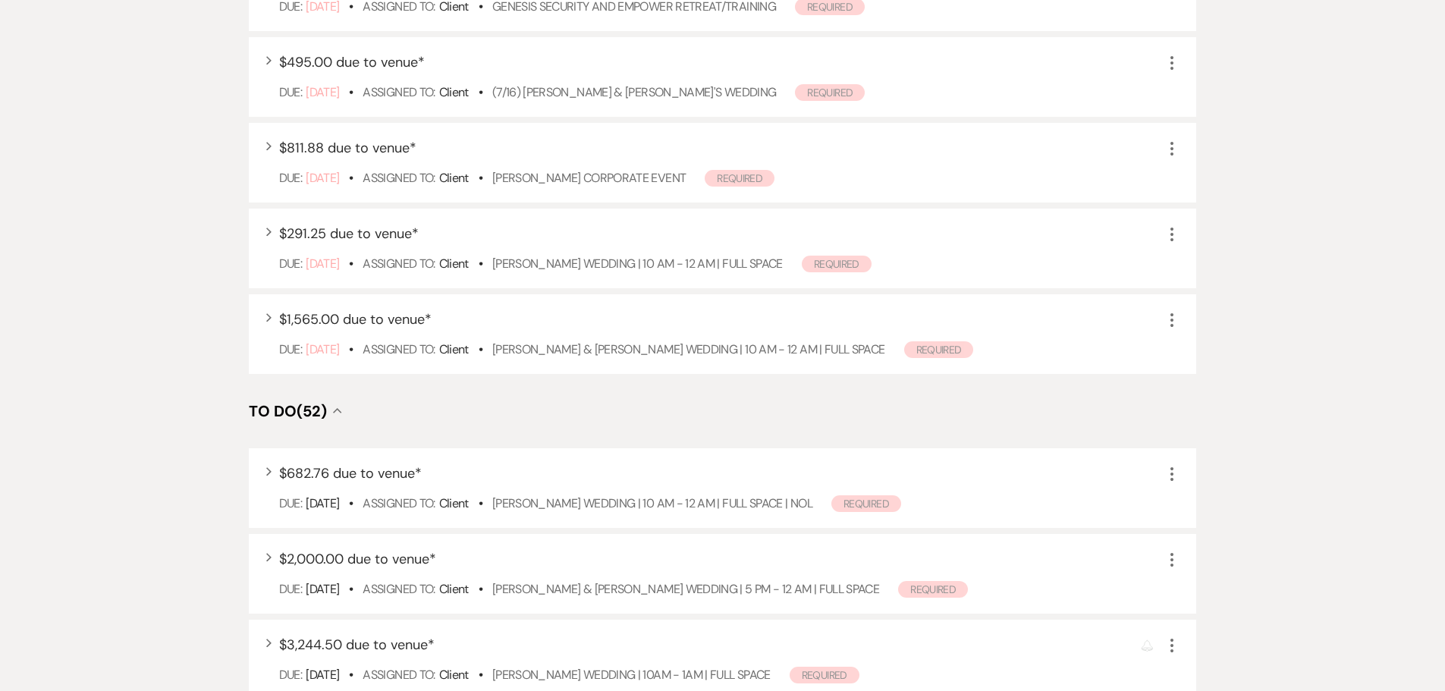
scroll to position [531, 0]
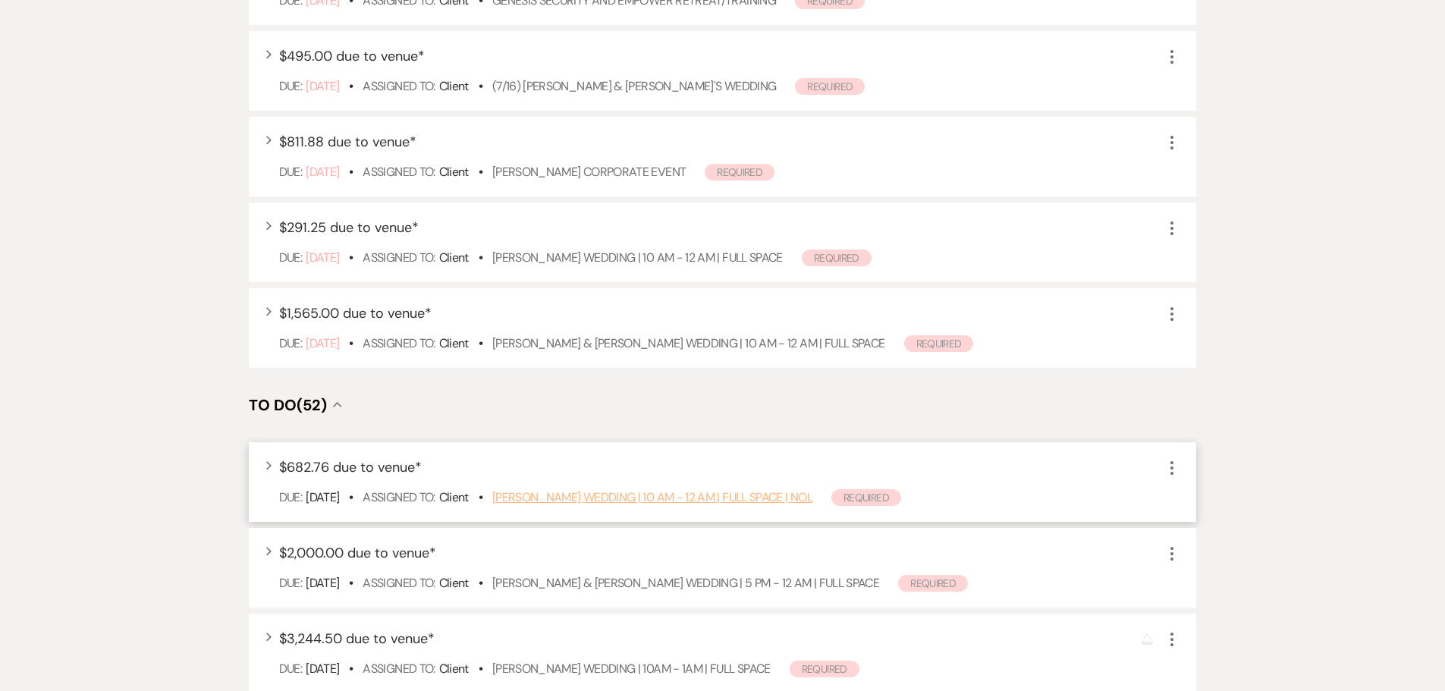
click at [627, 497] on link "Garcia Ortiz Wedding | 10 AM - 12 AM | FULL SPACE | NOL" at bounding box center [652, 497] width 320 height 16
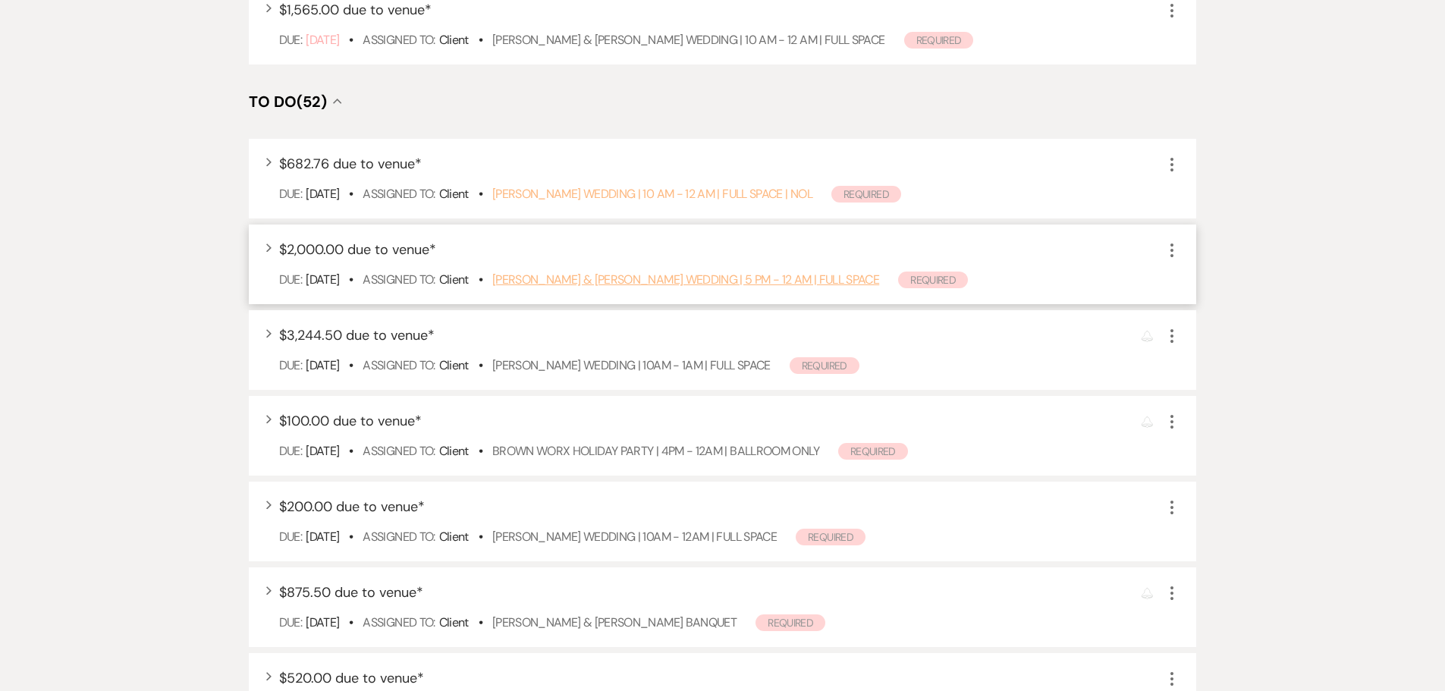
scroll to position [910, 0]
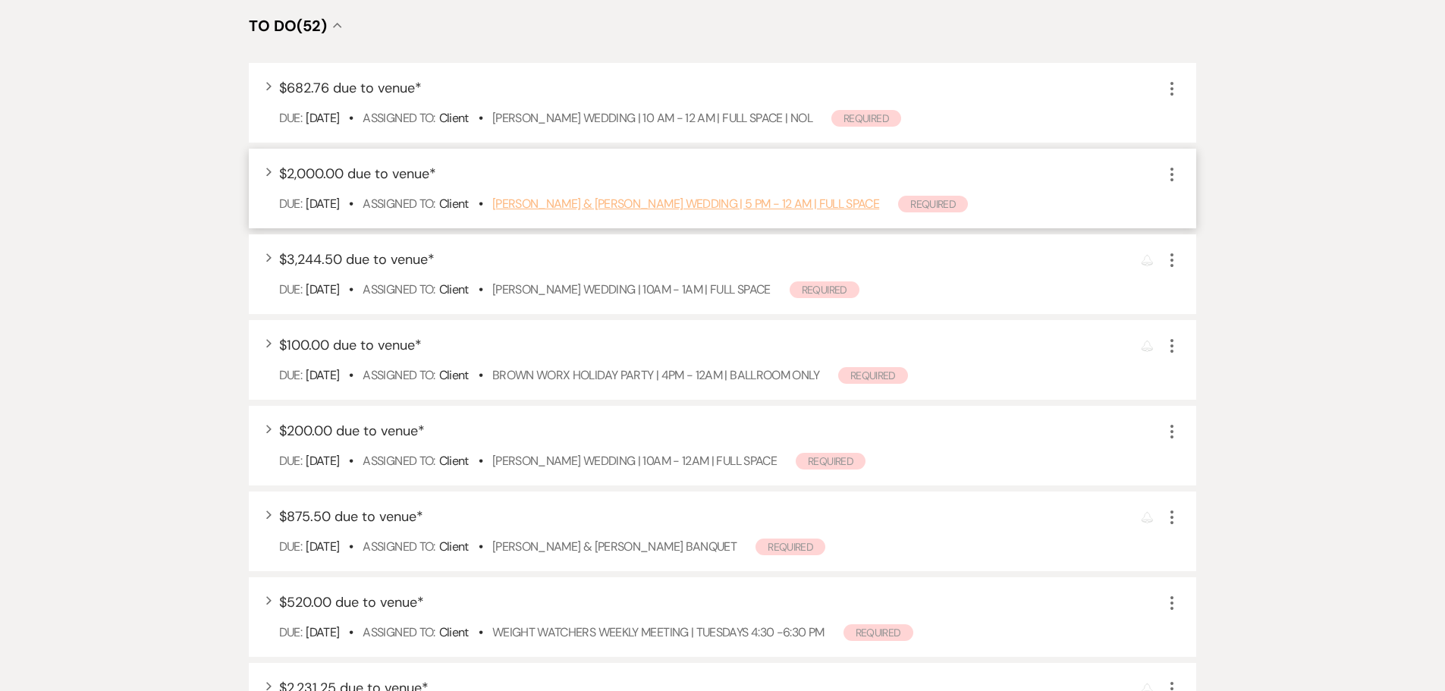
click at [576, 210] on link "Oladunjoye & Jones's Wedding | 5 PM - 12 AM | FULL SPACE" at bounding box center [685, 204] width 387 height 16
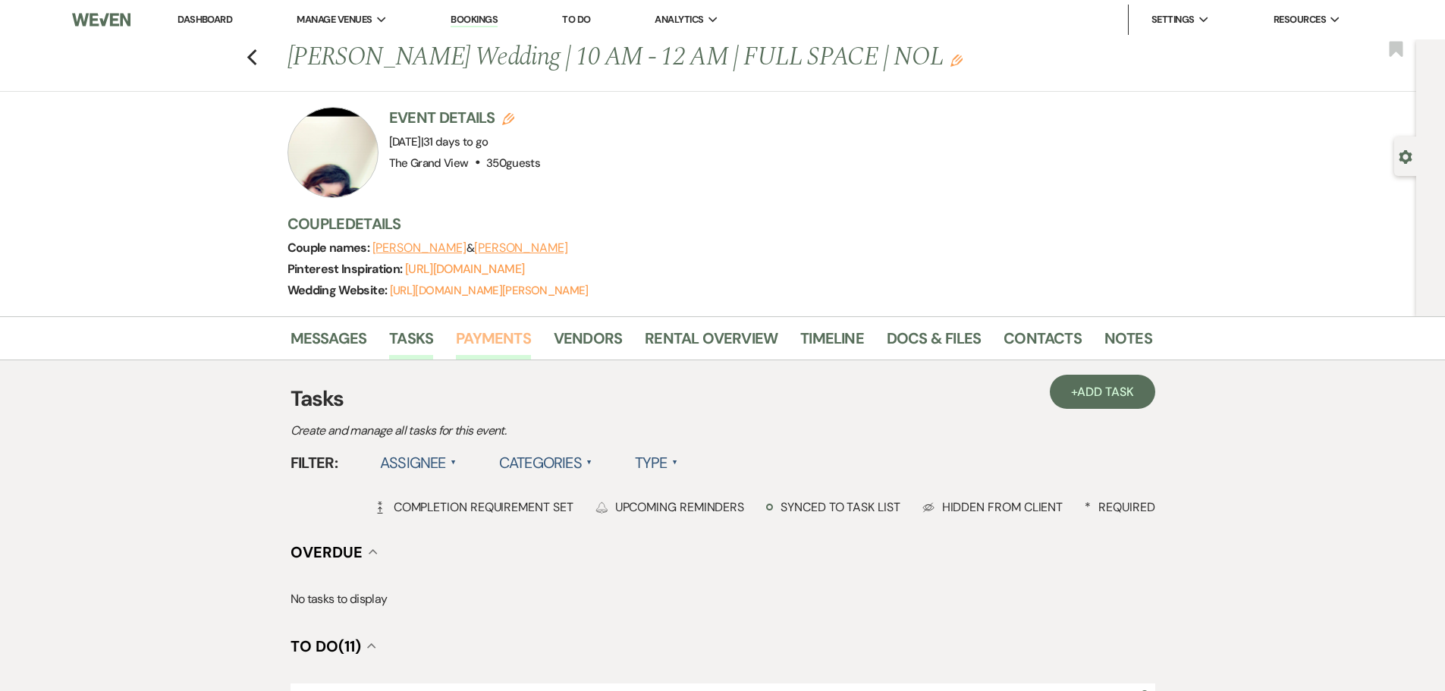
click at [476, 340] on link "Payments" at bounding box center [493, 342] width 75 height 33
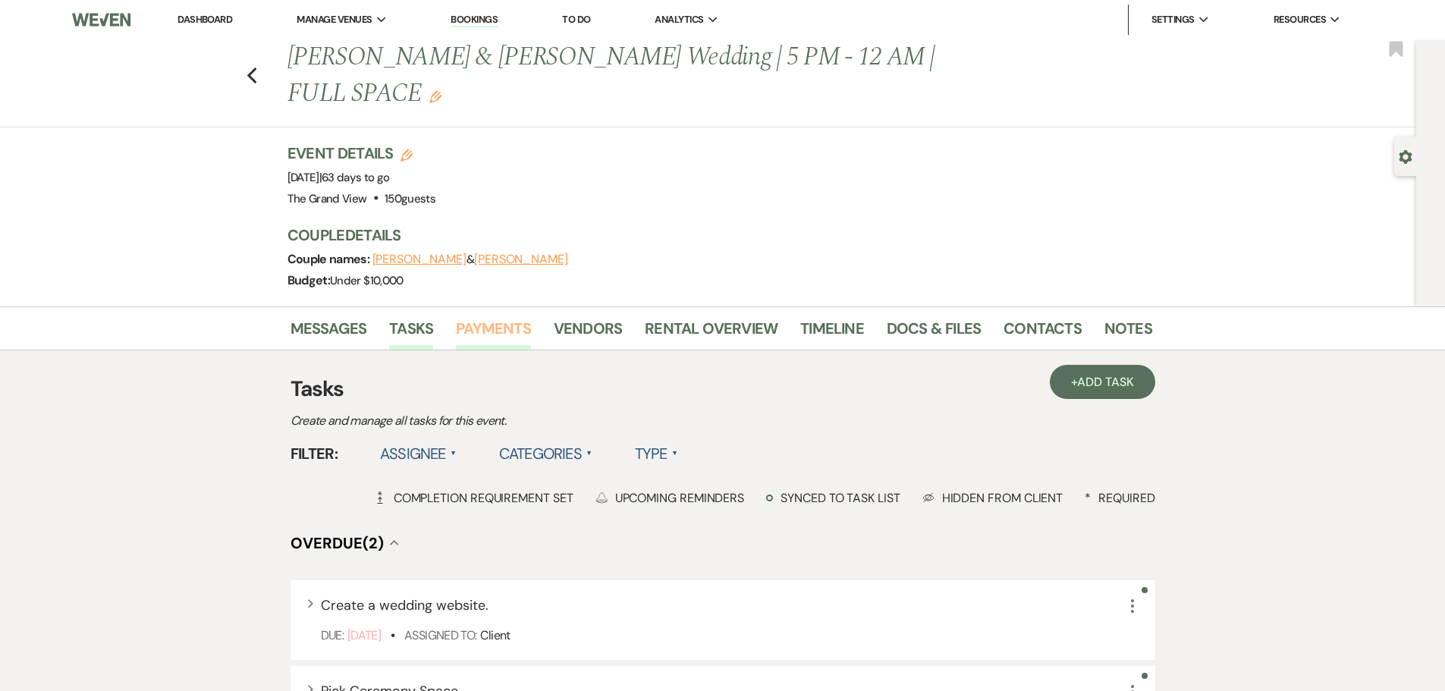
click at [467, 316] on link "Payments" at bounding box center [493, 332] width 75 height 33
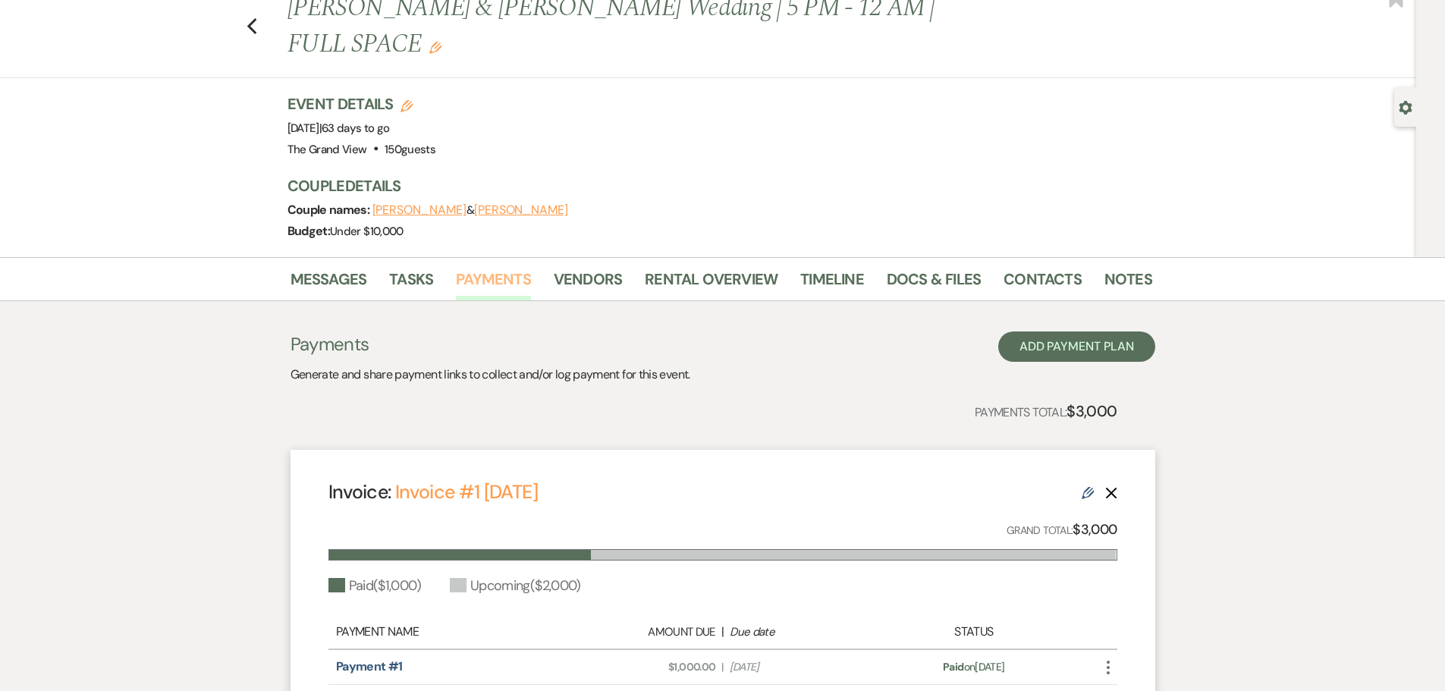
scroll to position [76, 0]
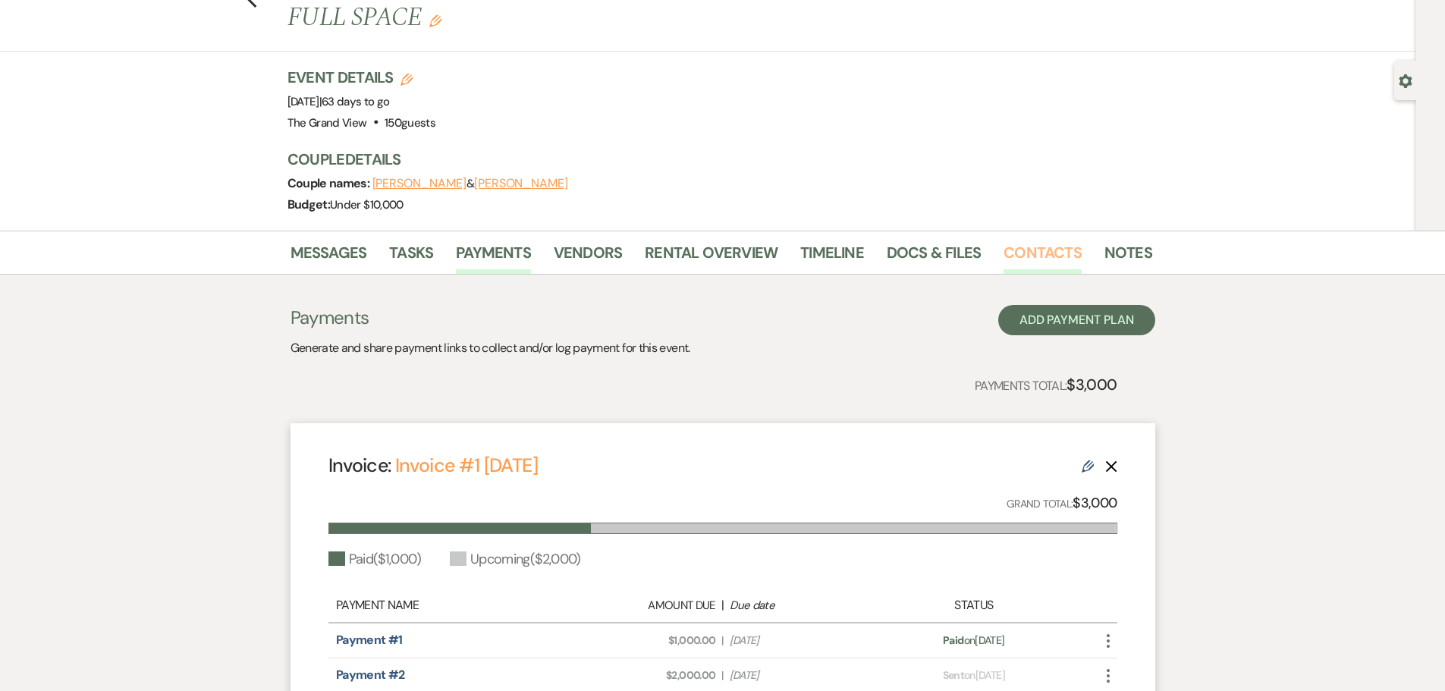
click at [1012, 240] on link "Contacts" at bounding box center [1042, 256] width 78 height 33
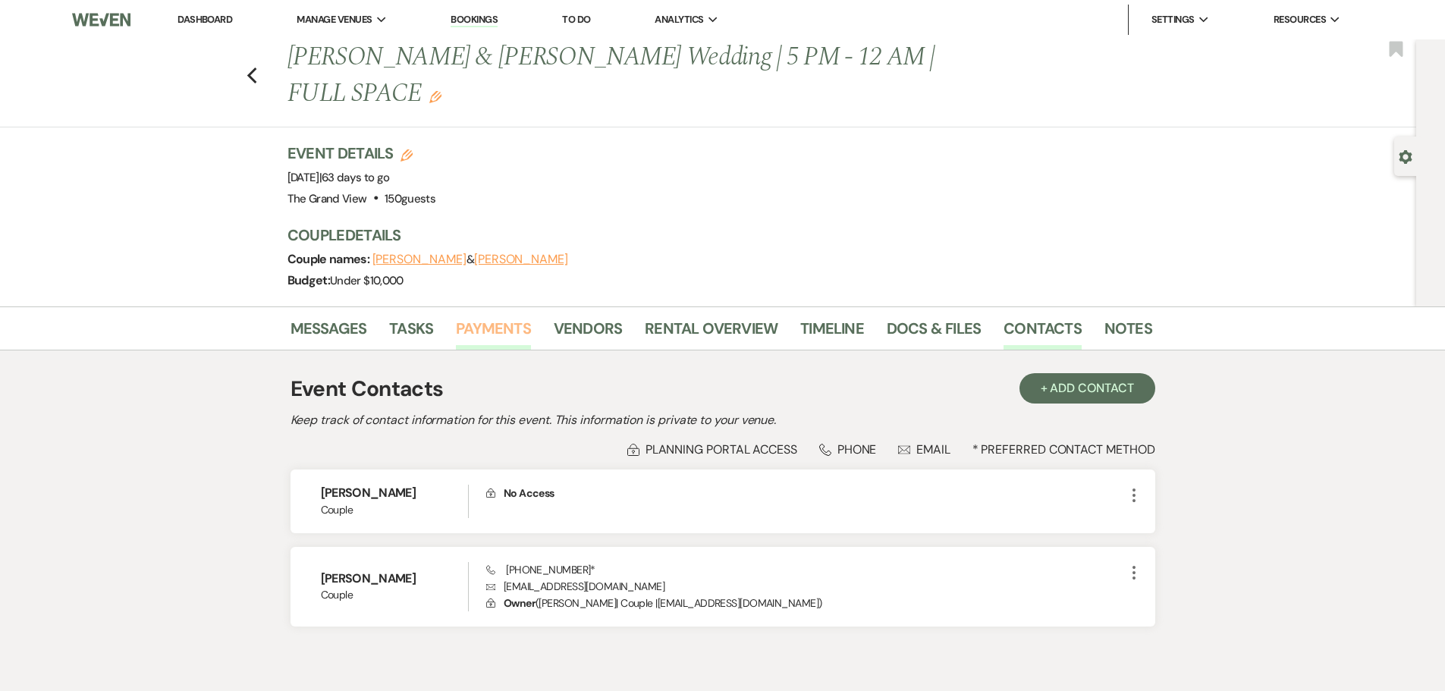
click at [484, 316] on link "Payments" at bounding box center [493, 332] width 75 height 33
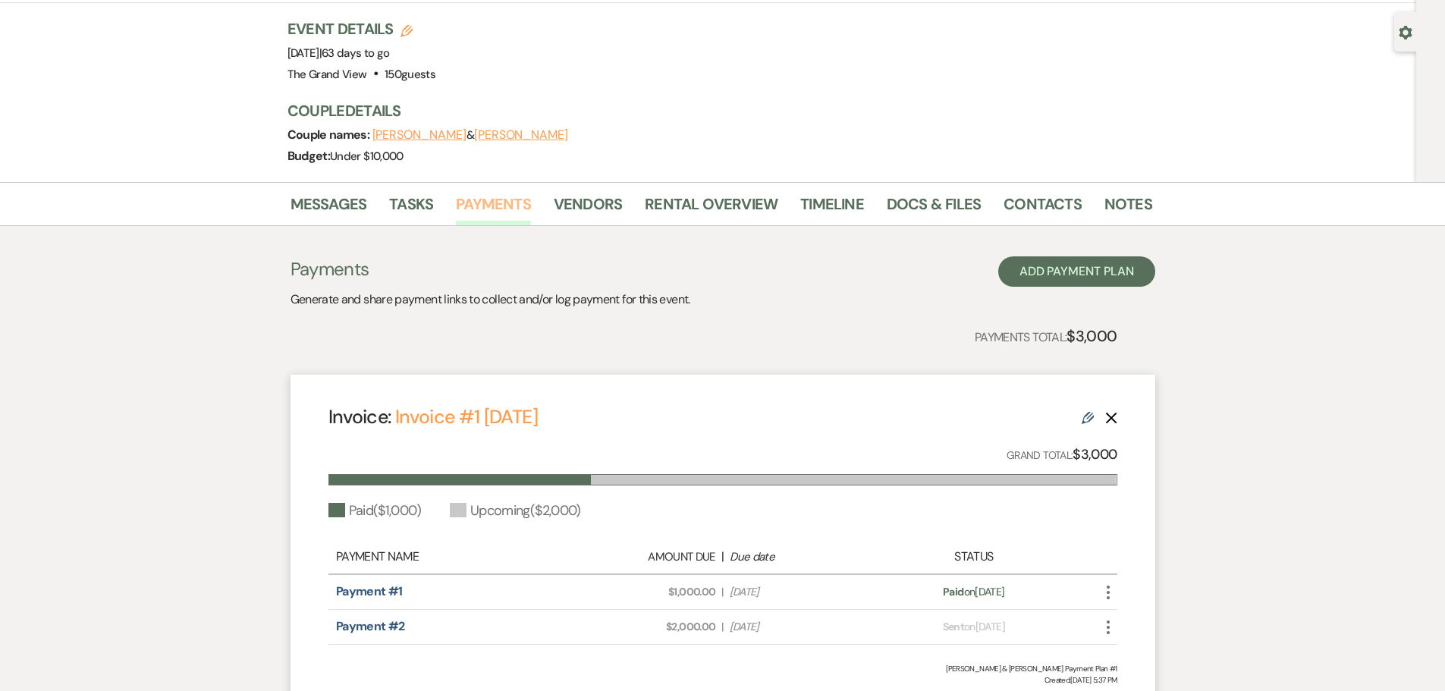
scroll to position [152, 0]
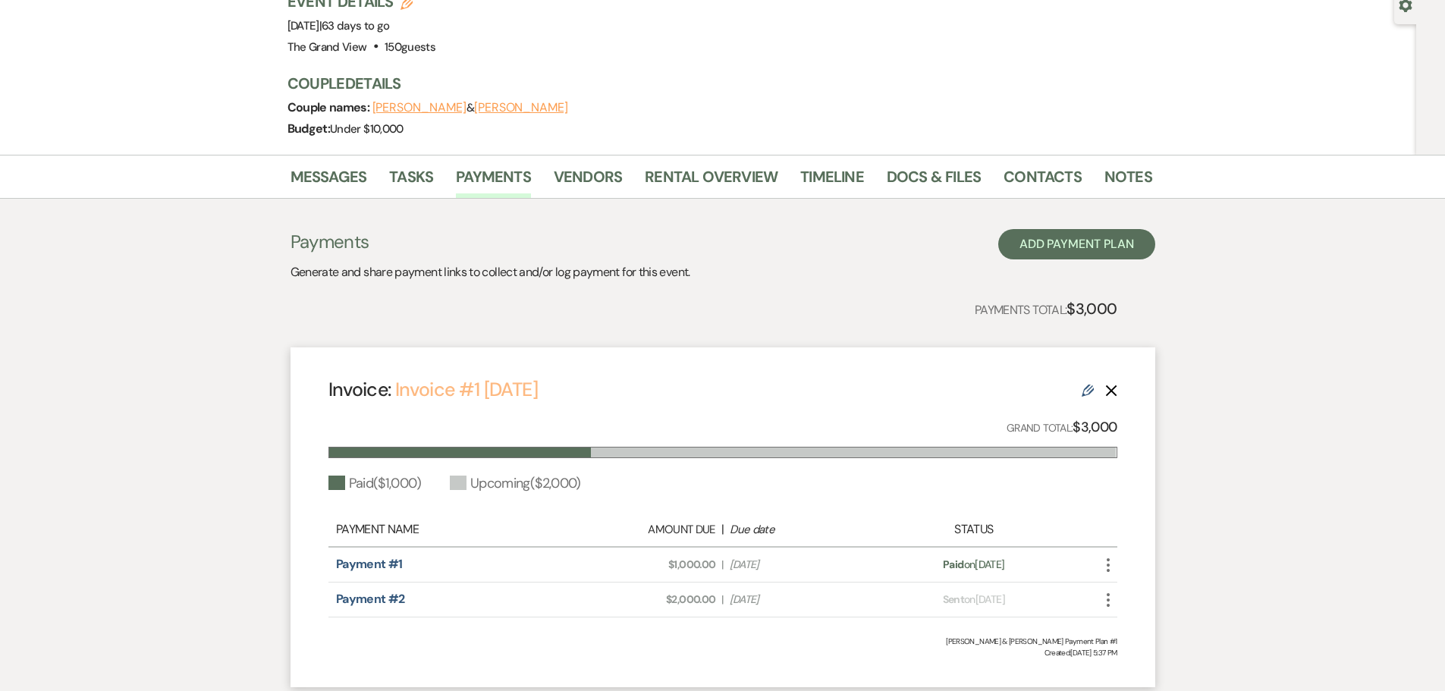
click at [504, 377] on link "Invoice #1 [DATE]" at bounding box center [466, 389] width 143 height 25
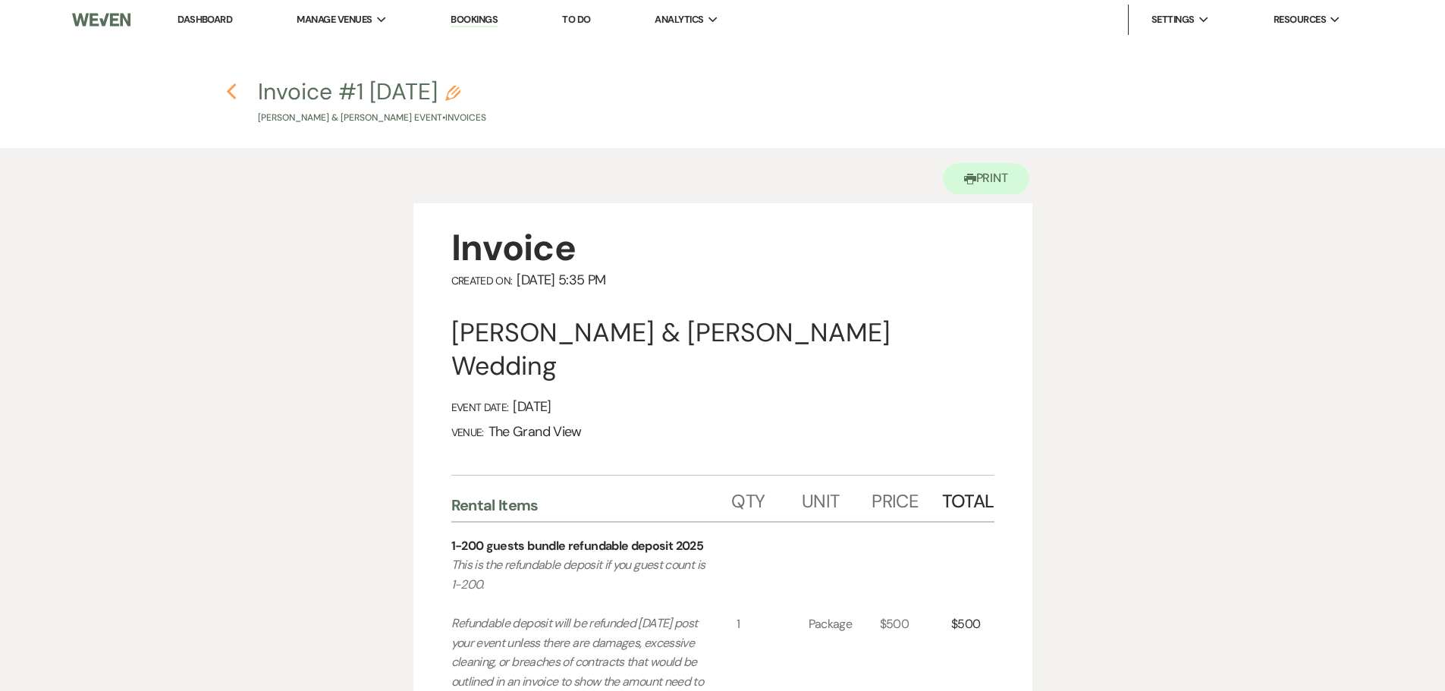
click at [232, 96] on use "button" at bounding box center [232, 91] width 10 height 17
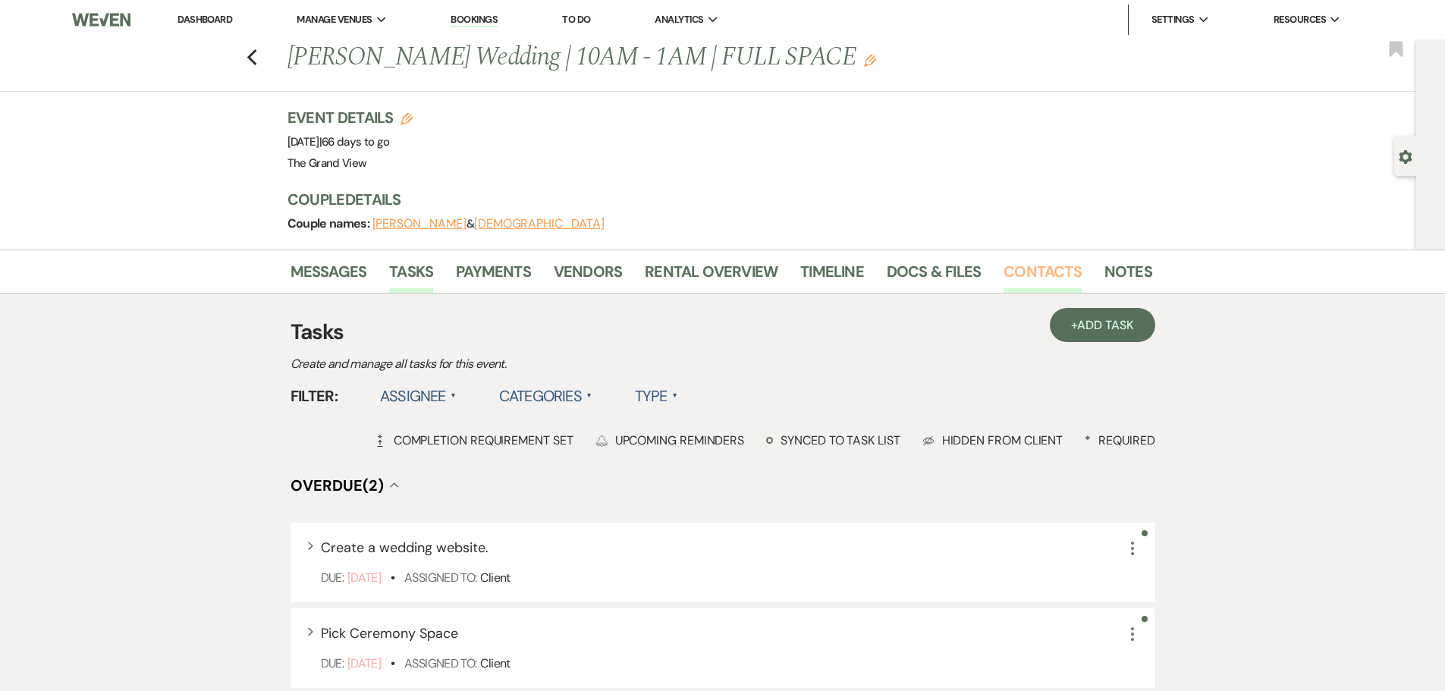
click at [1025, 271] on link "Contacts" at bounding box center [1042, 275] width 78 height 33
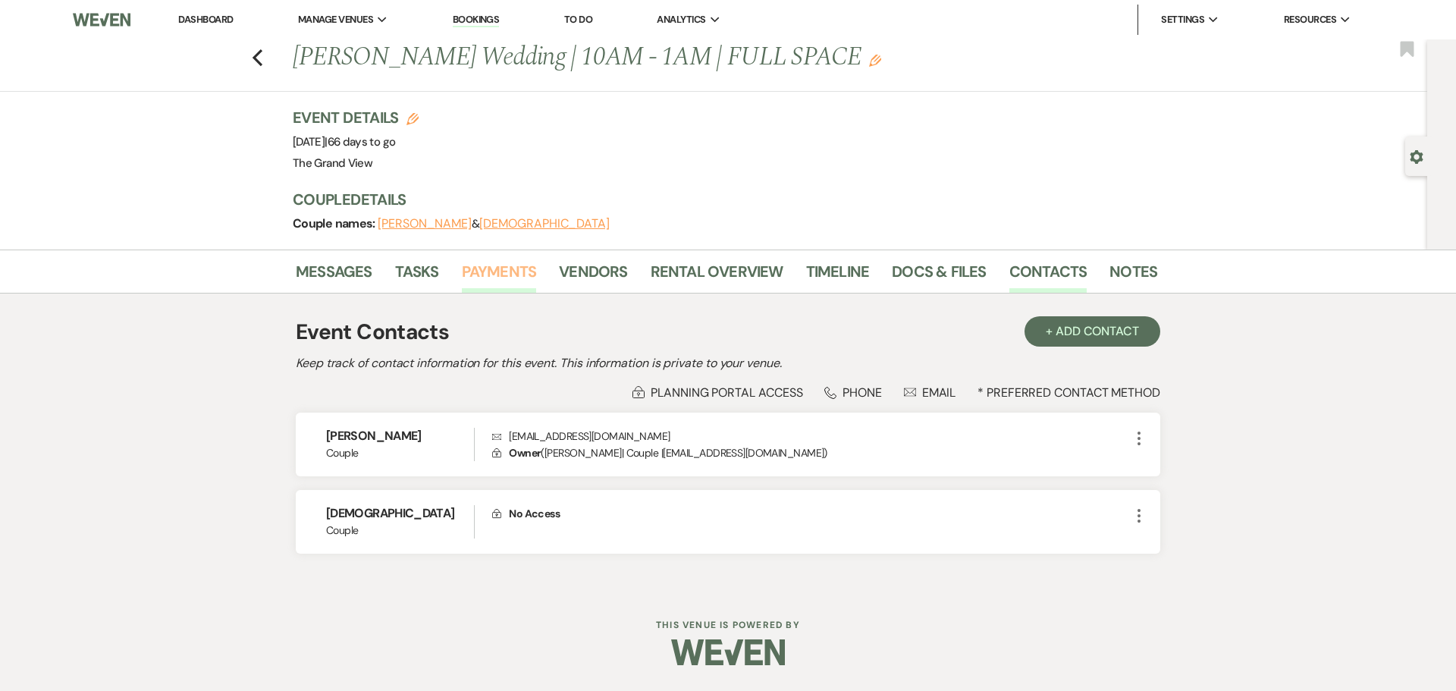
click at [486, 261] on link "Payments" at bounding box center [499, 275] width 75 height 33
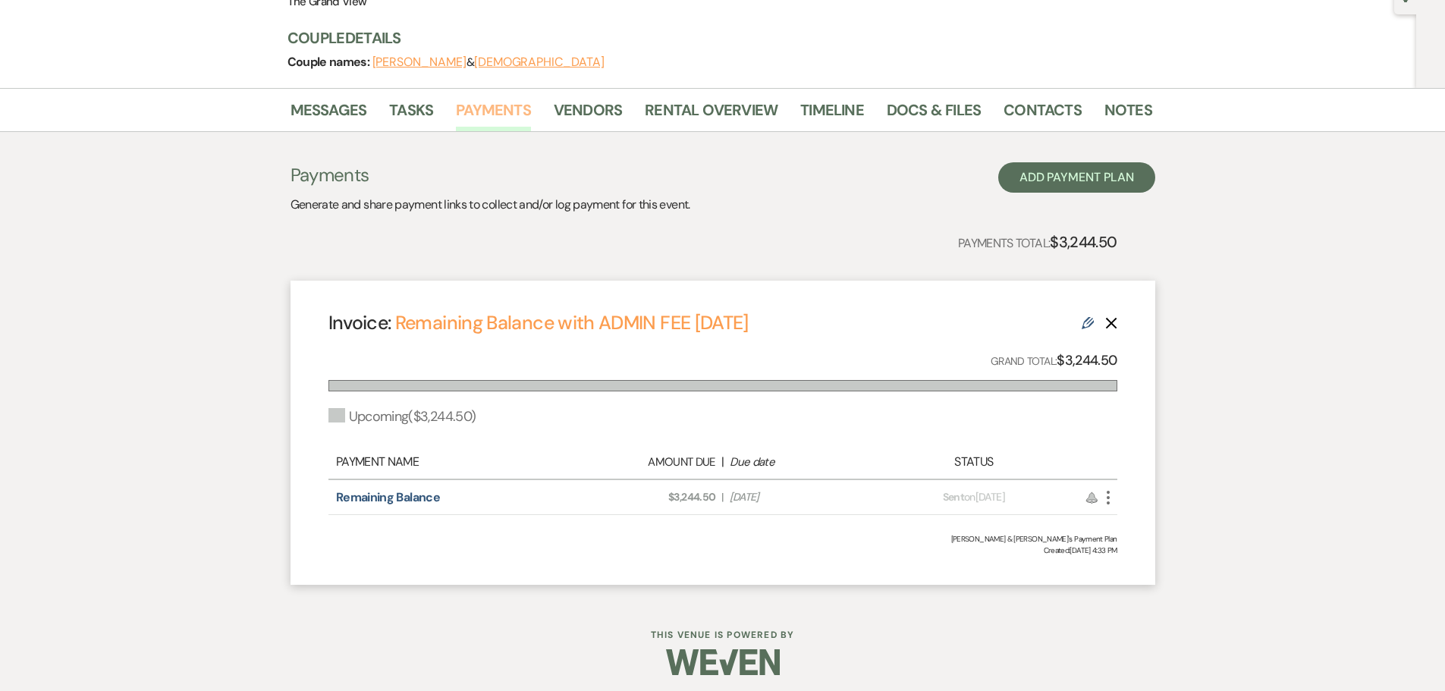
scroll to position [168, 0]
